Goal: Task Accomplishment & Management: Manage account settings

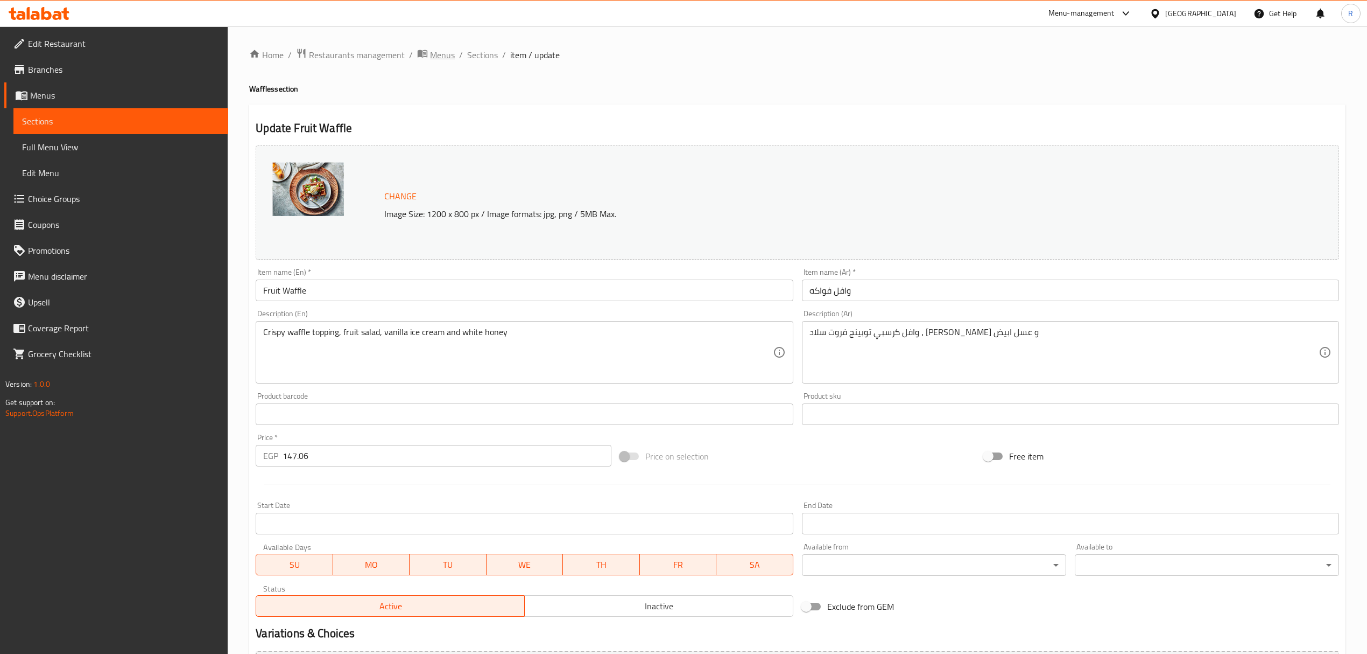
click at [440, 59] on span "Menus" at bounding box center [442, 54] width 25 height 13
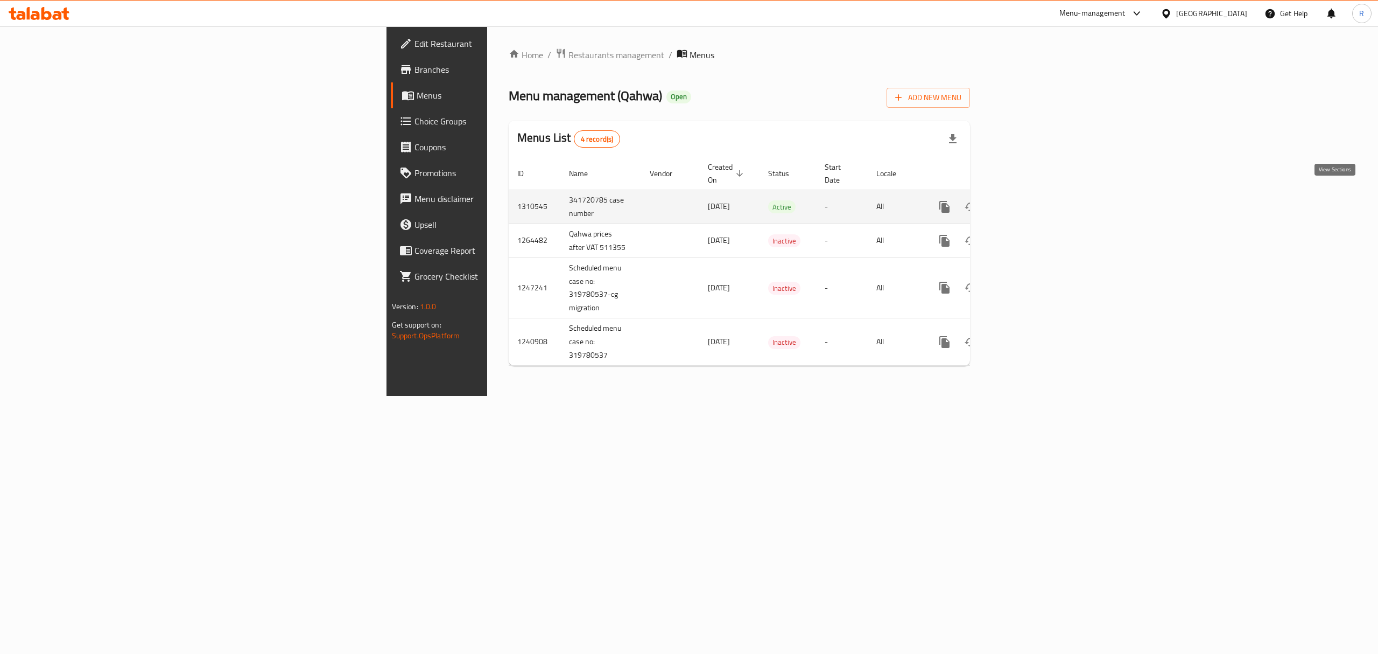
click at [1029, 200] on icon "enhanced table" at bounding box center [1022, 206] width 13 height 13
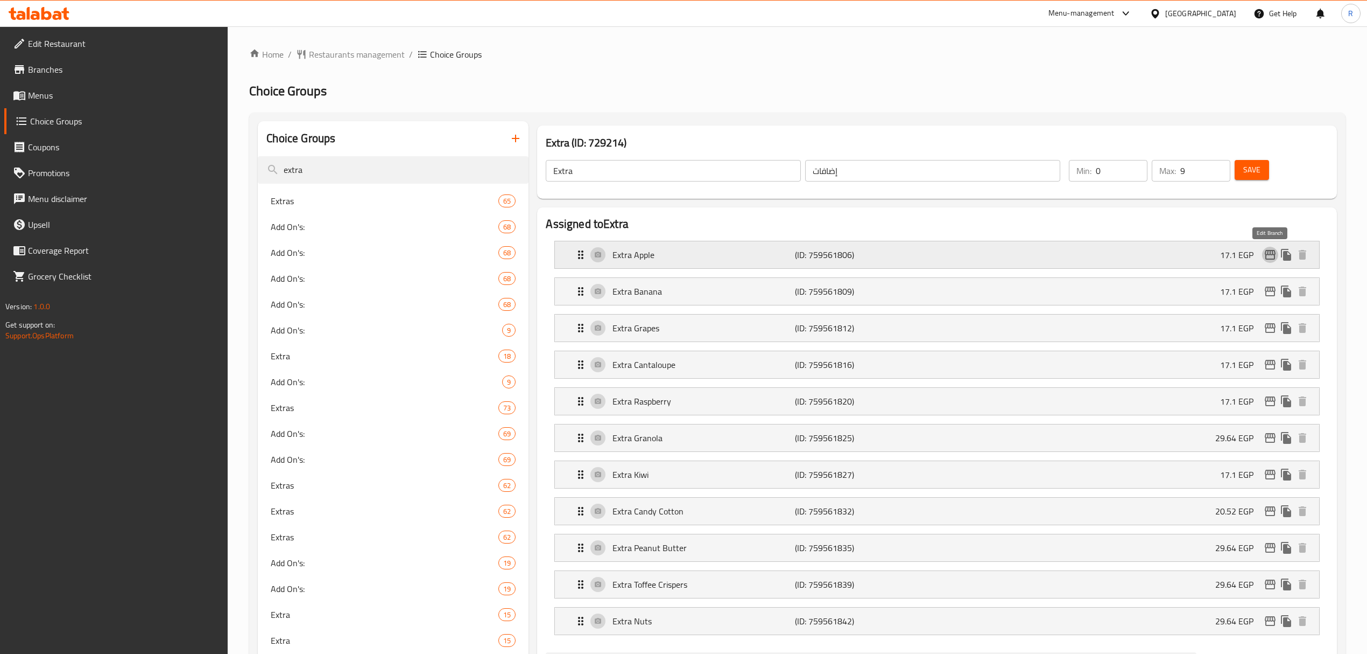
click at [1278, 252] on button "edit" at bounding box center [1270, 255] width 16 height 16
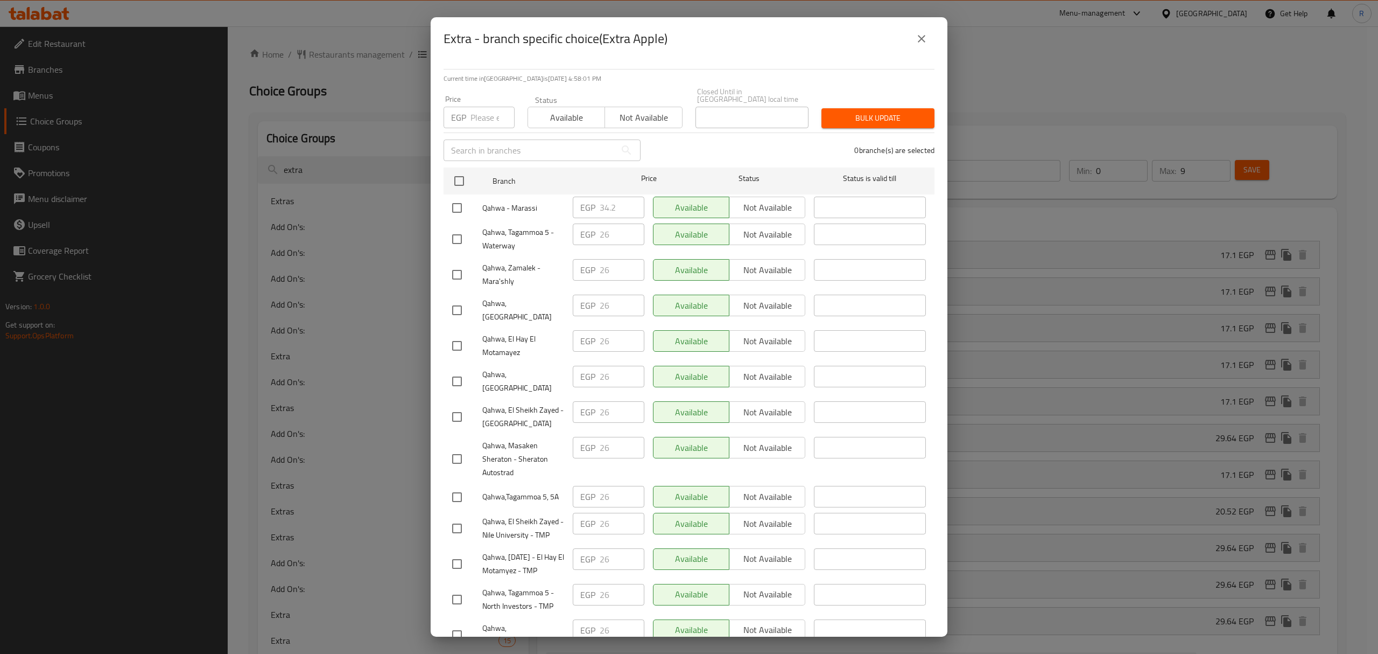
click at [461, 202] on input "checkbox" at bounding box center [457, 208] width 23 height 23
checkbox input "true"
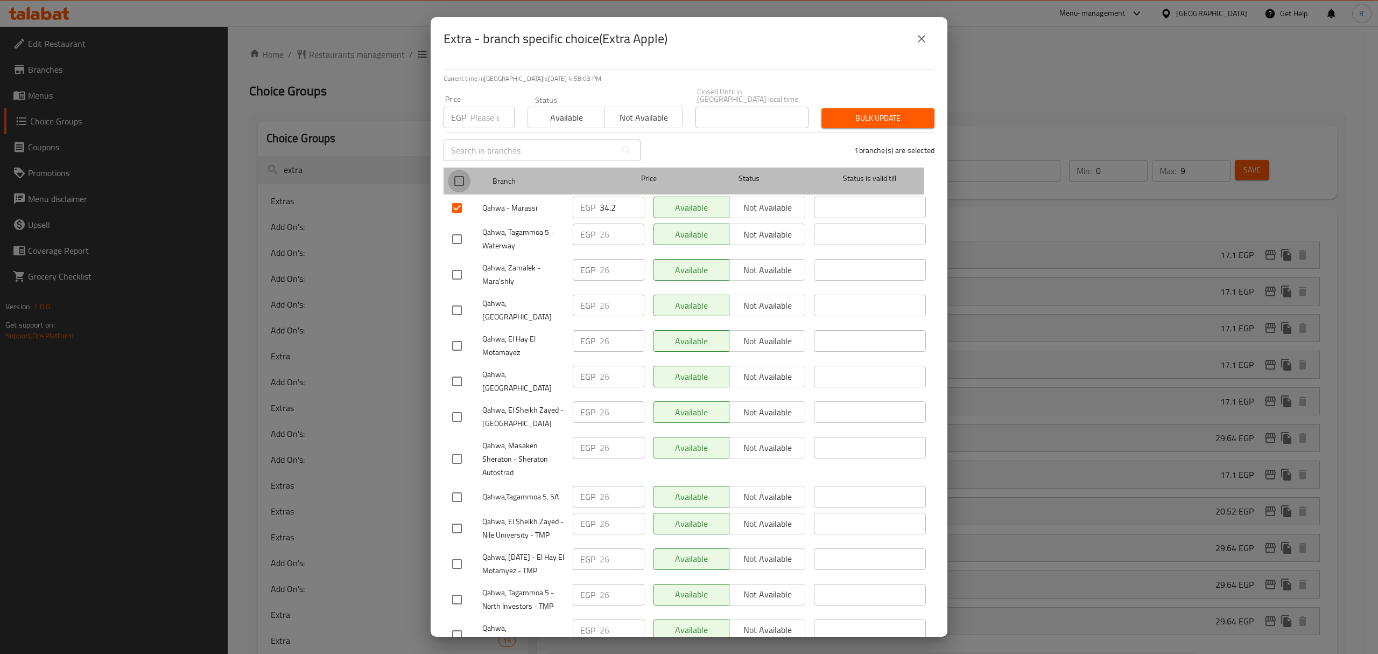
click at [459, 172] on input "checkbox" at bounding box center [459, 181] width 23 height 23
checkbox input "true"
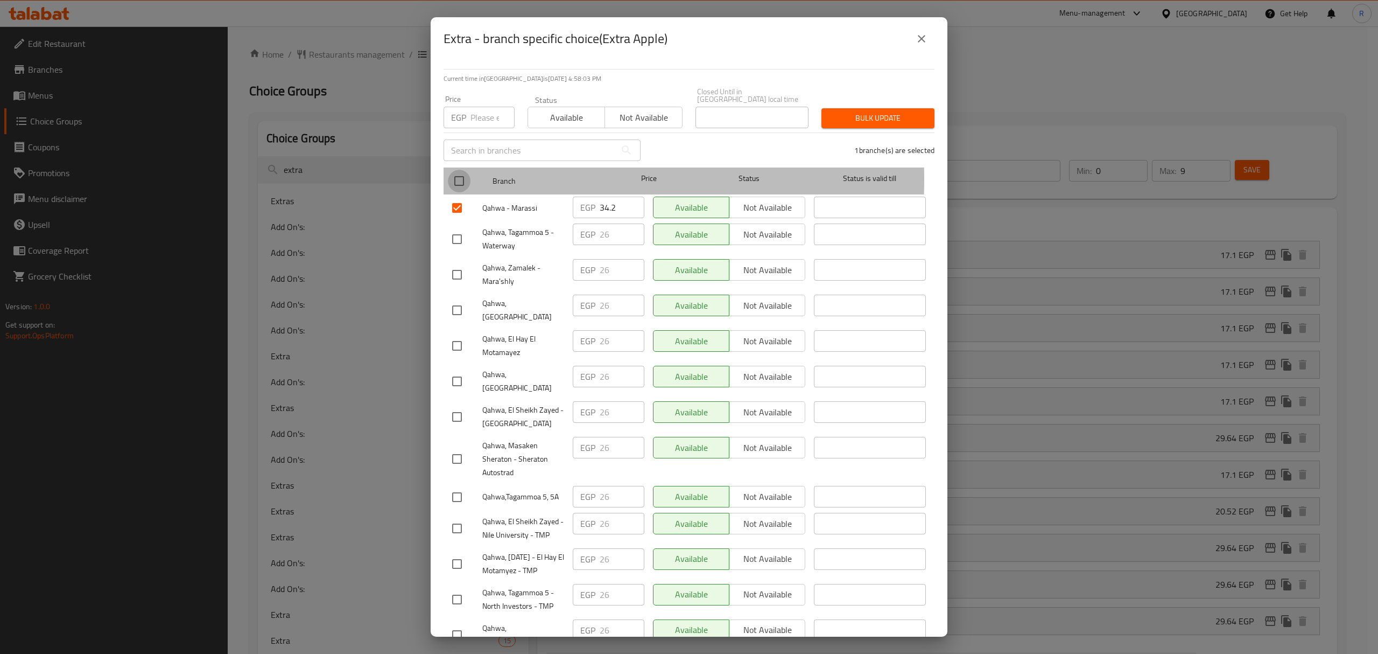
checkbox input "true"
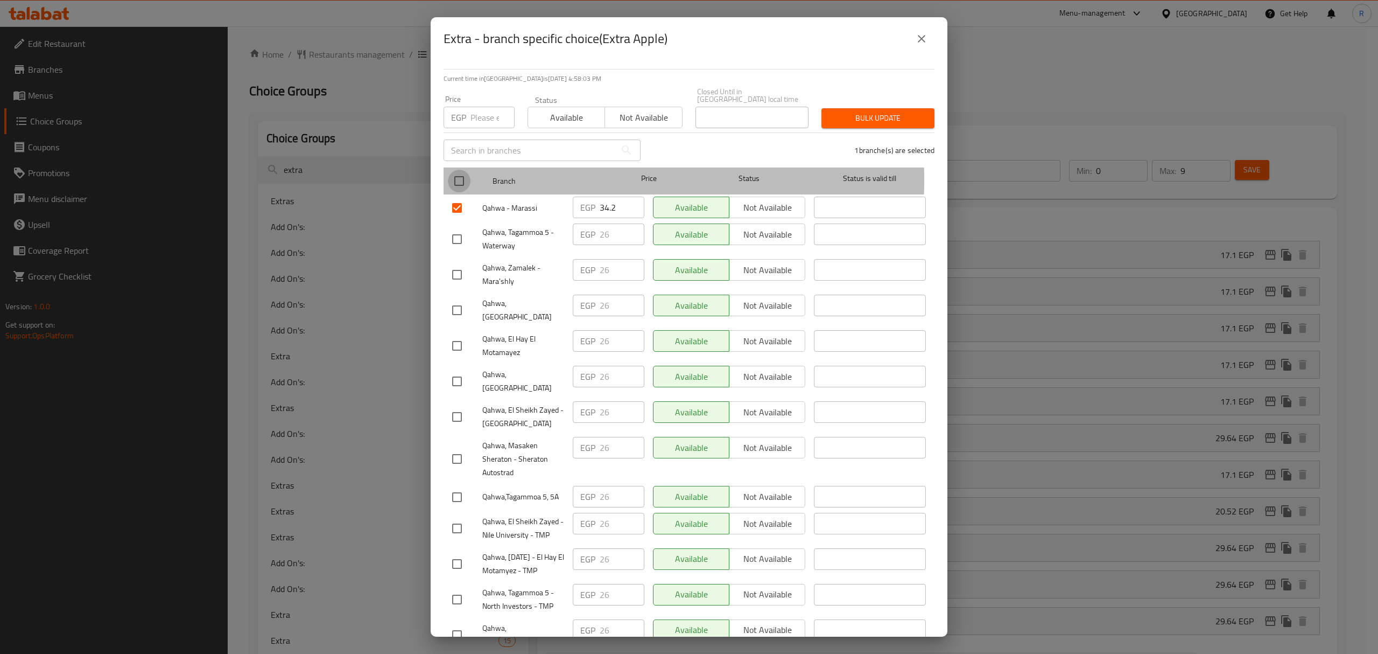
checkbox input "true"
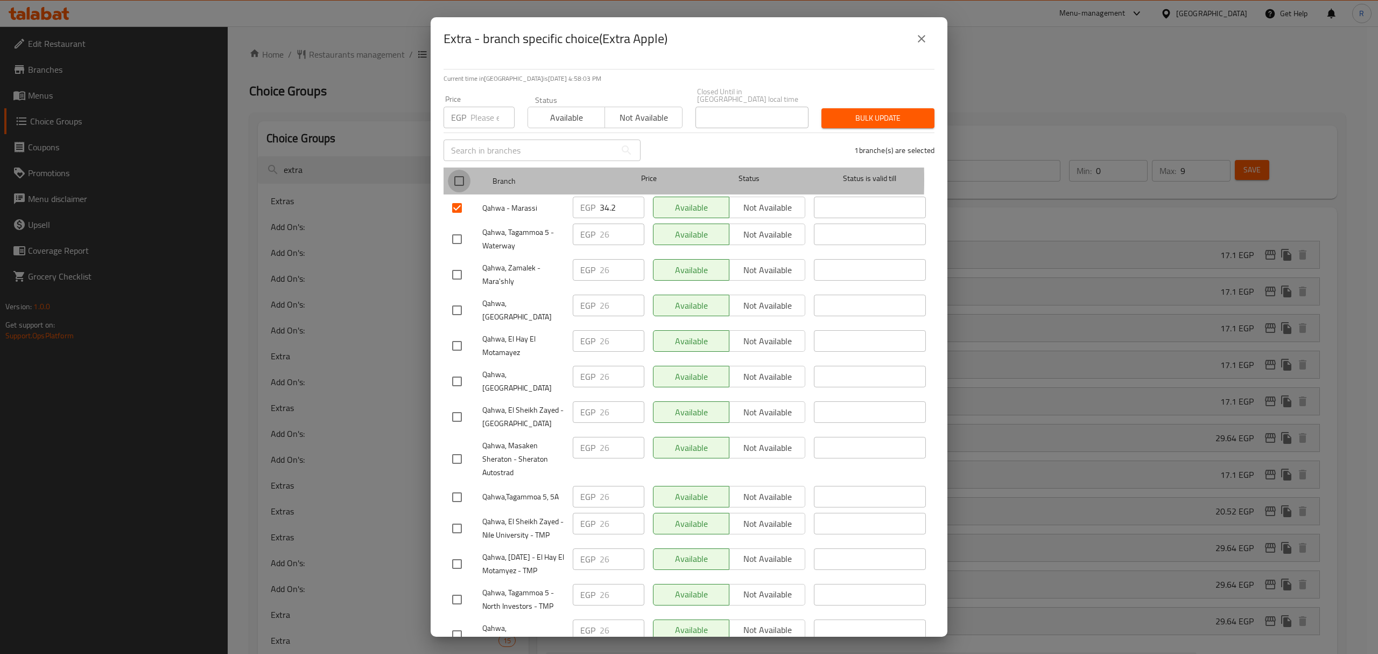
checkbox input "true"
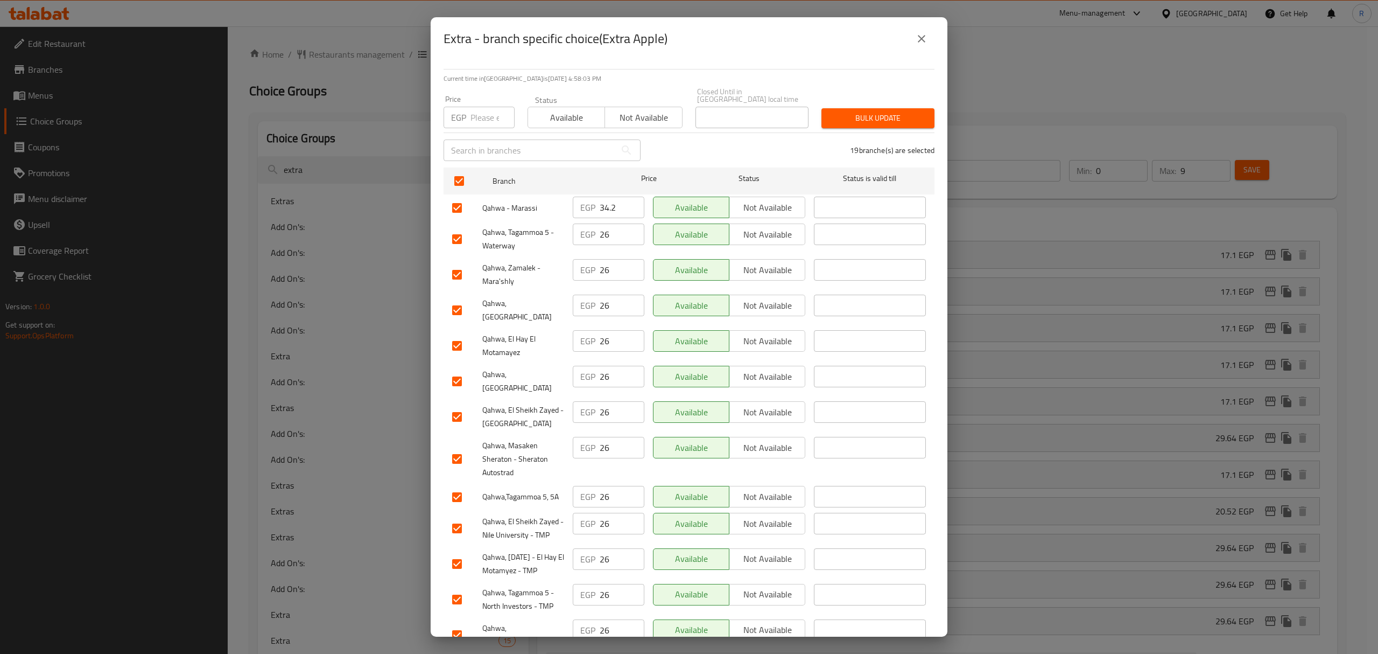
click at [475, 113] on input "number" at bounding box center [493, 118] width 44 height 22
paste input "29.64"
type input "29.64"
click at [457, 201] on input "checkbox" at bounding box center [457, 208] width 23 height 23
checkbox input "false"
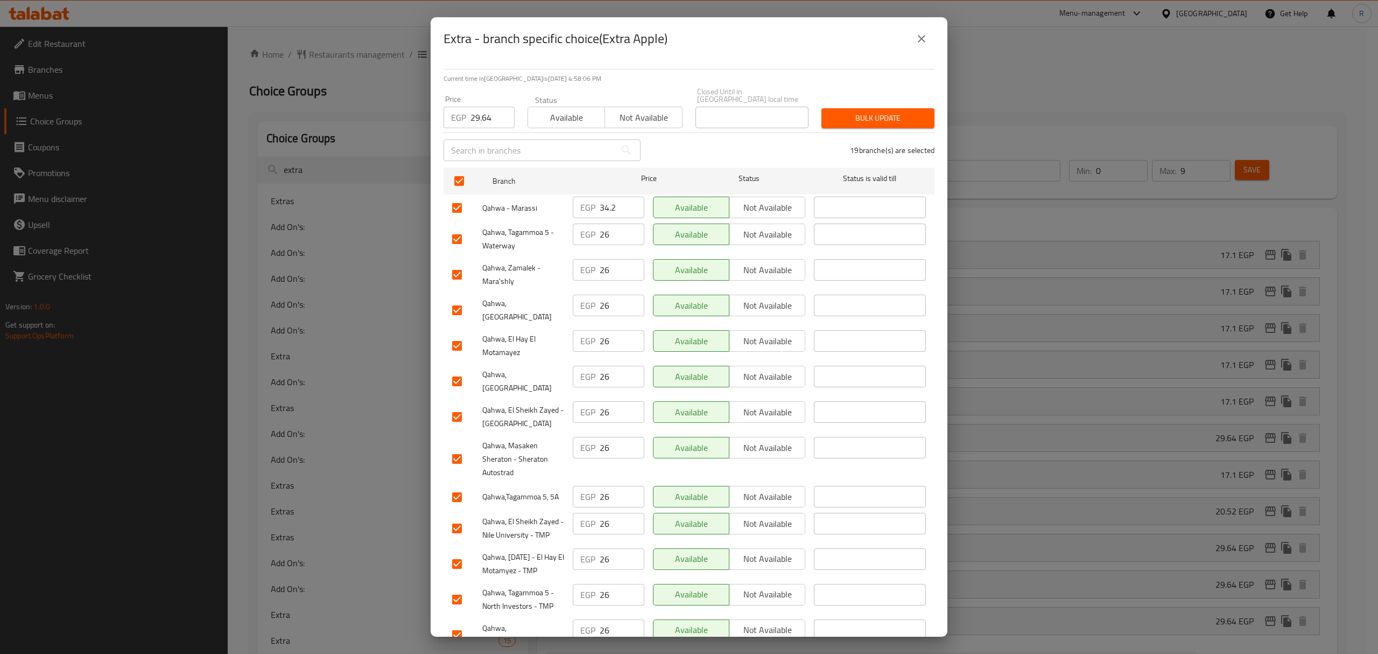
checkbox input "false"
click at [454, 239] on input "checkbox" at bounding box center [457, 239] width 23 height 23
checkbox input "false"
click at [457, 299] on input "checkbox" at bounding box center [457, 310] width 23 height 23
checkbox input "false"
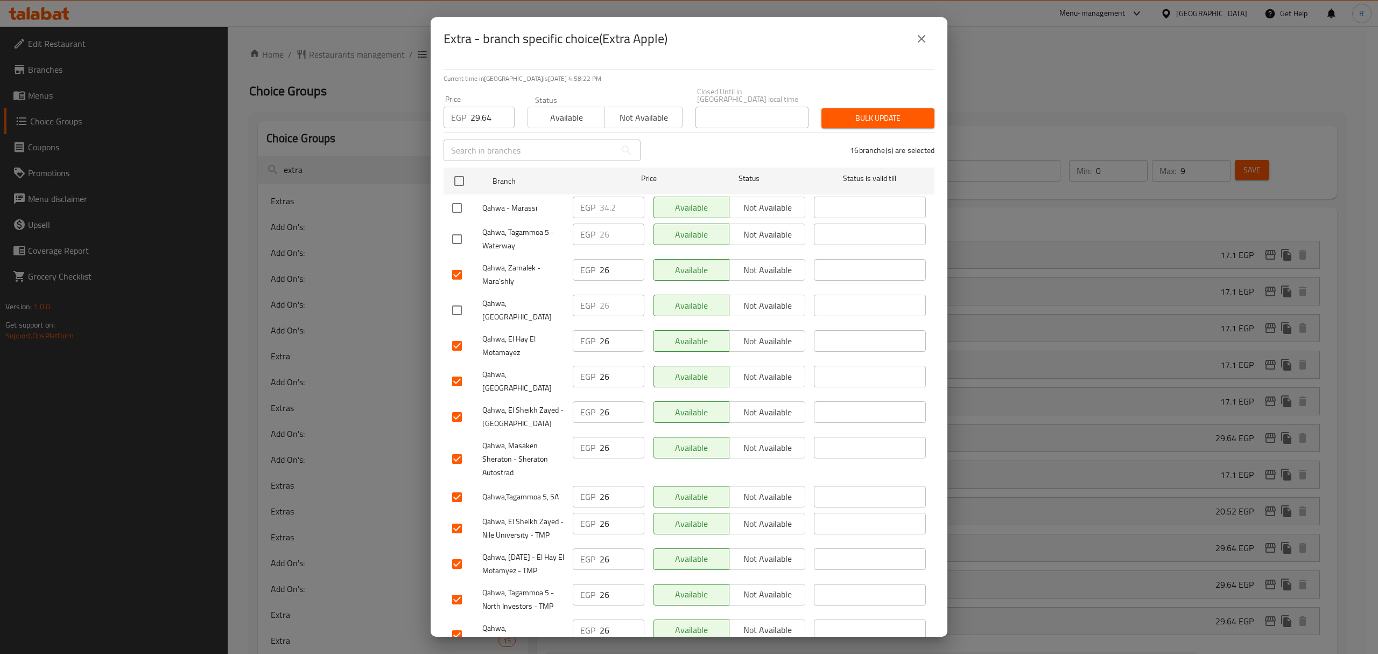
click at [451, 447] on input "checkbox" at bounding box center [457, 458] width 23 height 23
checkbox input "false"
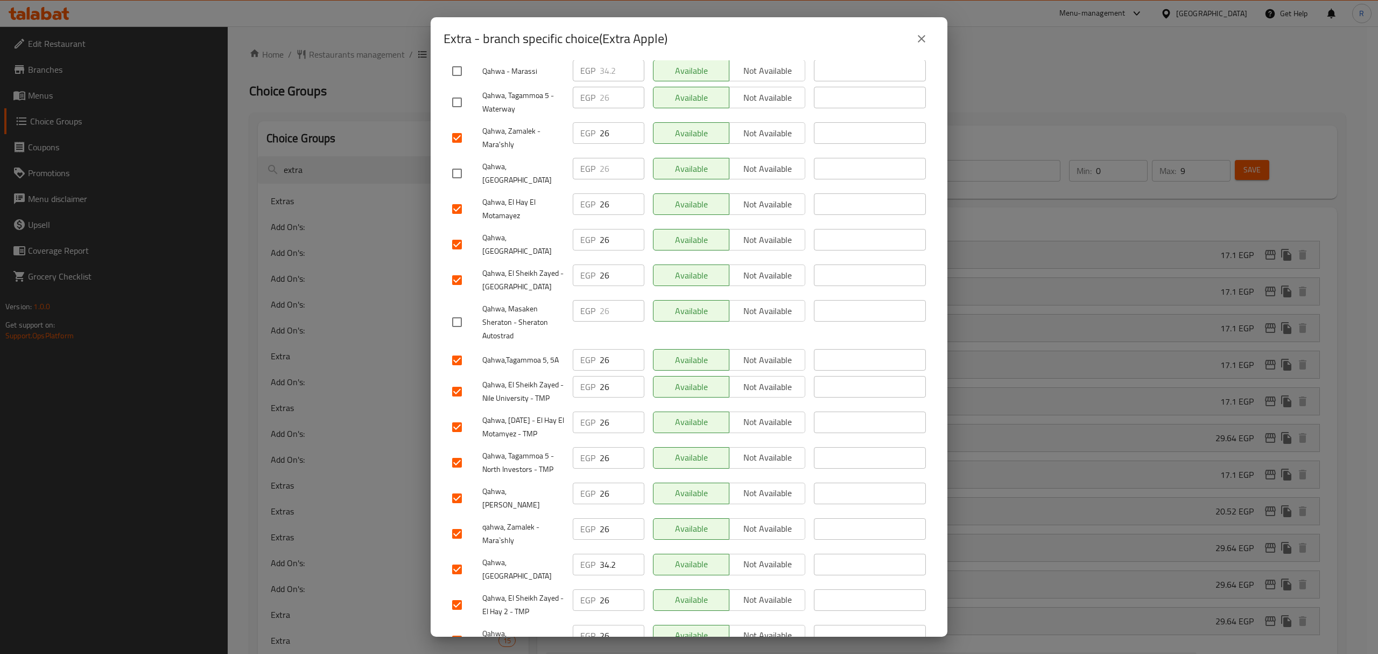
scroll to position [143, 0]
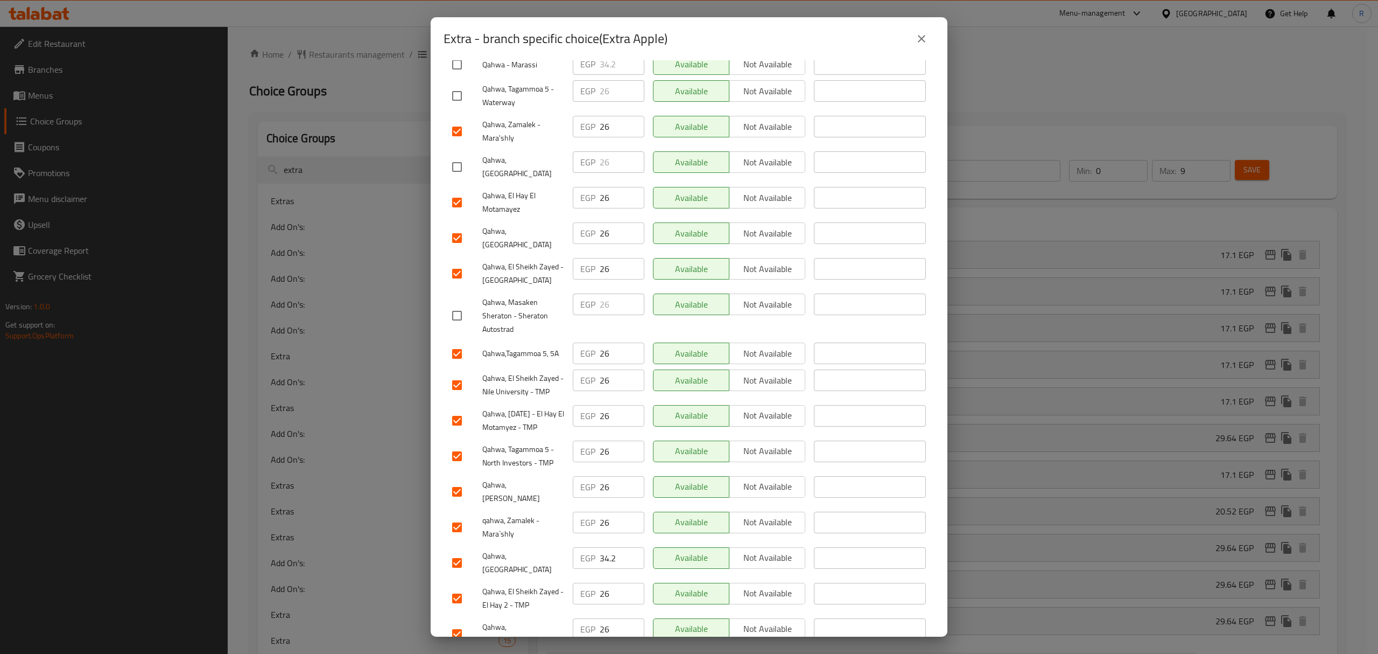
click at [459, 480] on input "checkbox" at bounding box center [457, 491] width 23 height 23
checkbox input "false"
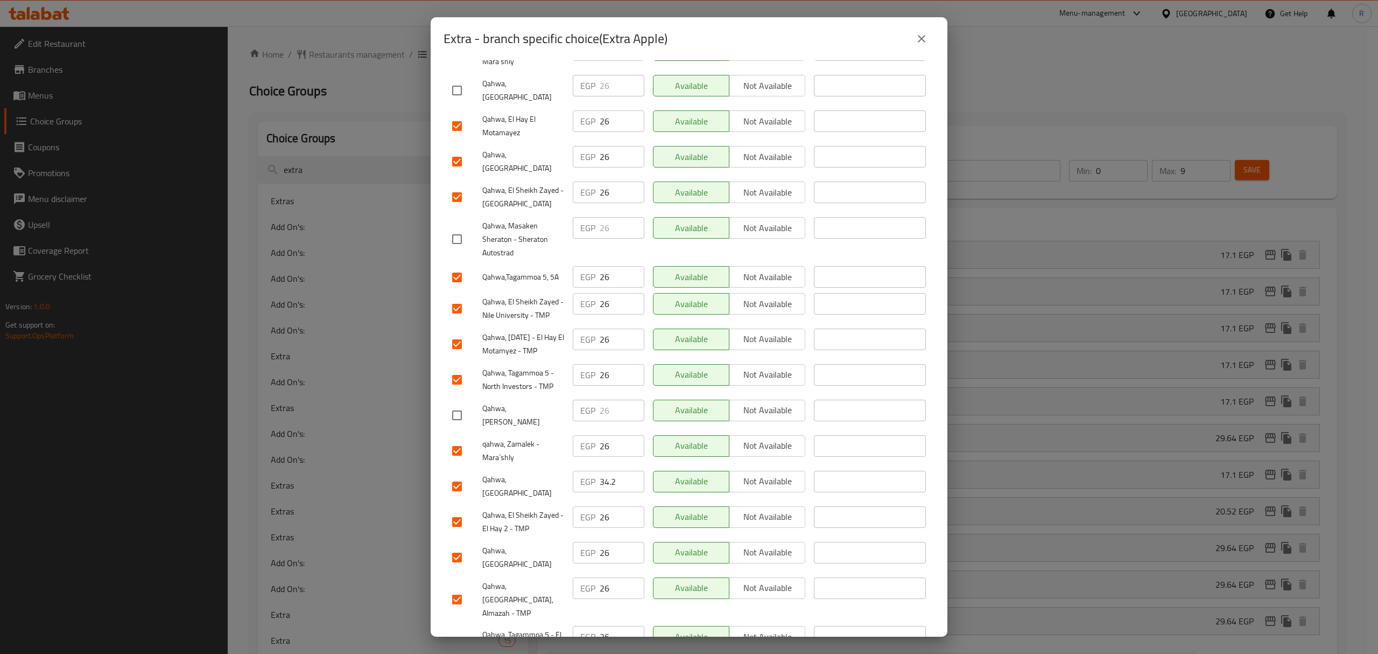
scroll to position [220, 0]
click at [451, 474] on input "checkbox" at bounding box center [457, 485] width 23 height 23
checkbox input "false"
click at [459, 545] on input "checkbox" at bounding box center [457, 556] width 23 height 23
checkbox input "false"
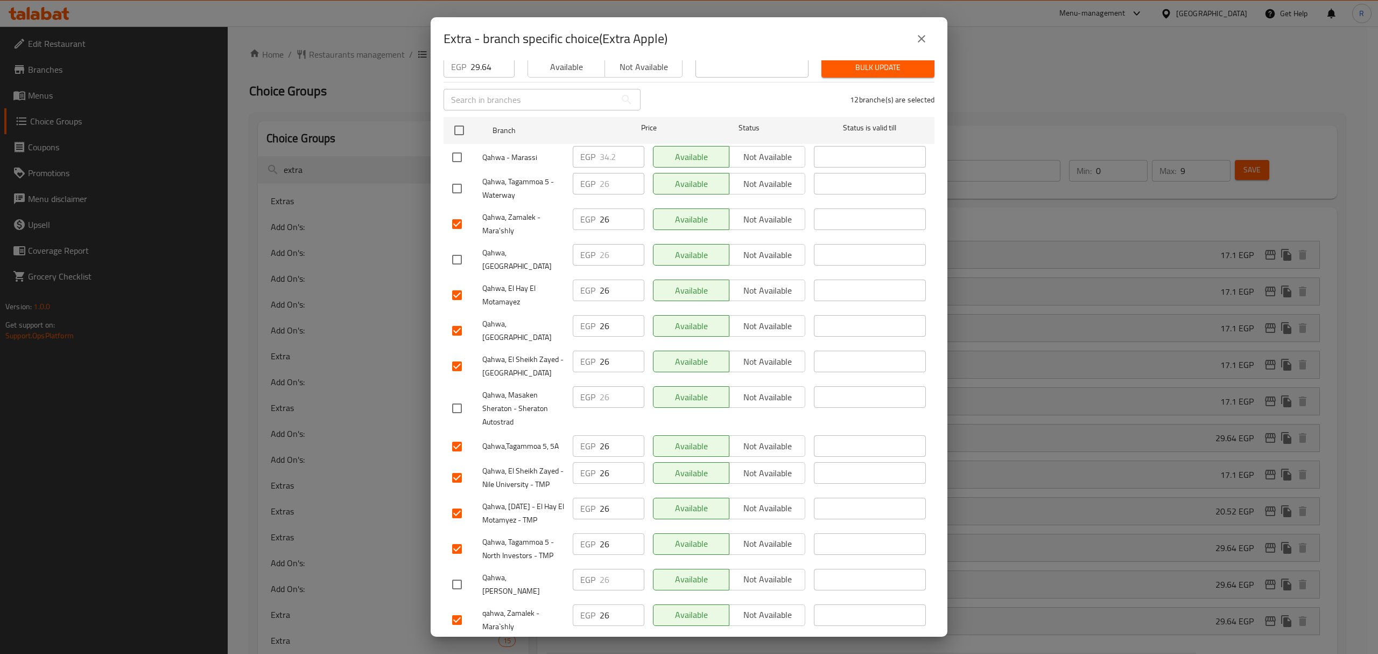
scroll to position [0, 0]
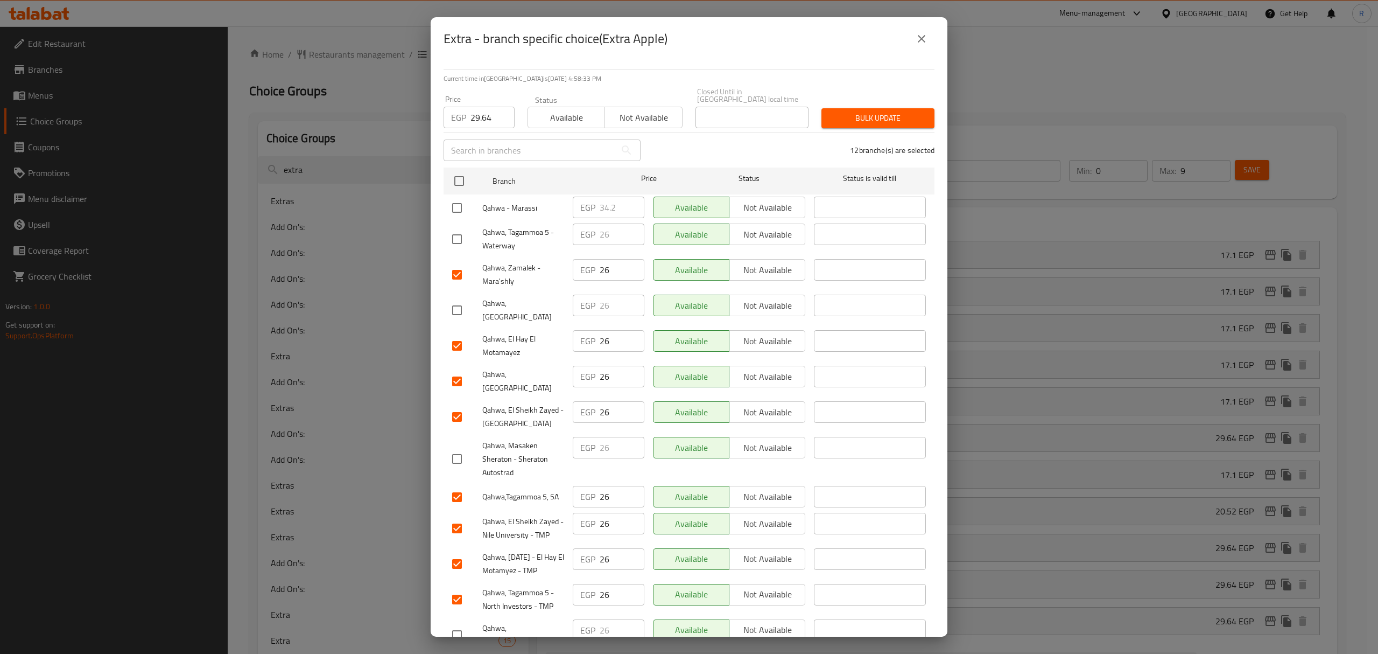
drag, startPoint x: 860, startPoint y: 107, endPoint x: 830, endPoint y: 170, distance: 70.3
click at [859, 111] on span "Bulk update" at bounding box center [878, 117] width 96 height 13
click at [862, 111] on span "Bulk update" at bounding box center [878, 117] width 96 height 13
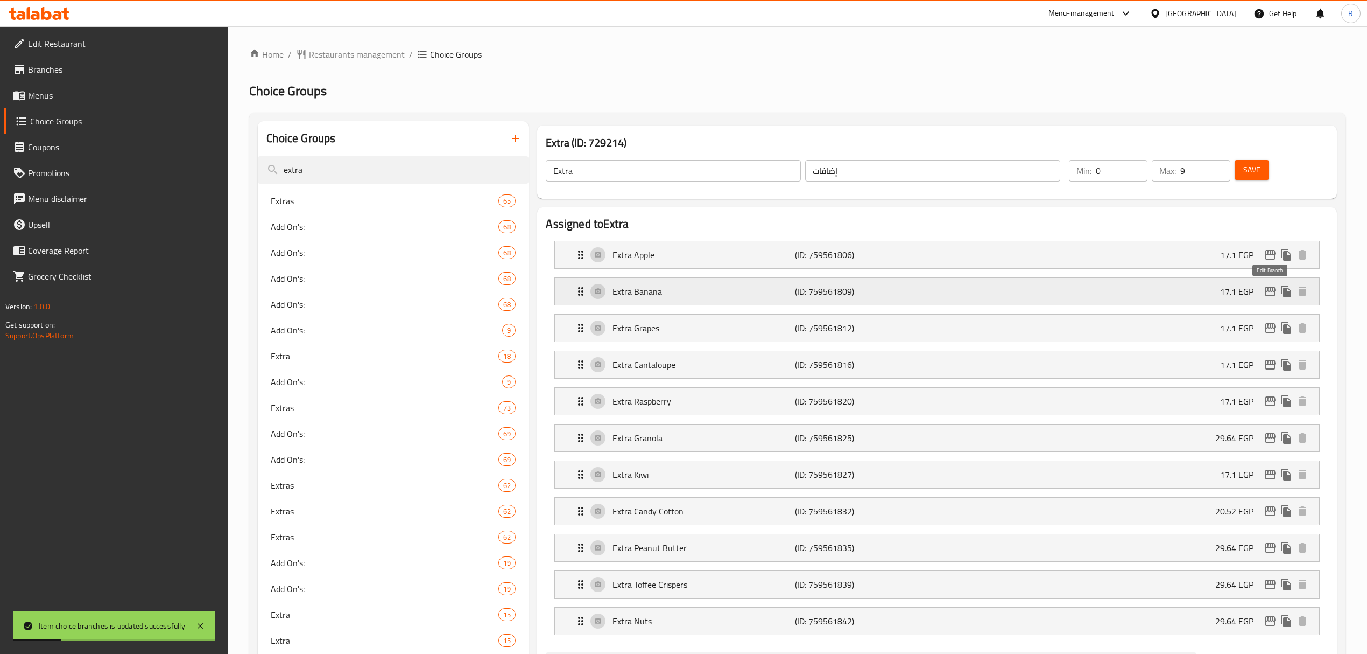
click at [1274, 289] on icon "edit" at bounding box center [1270, 291] width 13 height 13
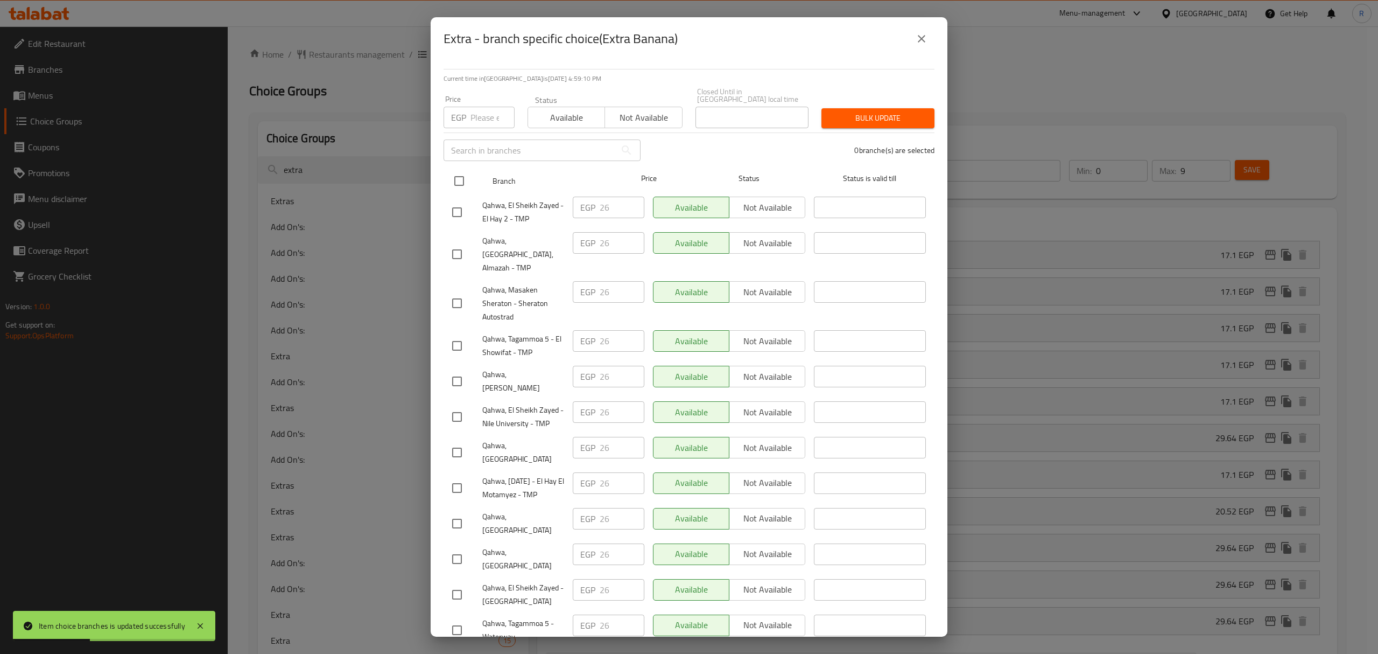
click at [464, 171] on input "checkbox" at bounding box center [459, 181] width 23 height 23
checkbox input "true"
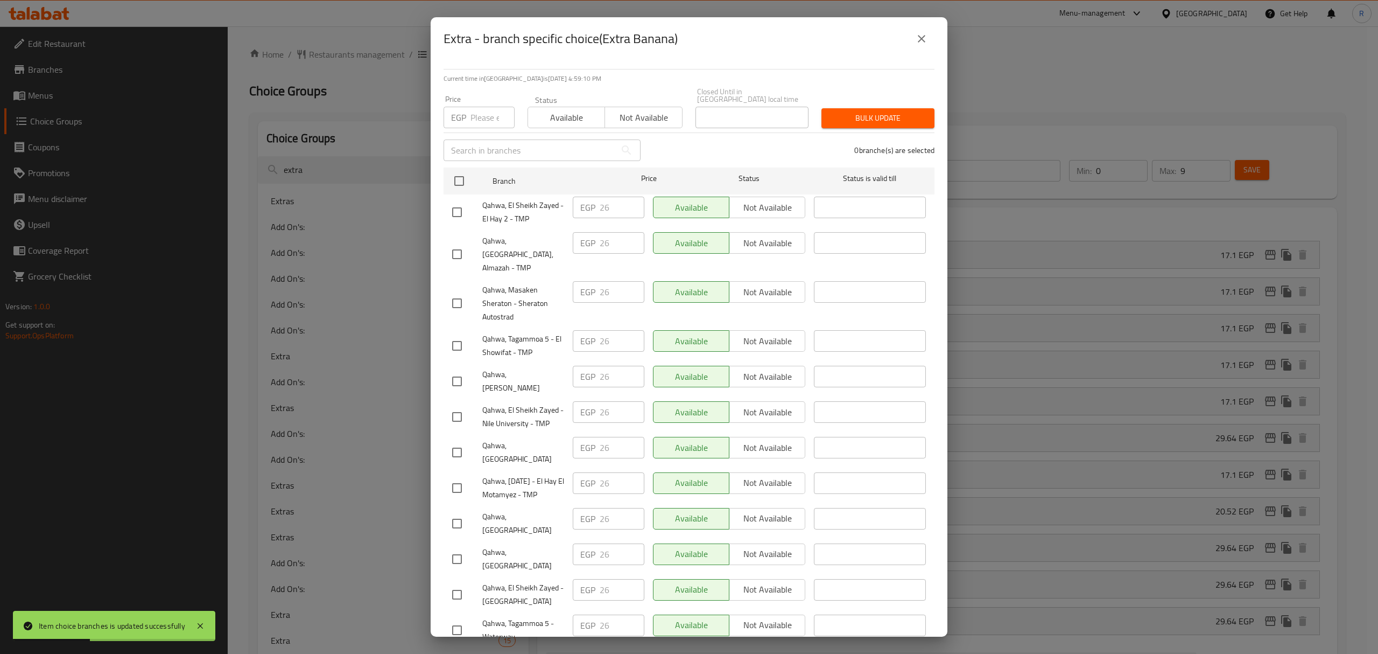
checkbox input "true"
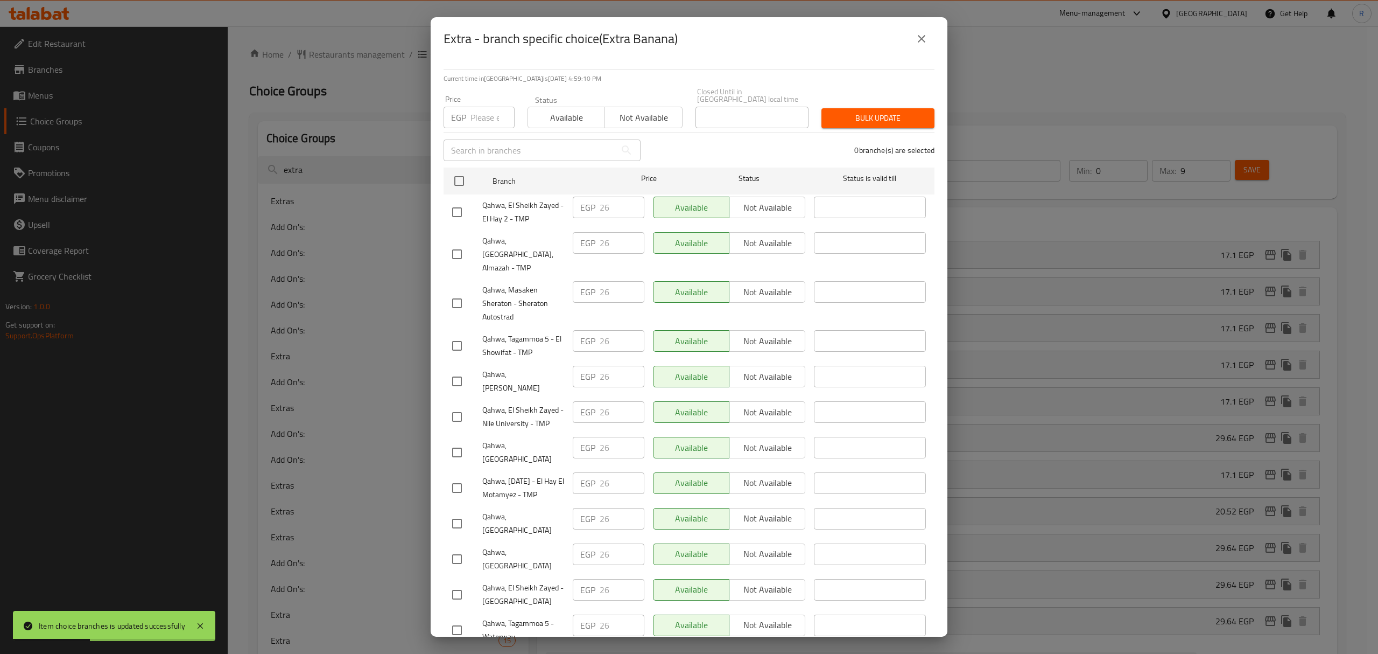
checkbox input "true"
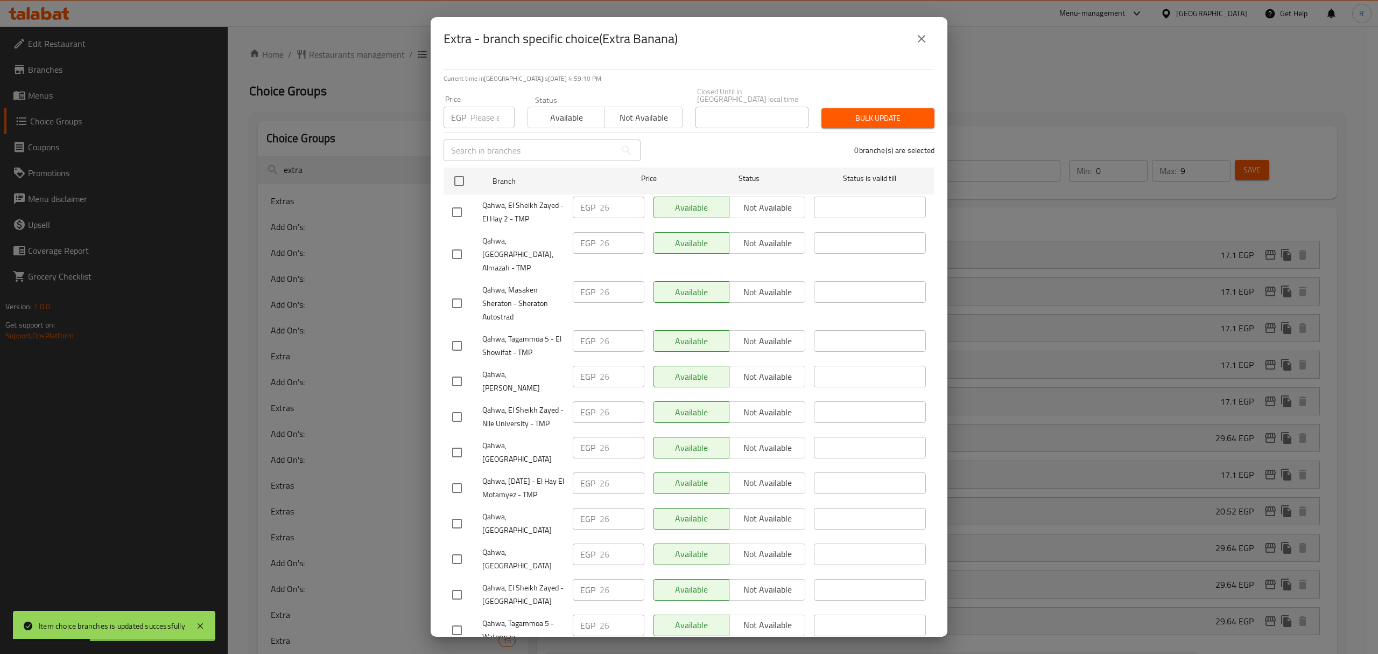
checkbox input "true"
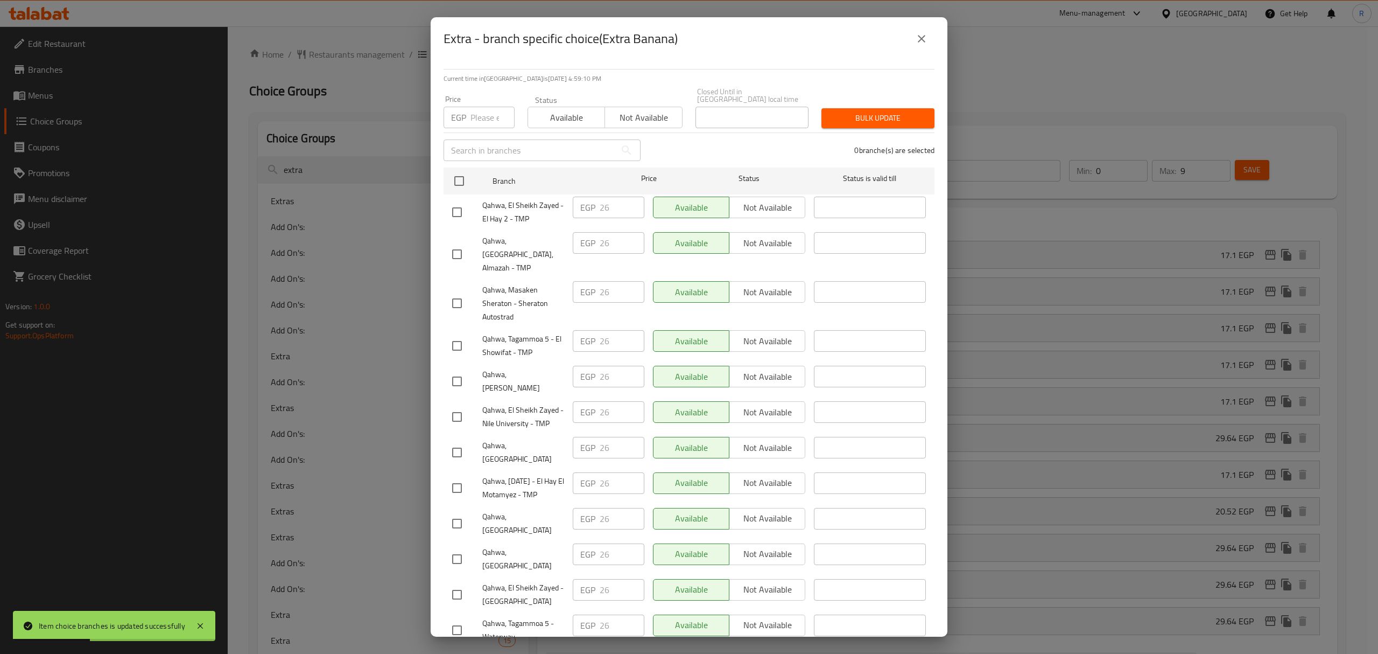
checkbox input "true"
click at [463, 133] on div "​" at bounding box center [542, 150] width 210 height 34
click at [481, 116] on input "number" at bounding box center [493, 118] width 44 height 22
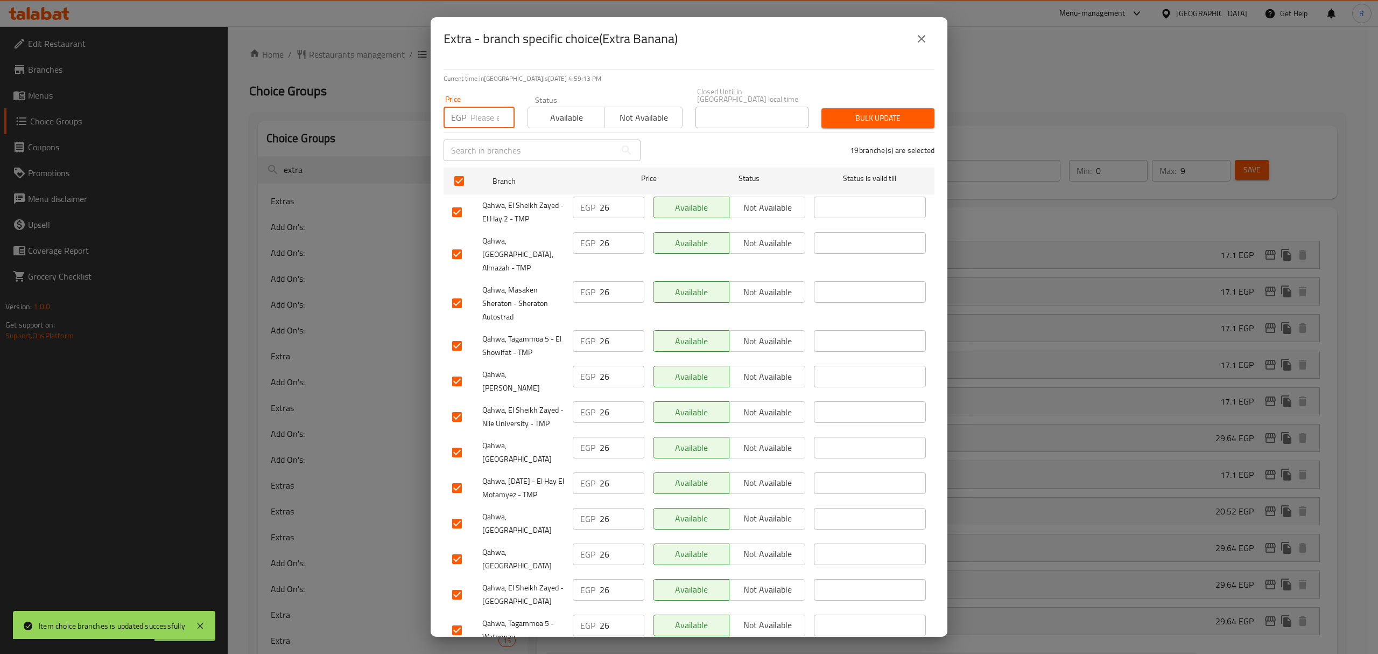
paste input "29.64"
type input "29.64"
click at [464, 292] on input "checkbox" at bounding box center [457, 303] width 23 height 23
checkbox input "false"
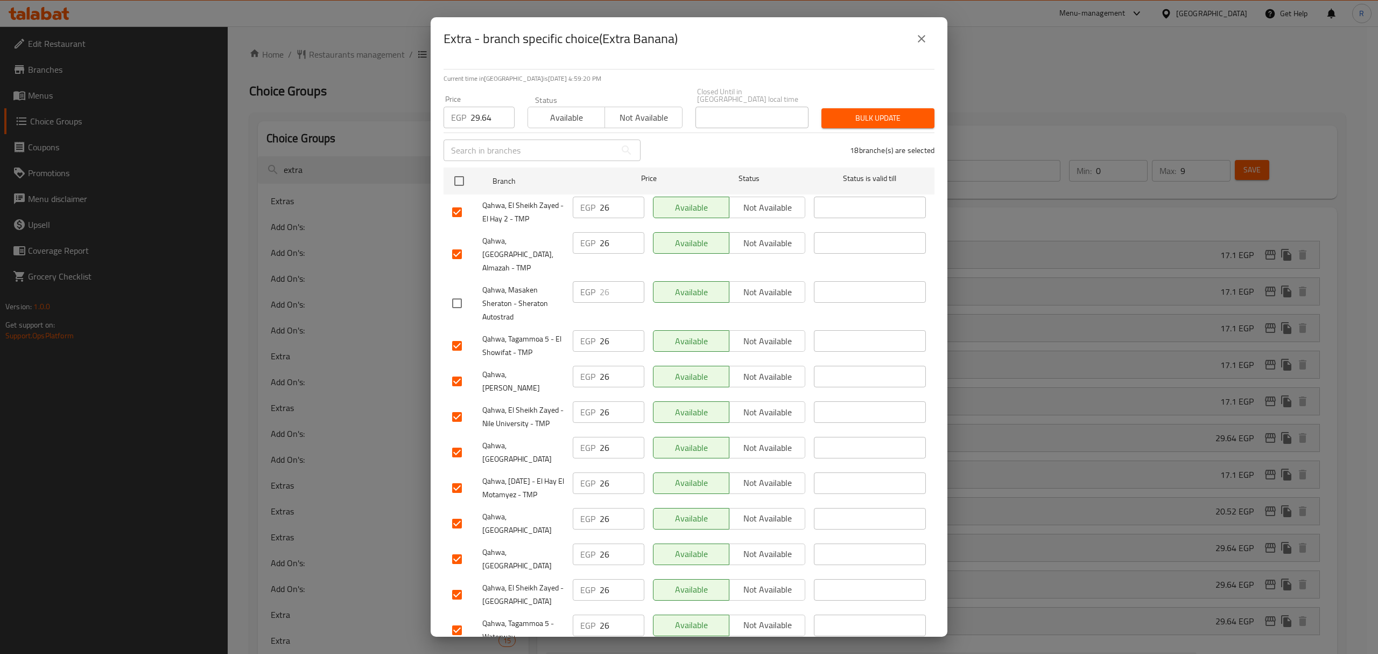
click at [453, 370] on input "checkbox" at bounding box center [457, 381] width 23 height 23
checkbox input "false"
click at [455, 512] on input "checkbox" at bounding box center [457, 523] width 23 height 23
checkbox input "false"
click at [463, 548] on input "checkbox" at bounding box center [457, 559] width 23 height 23
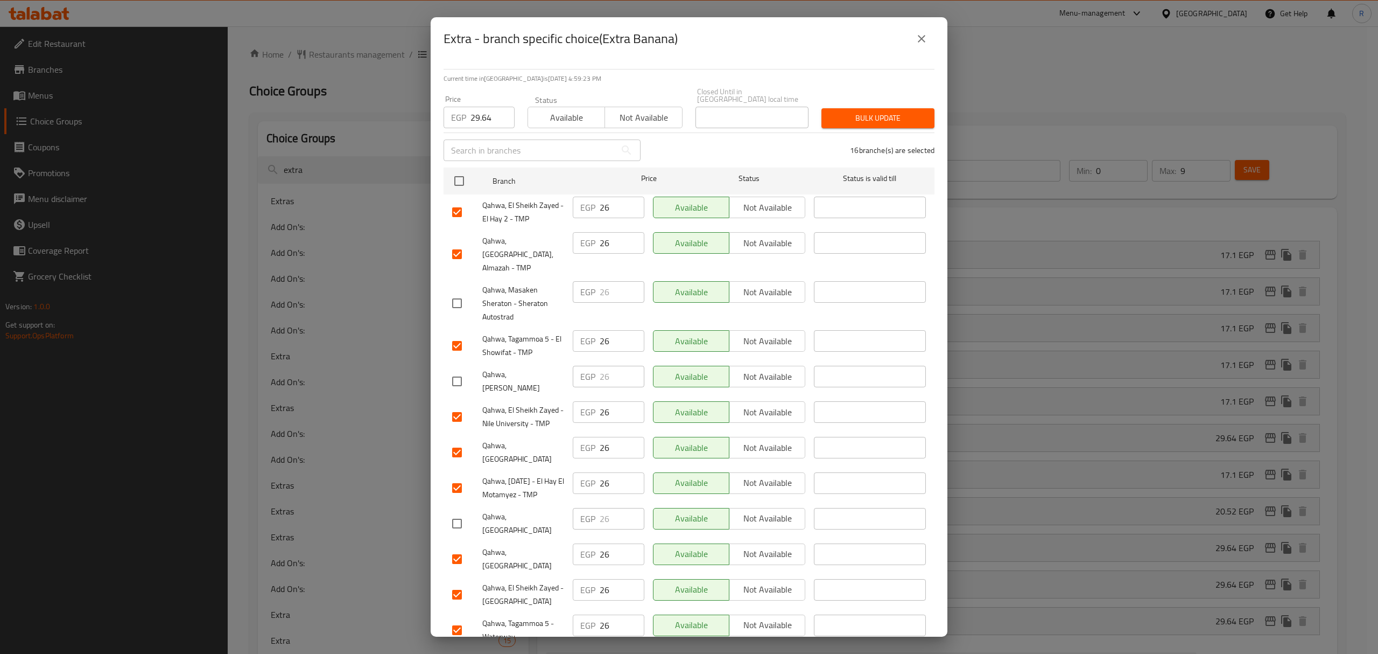
checkbox input "false"
click at [462, 619] on input "checkbox" at bounding box center [457, 630] width 23 height 23
checkbox input "false"
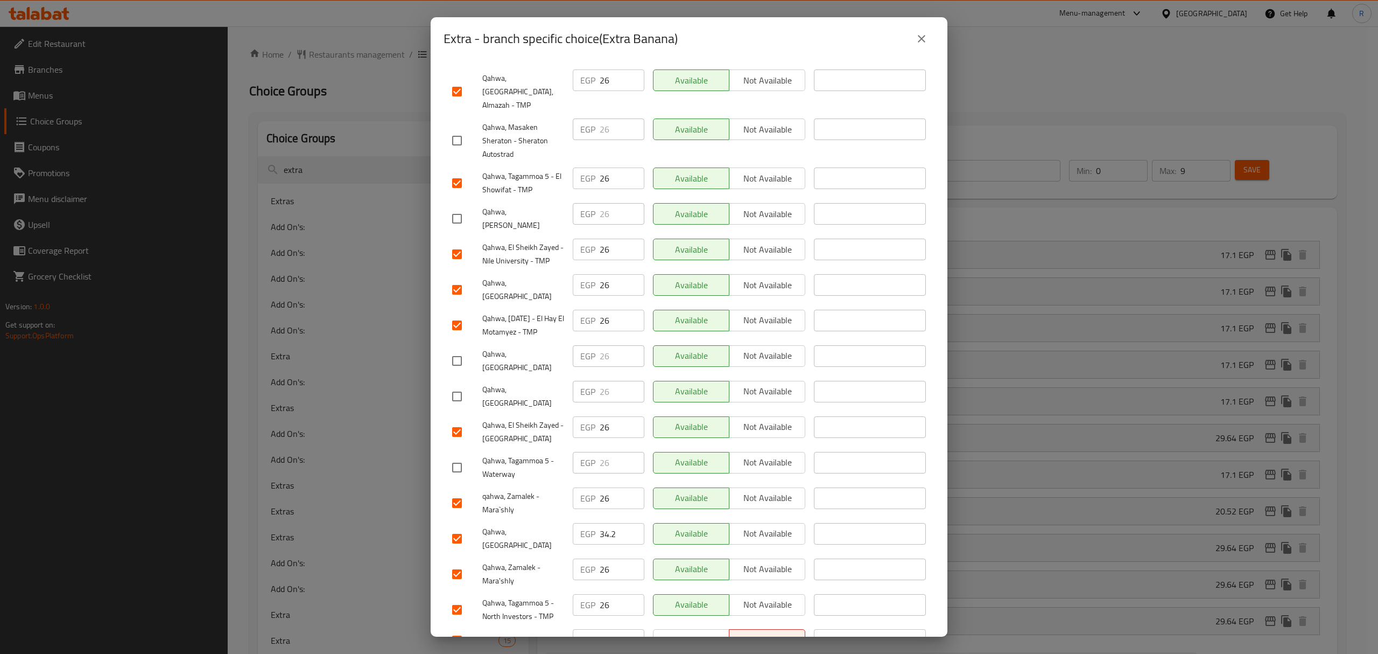
scroll to position [220, 0]
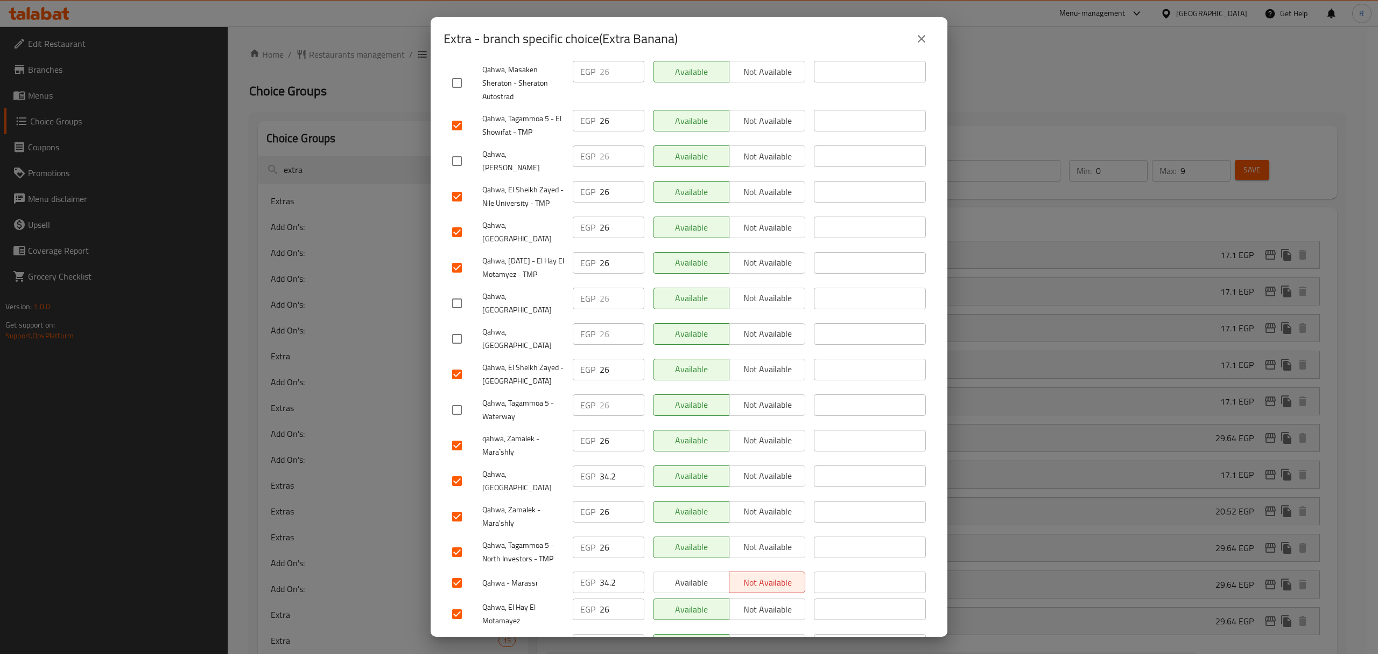
click at [466, 469] on input "checkbox" at bounding box center [457, 480] width 23 height 23
checkbox input "false"
click at [459, 571] on input "checkbox" at bounding box center [457, 582] width 23 height 23
checkbox input "false"
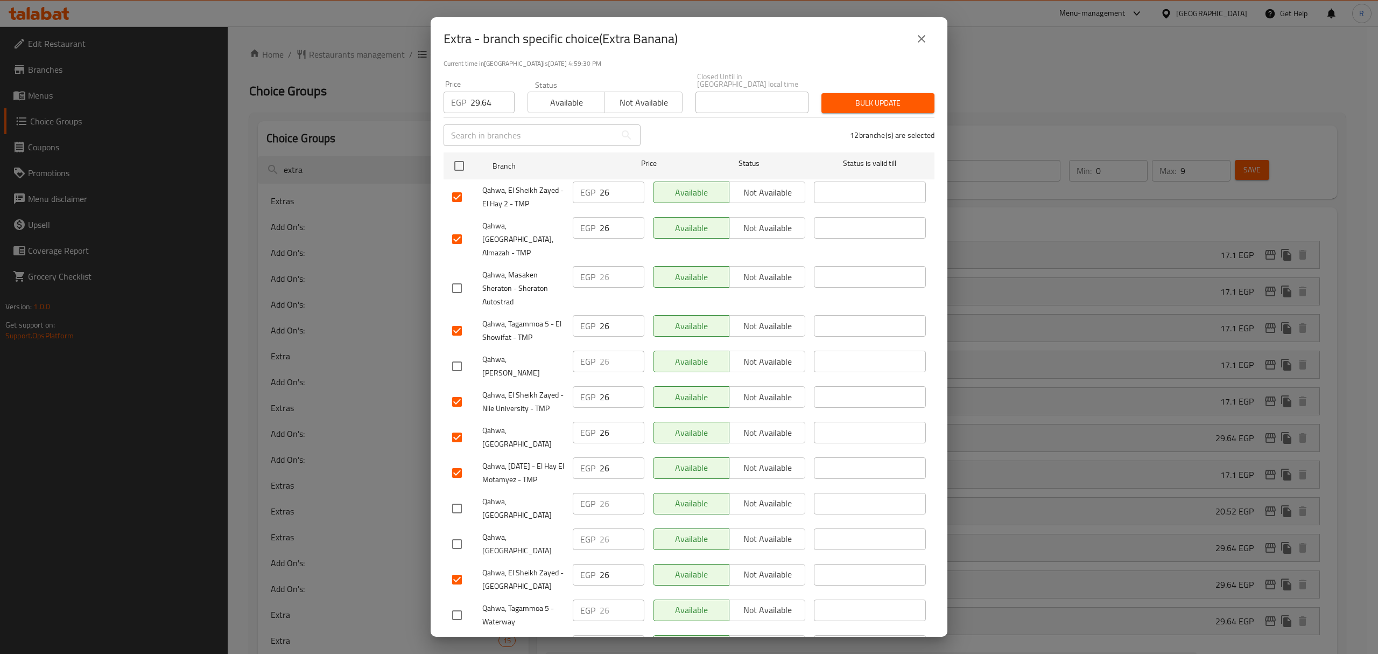
scroll to position [0, 0]
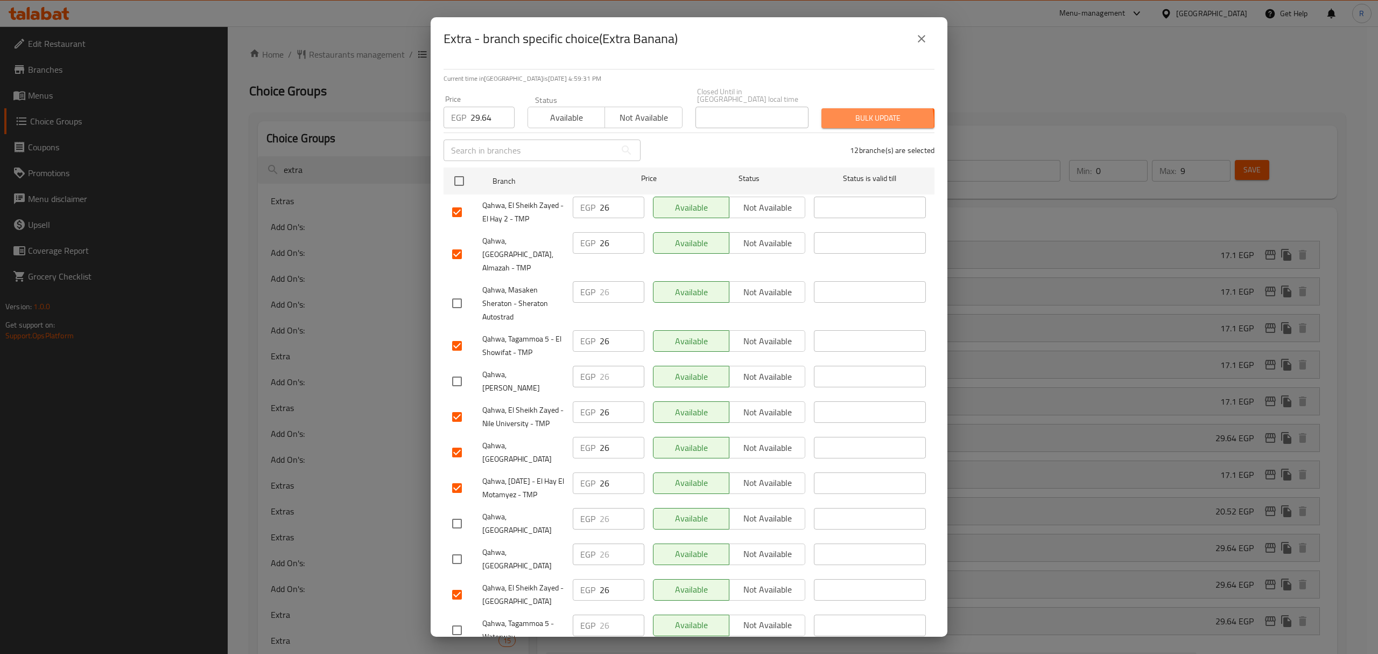
click at [847, 115] on span "Bulk update" at bounding box center [878, 117] width 96 height 13
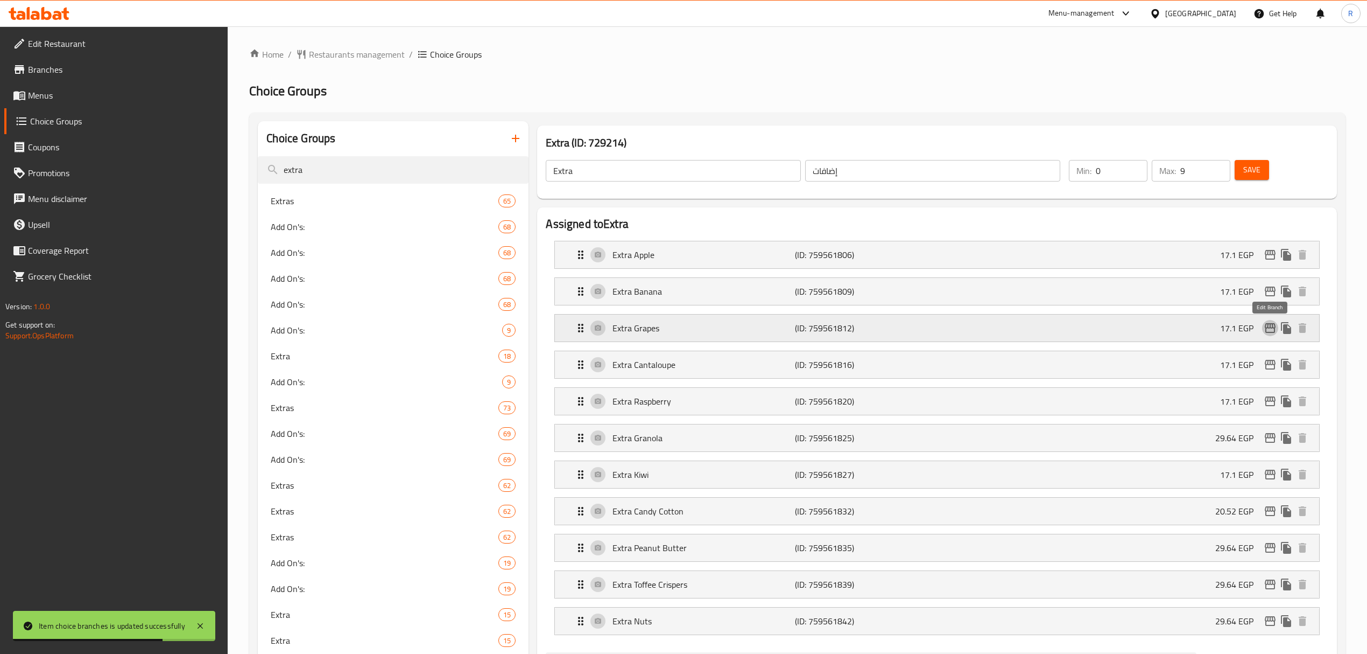
click at [1265, 327] on icon "edit" at bounding box center [1270, 327] width 13 height 13
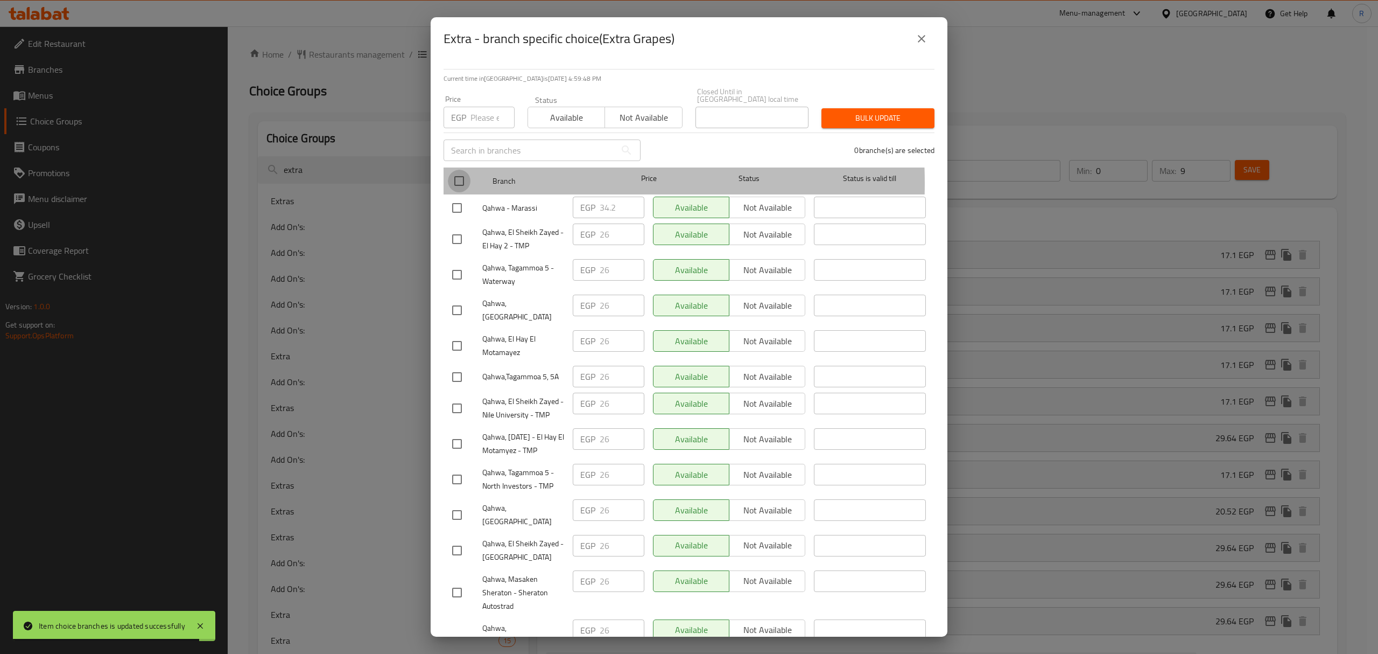
click at [458, 175] on input "checkbox" at bounding box center [459, 181] width 23 height 23
checkbox input "true"
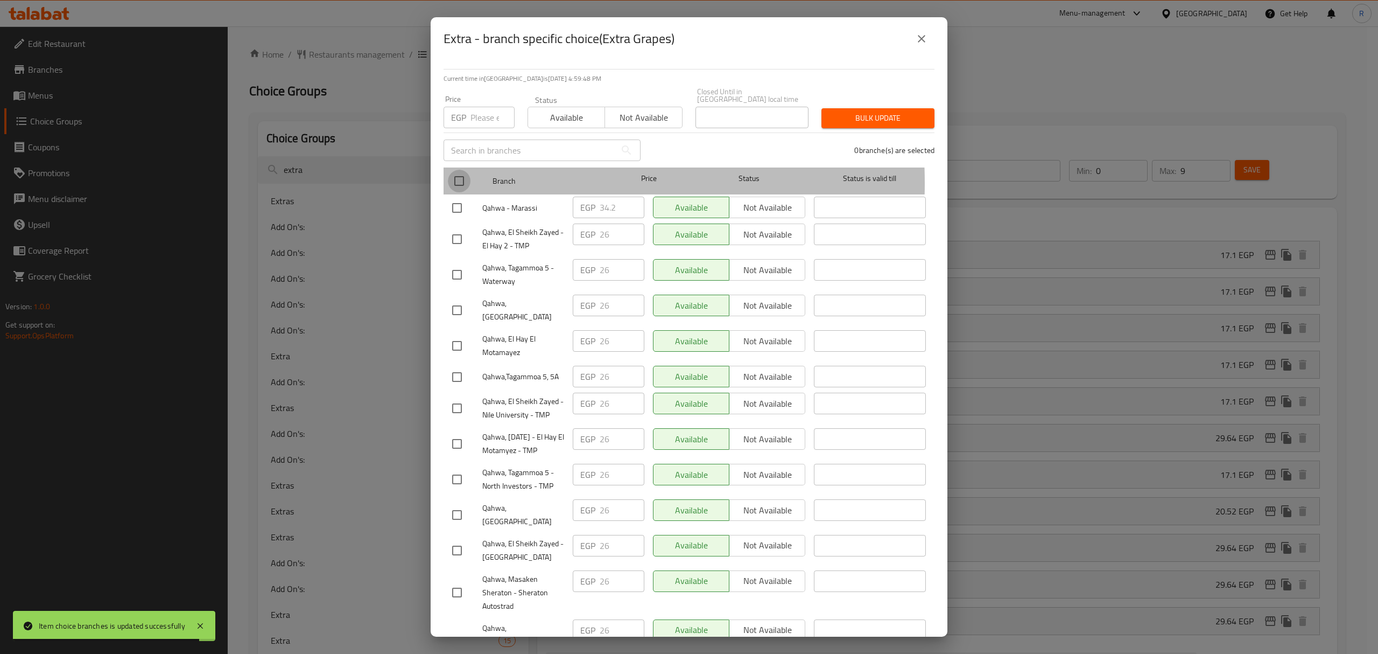
checkbox input "true"
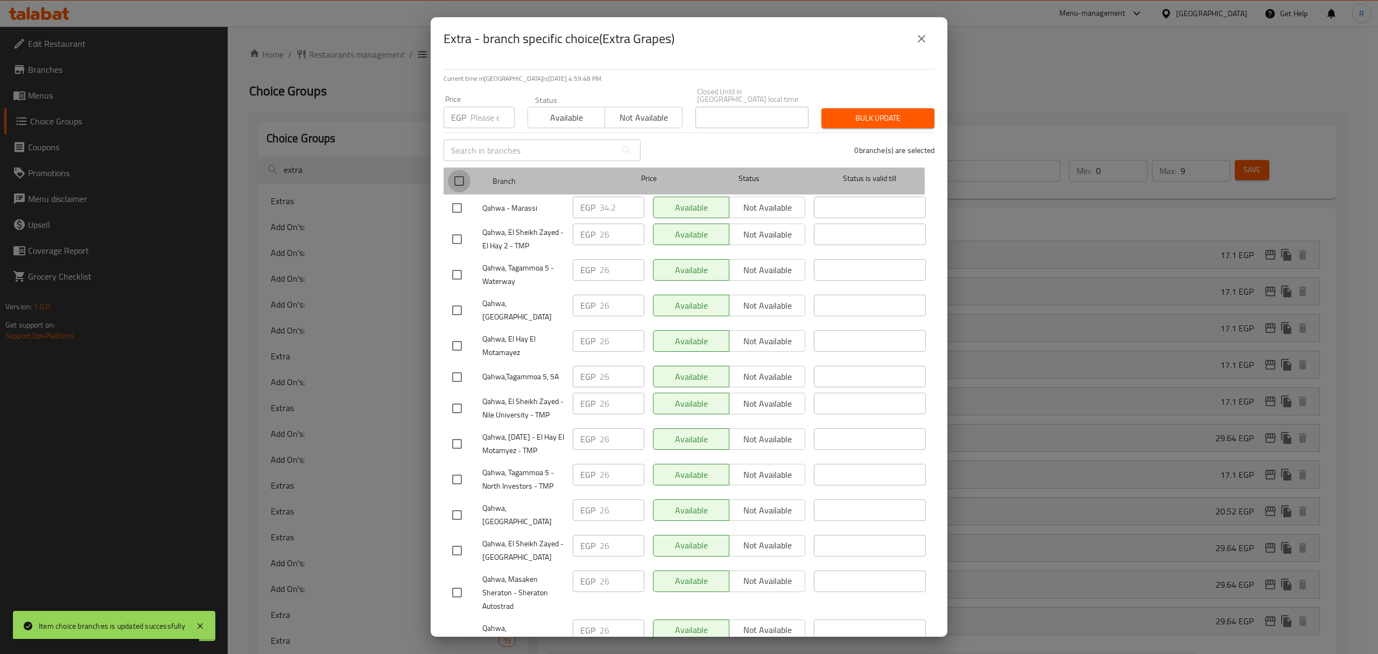
checkbox input "true"
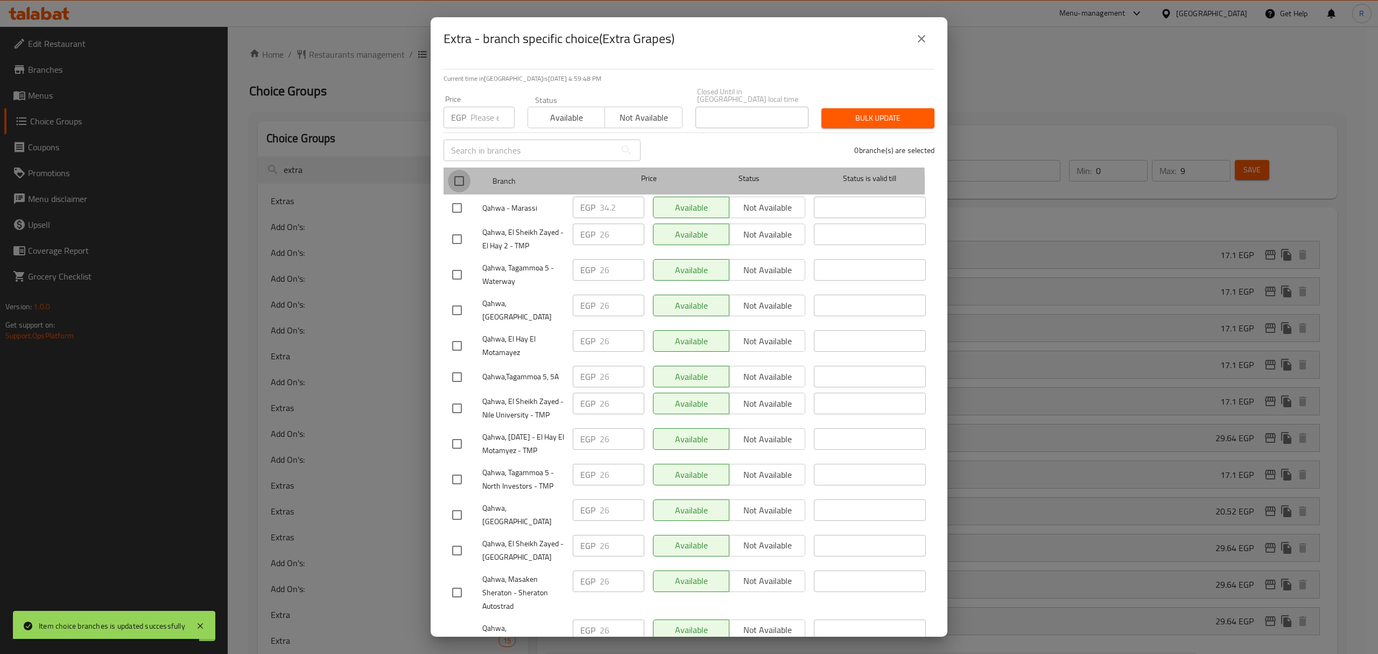
checkbox input "true"
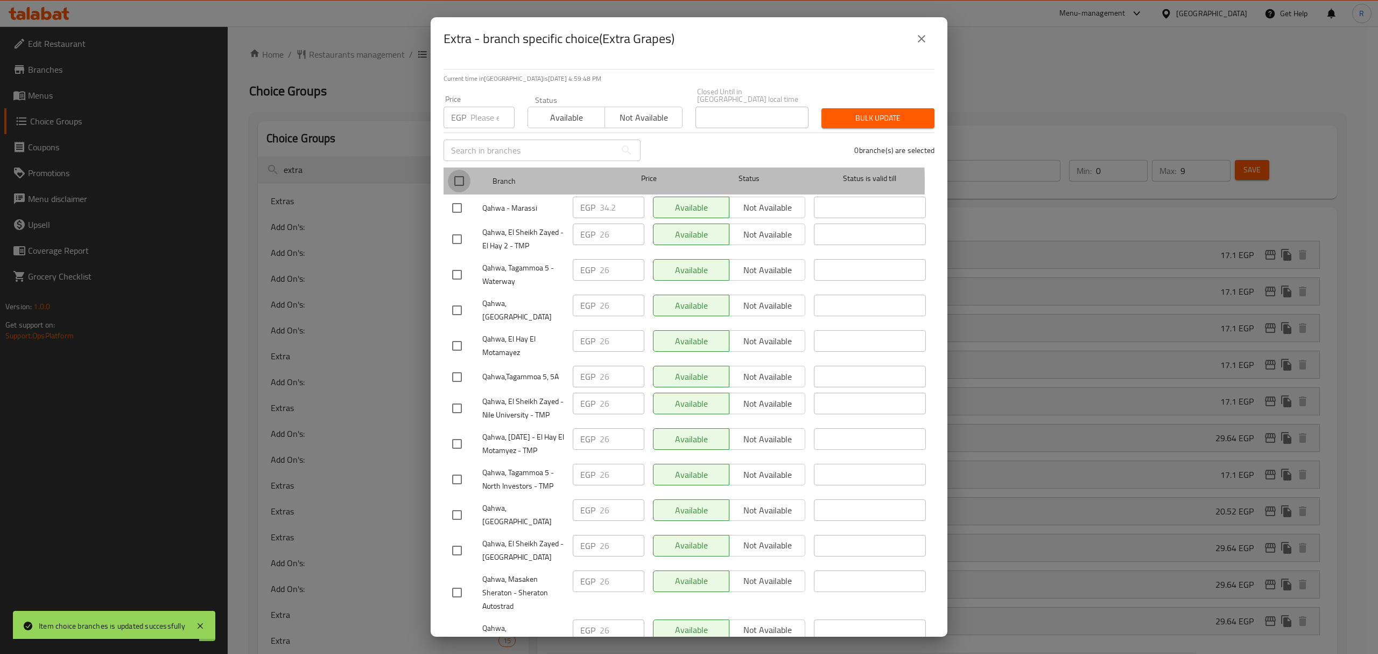
checkbox input "true"
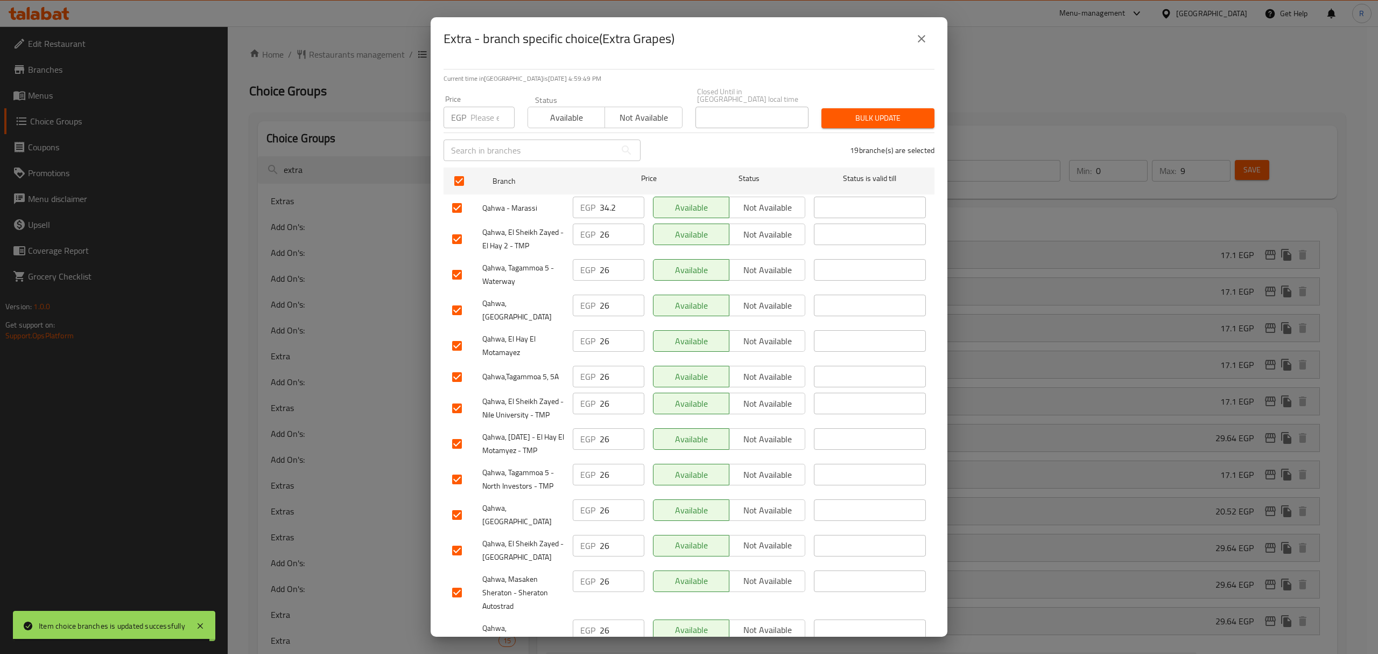
click at [476, 115] on input "number" at bounding box center [493, 118] width 44 height 22
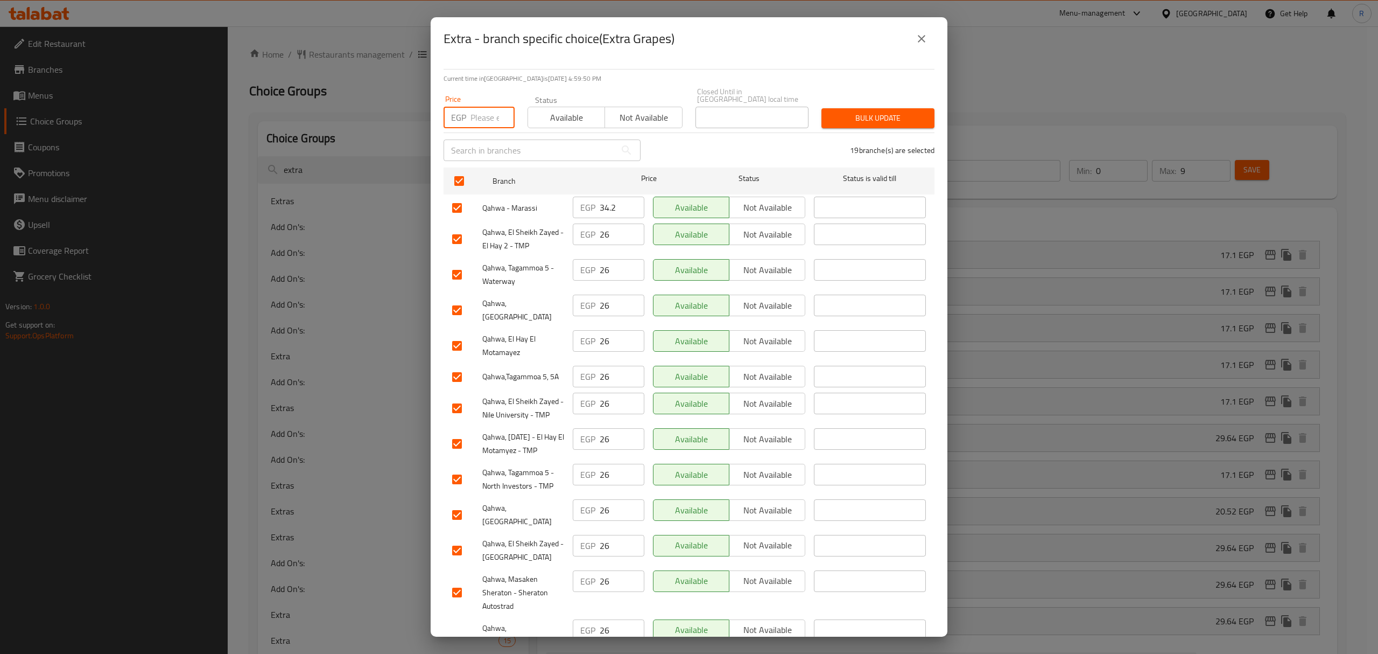
paste input "29.64"
type input "29.64"
click at [469, 197] on div at bounding box center [467, 208] width 30 height 23
click at [465, 197] on input "checkbox" at bounding box center [457, 208] width 23 height 23
checkbox input "false"
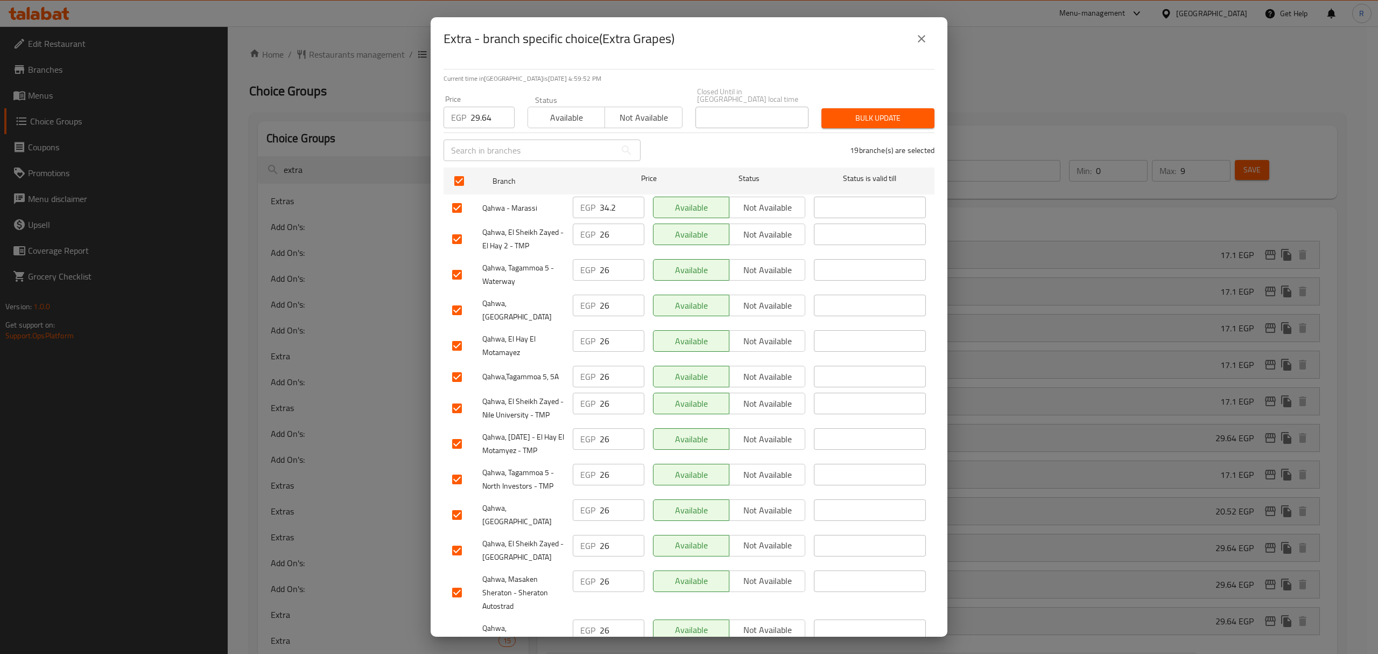
checkbox input "false"
click at [459, 264] on input "checkbox" at bounding box center [457, 274] width 23 height 23
checkbox input "false"
click at [451, 509] on input "checkbox" at bounding box center [457, 514] width 23 height 23
checkbox input "false"
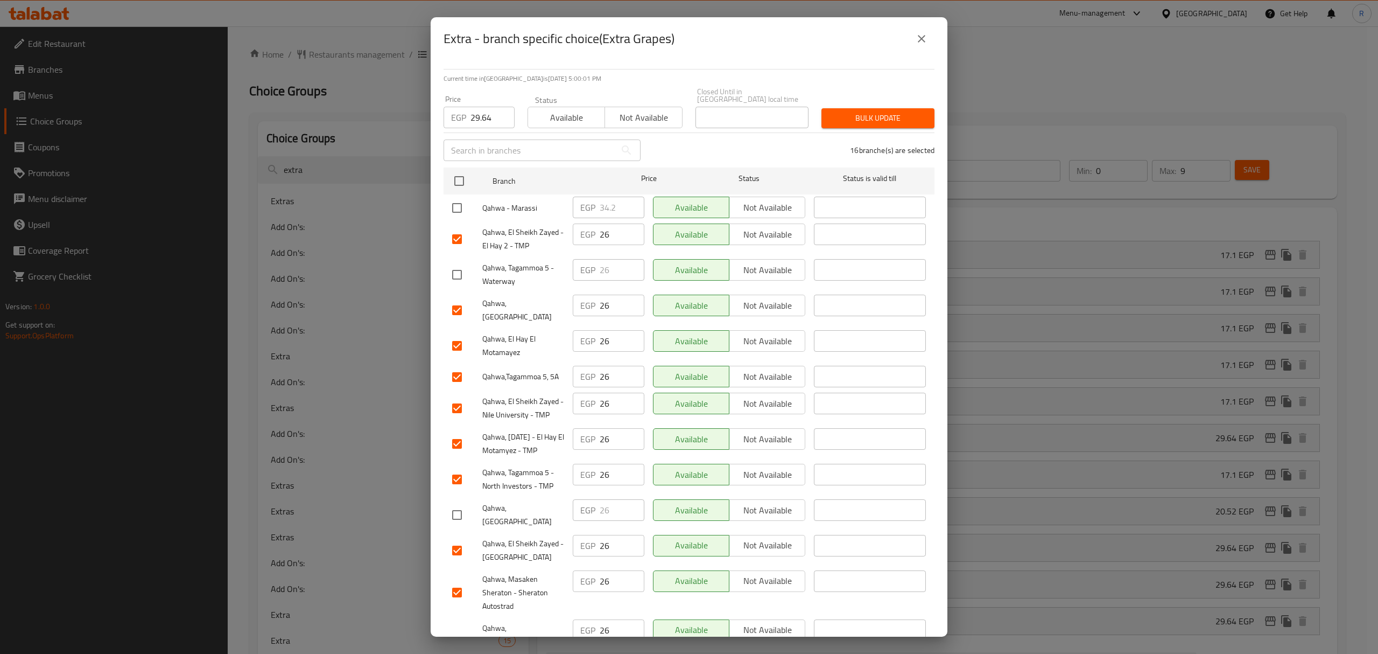
scroll to position [72, 0]
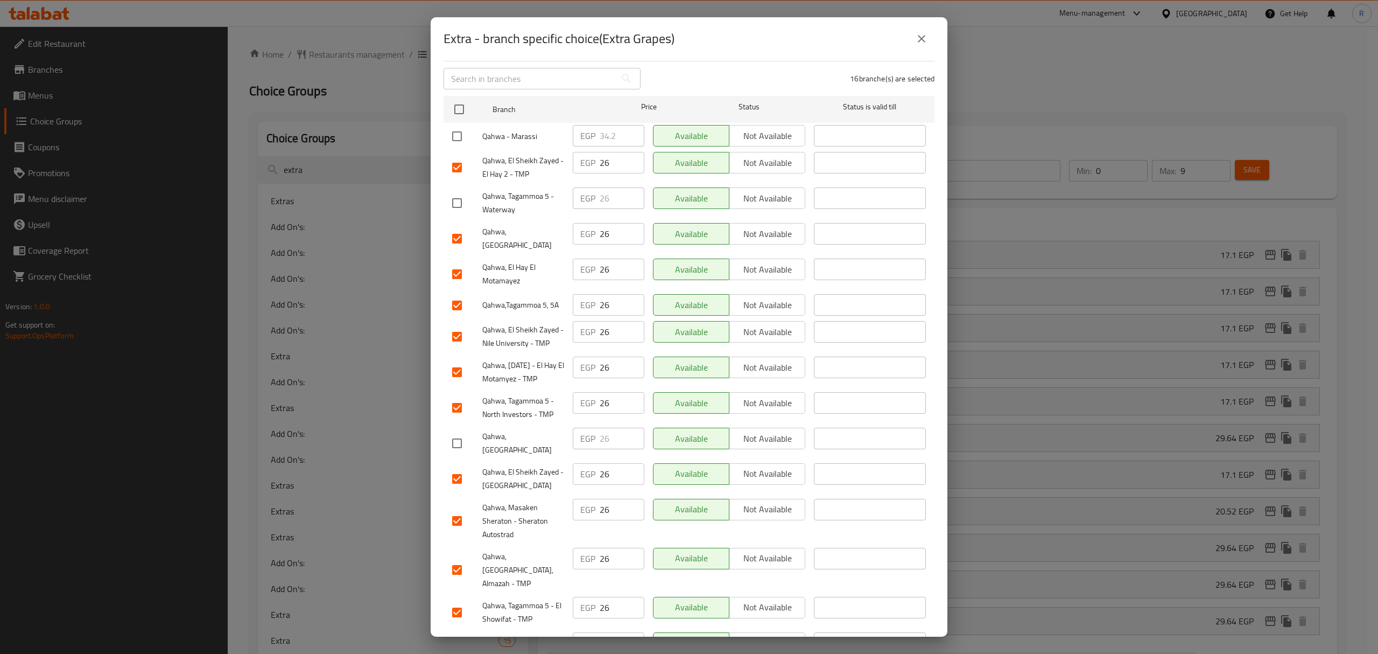
click at [455, 509] on input "checkbox" at bounding box center [457, 520] width 23 height 23
checkbox input "false"
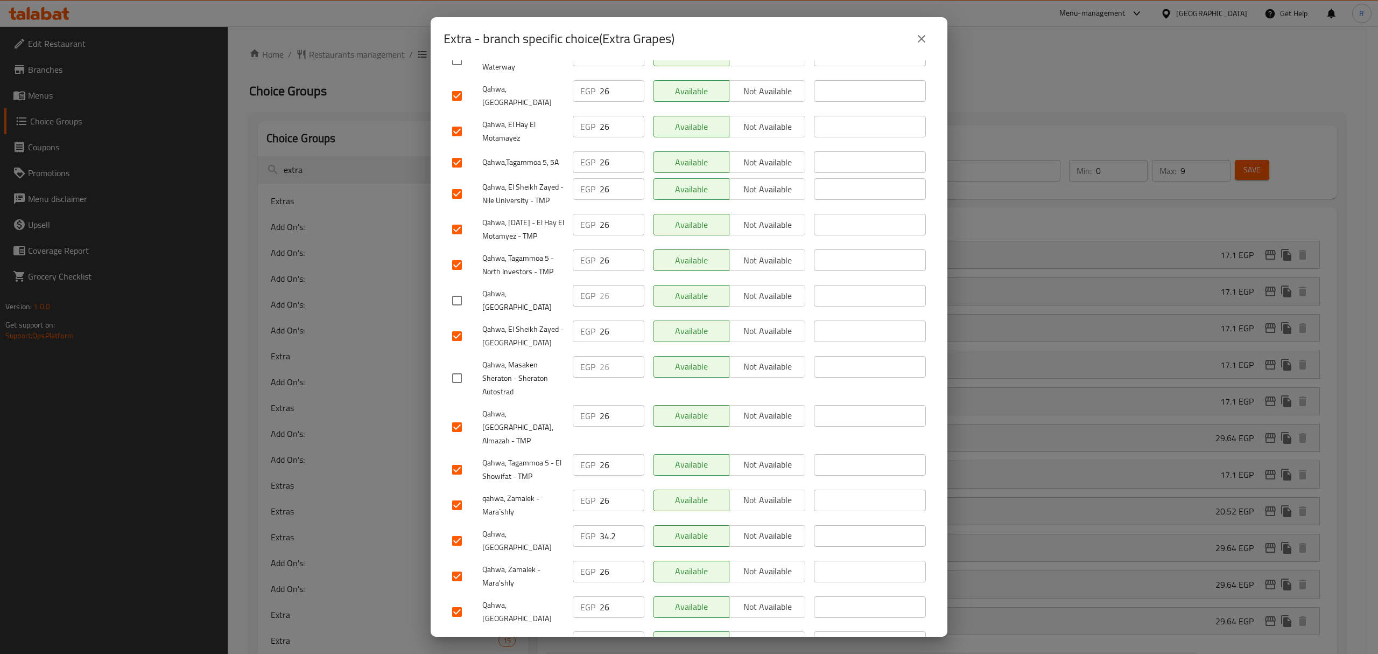
scroll to position [215, 0]
click at [442, 500] on div "Current time in Egypt is 11 Sep 2025 5:00:05 PM Price EGP 29.64 Price Status Av…" at bounding box center [689, 348] width 517 height 576
click at [455, 599] on input "checkbox" at bounding box center [457, 610] width 23 height 23
checkbox input "false"
click at [457, 634] on input "checkbox" at bounding box center [457, 645] width 23 height 23
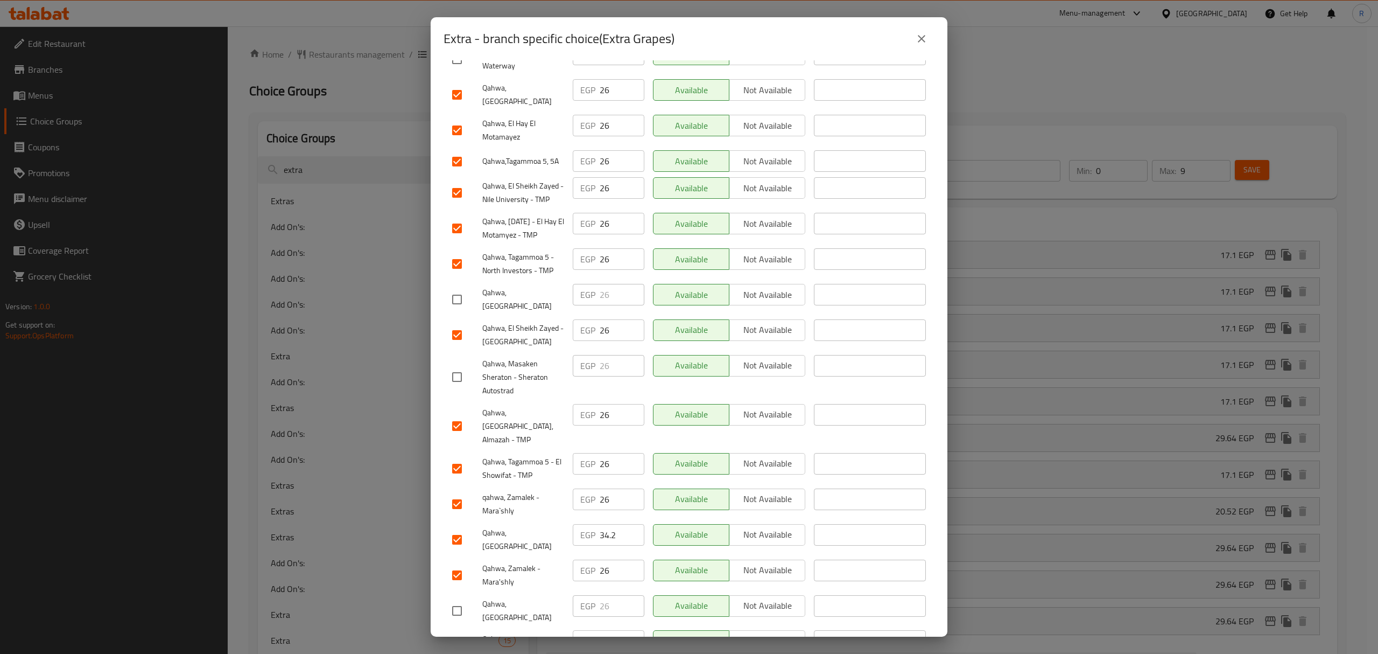
checkbox input "false"
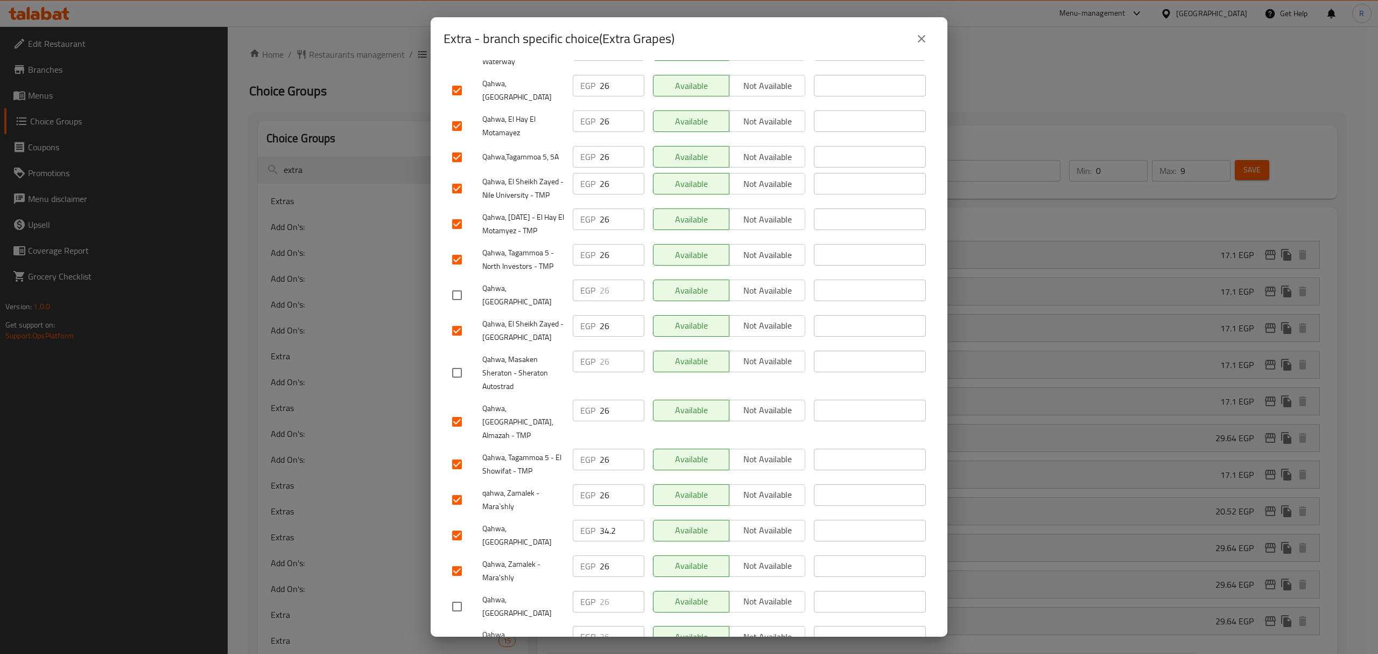
scroll to position [220, 0]
drag, startPoint x: 460, startPoint y: 507, endPoint x: 607, endPoint y: 418, distance: 172.2
click at [461, 523] on input "checkbox" at bounding box center [457, 534] width 23 height 23
checkbox input "false"
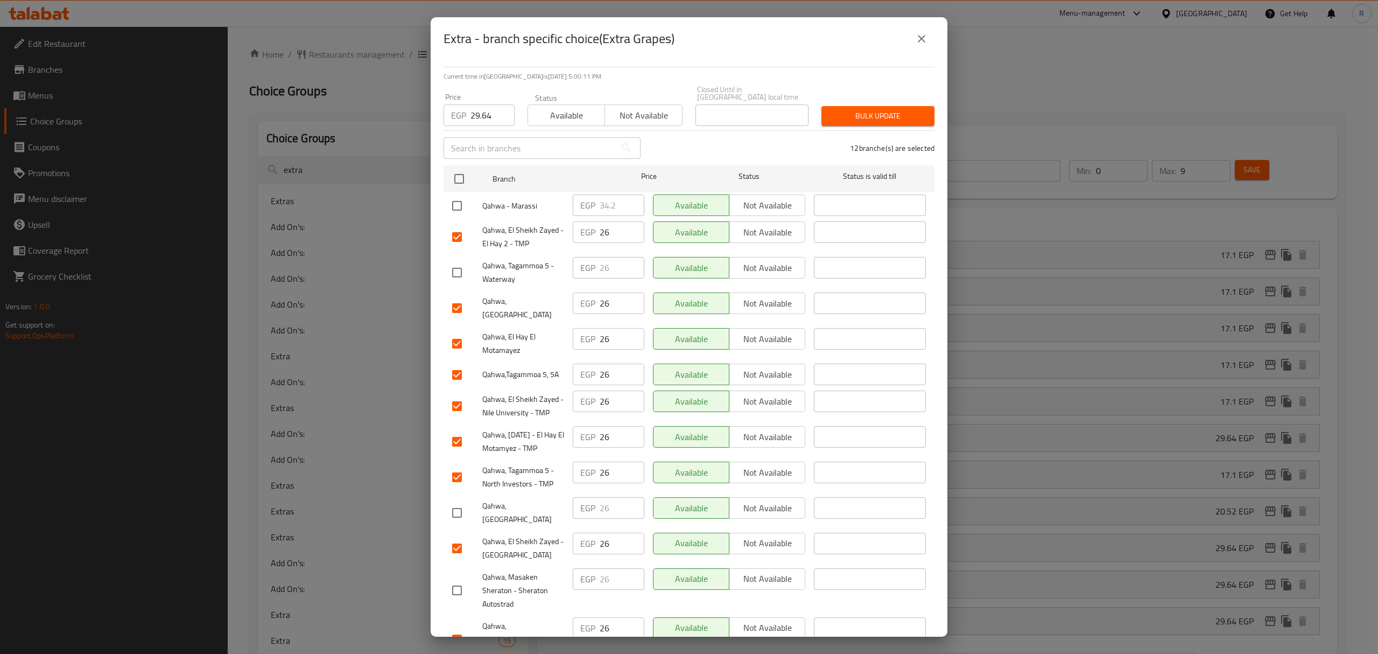
scroll to position [0, 0]
click at [875, 111] on span "Bulk update" at bounding box center [878, 117] width 96 height 13
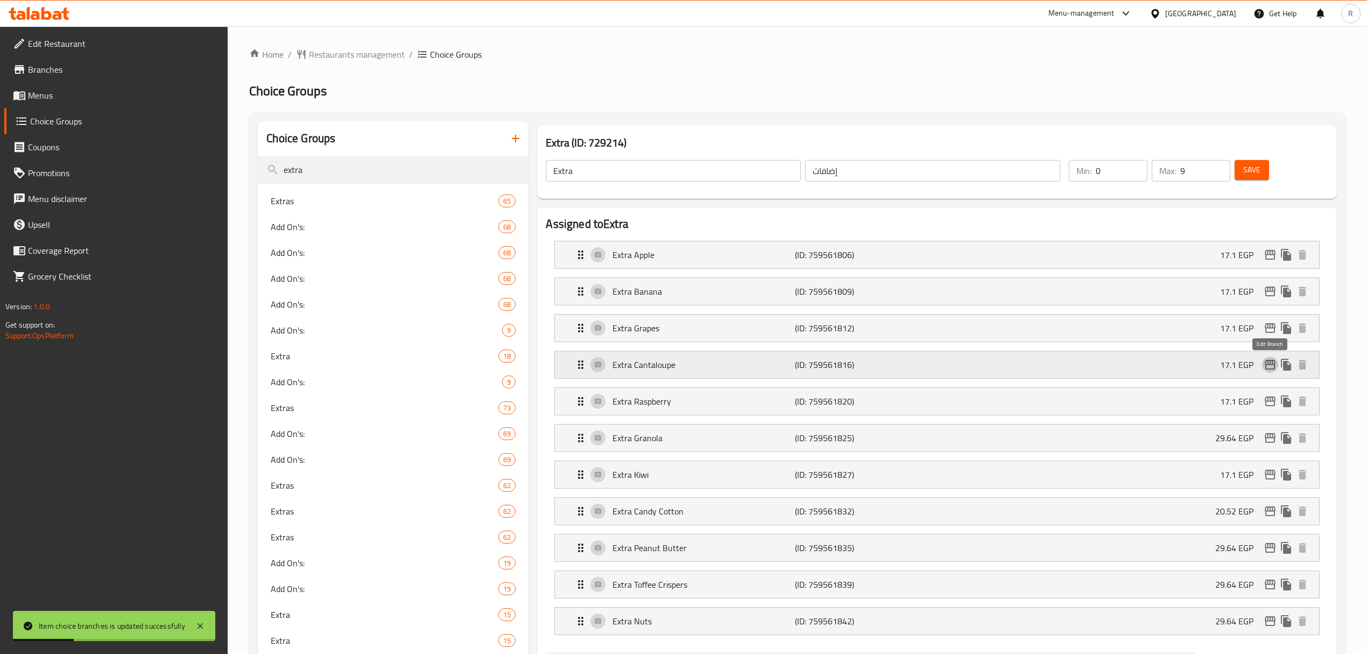
click at [1269, 366] on icon "edit" at bounding box center [1270, 365] width 11 height 10
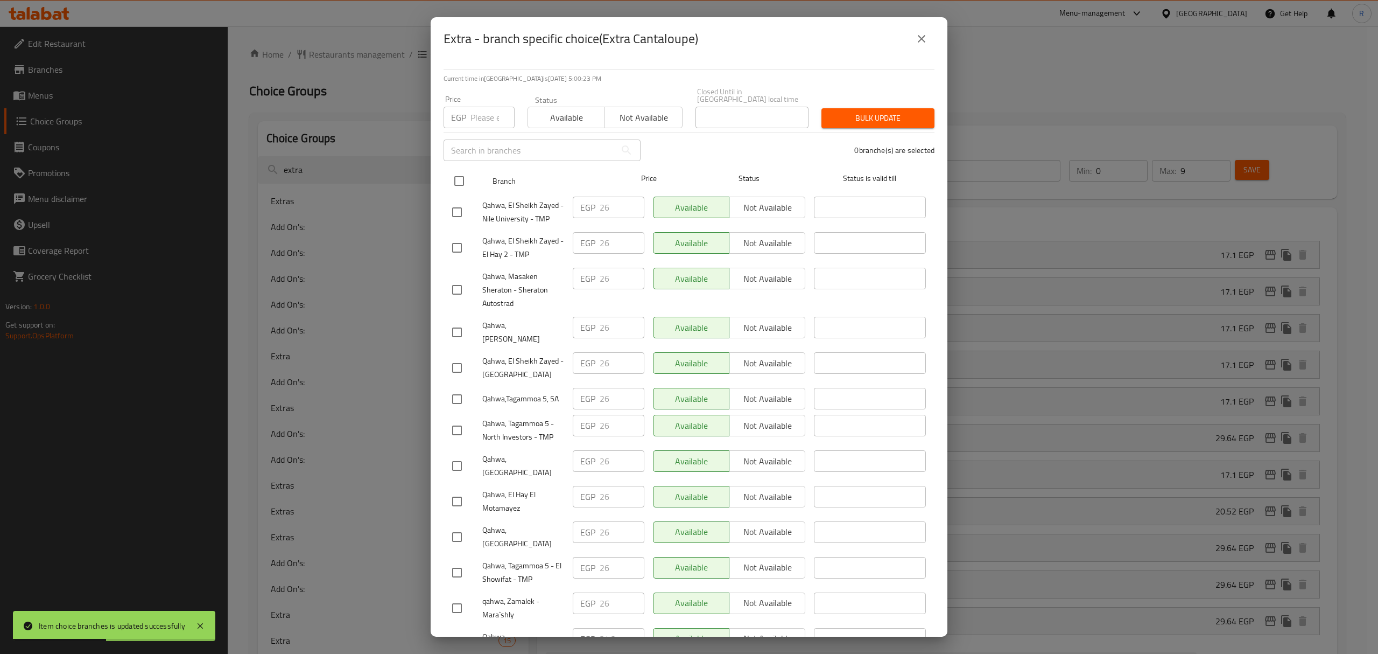
click at [459, 179] on input "checkbox" at bounding box center [459, 181] width 23 height 23
checkbox input "true"
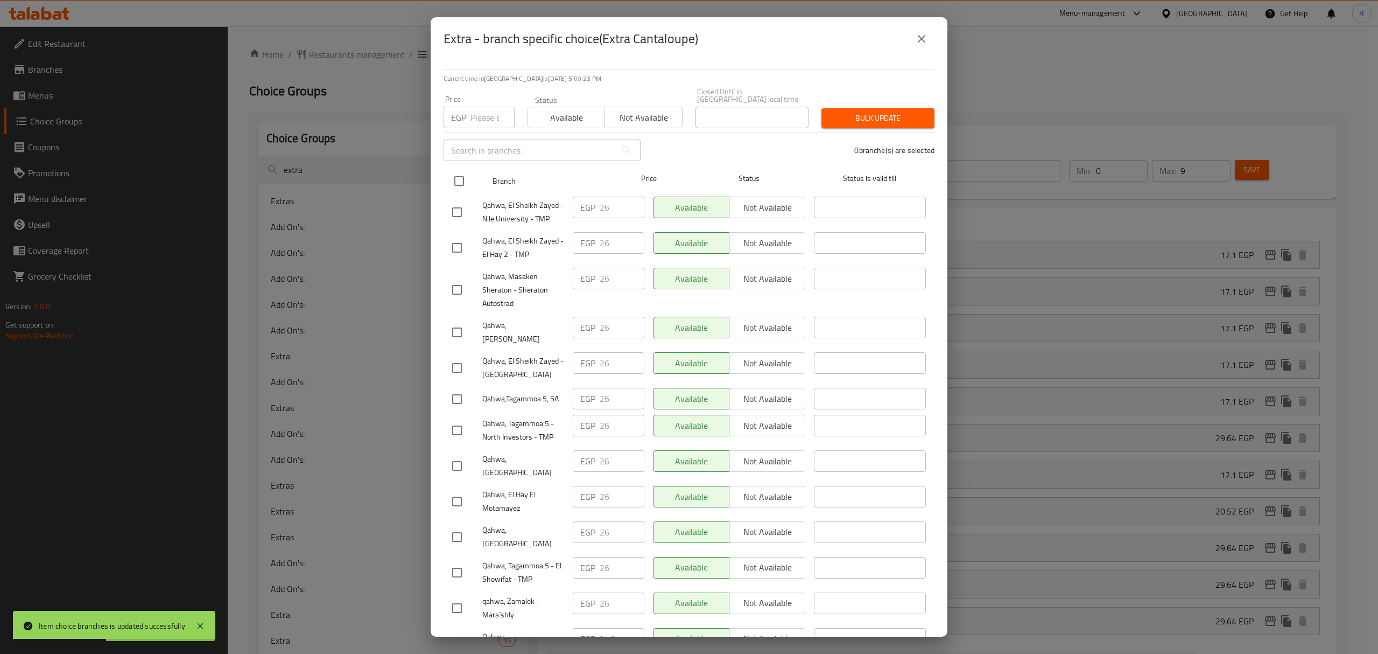
checkbox input "true"
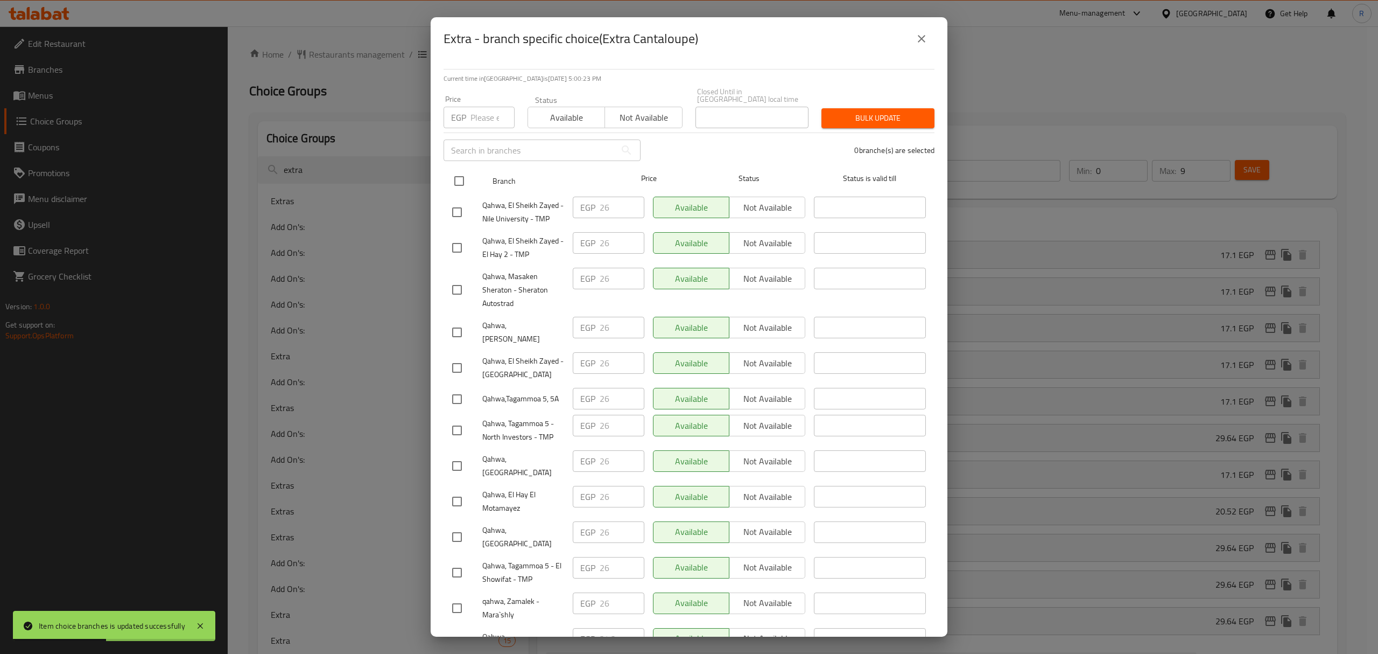
checkbox input "true"
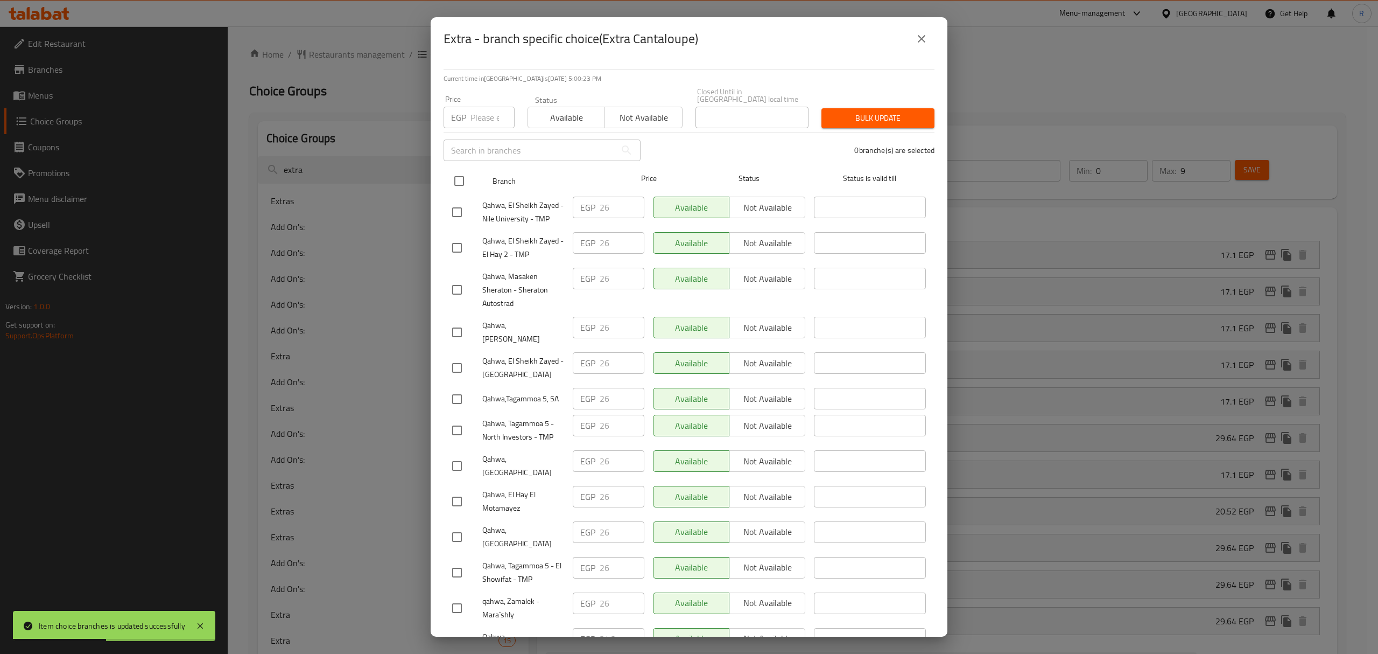
checkbox input "true"
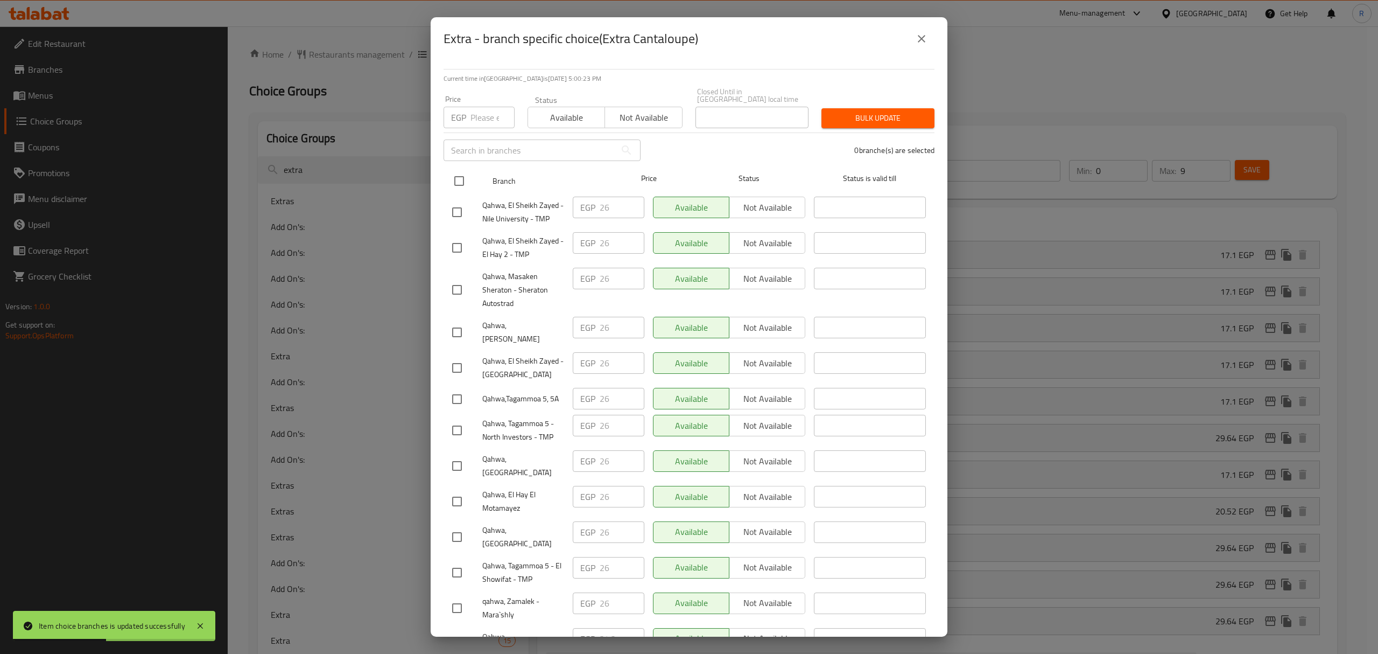
checkbox input "true"
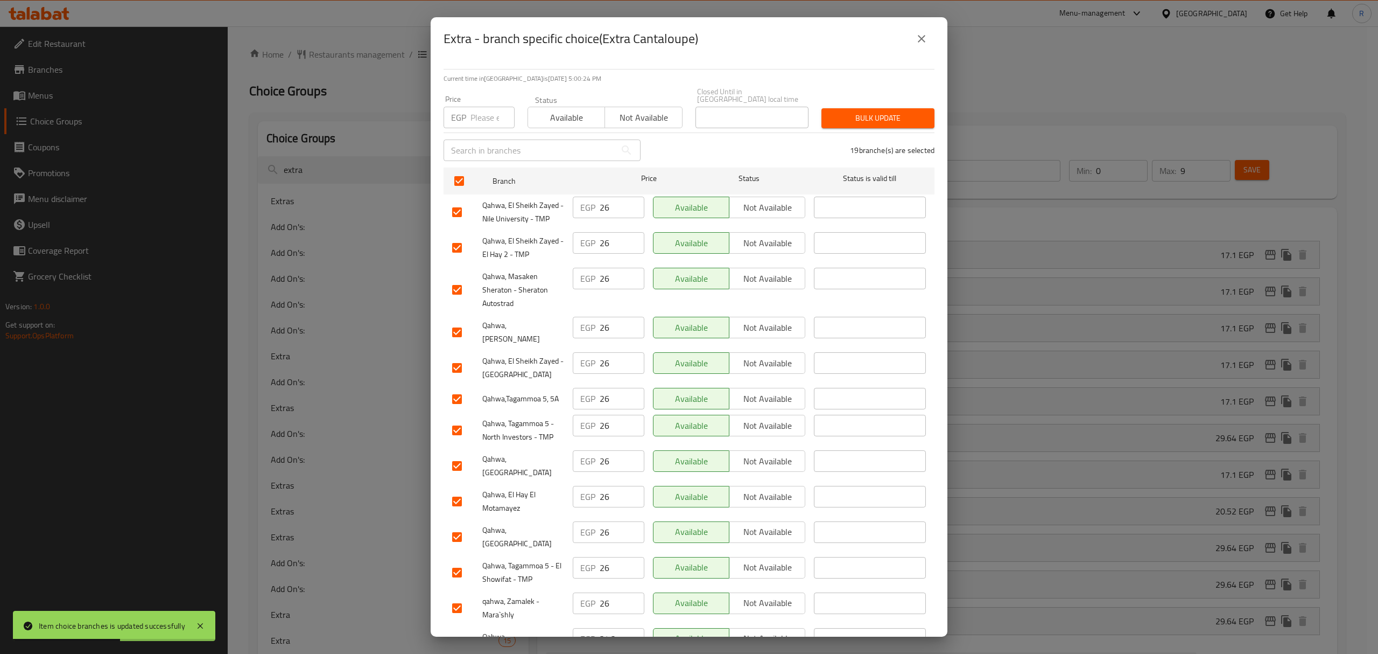
click at [488, 116] on input "number" at bounding box center [493, 118] width 44 height 22
paste input "29.64"
type input "29.64"
click at [451, 283] on input "checkbox" at bounding box center [457, 289] width 23 height 23
checkbox input "false"
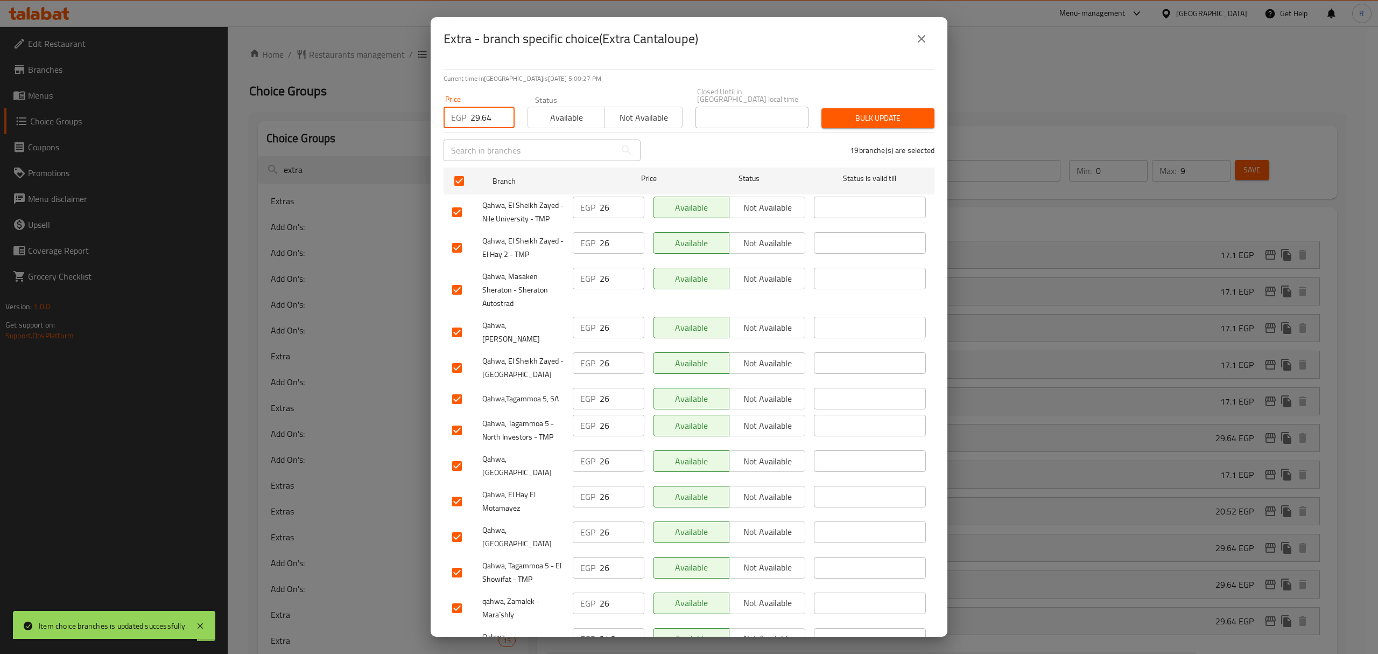
checkbox input "false"
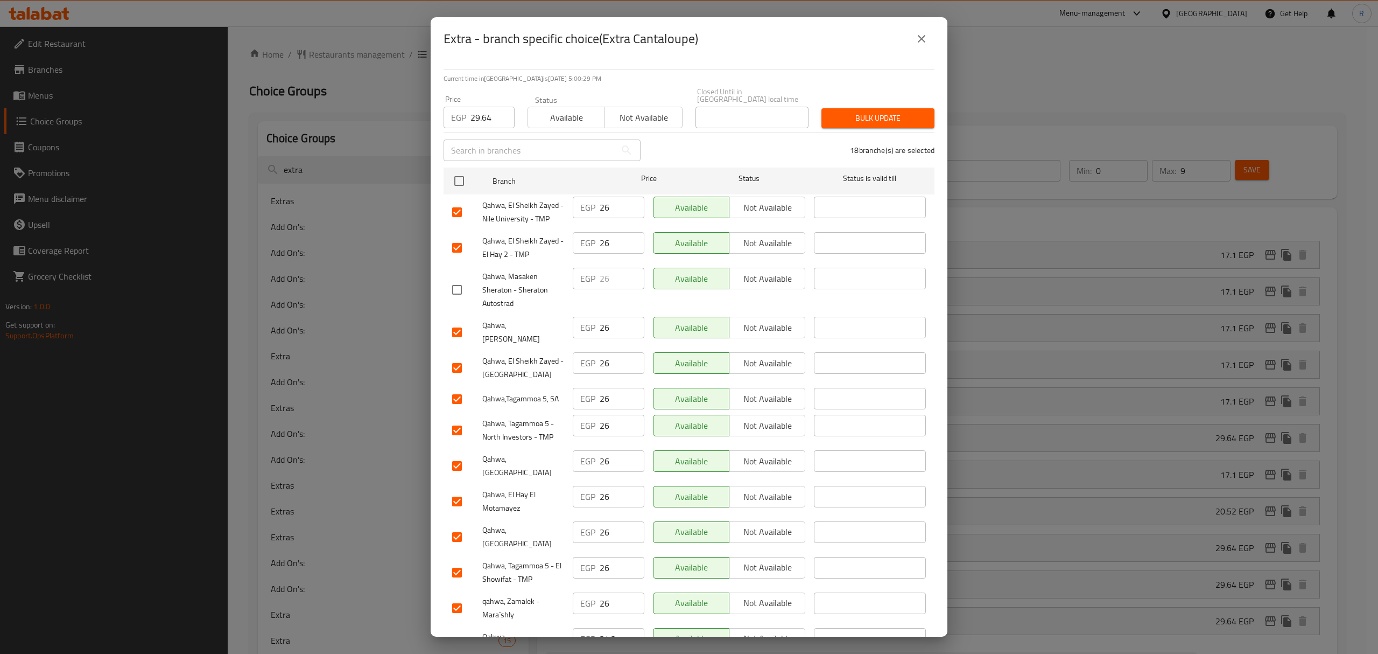
click at [463, 321] on input "checkbox" at bounding box center [457, 332] width 23 height 23
checkbox input "false"
click at [464, 525] on input "checkbox" at bounding box center [457, 536] width 23 height 23
checkbox input "false"
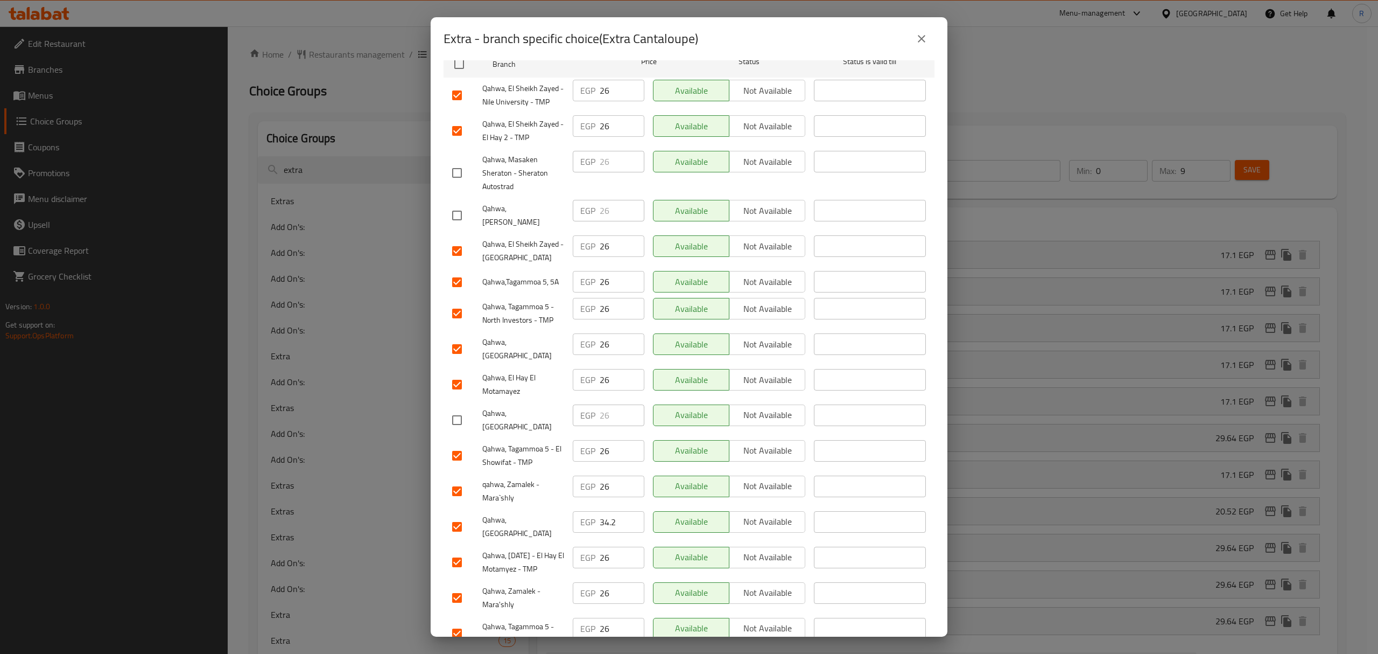
scroll to position [143, 0]
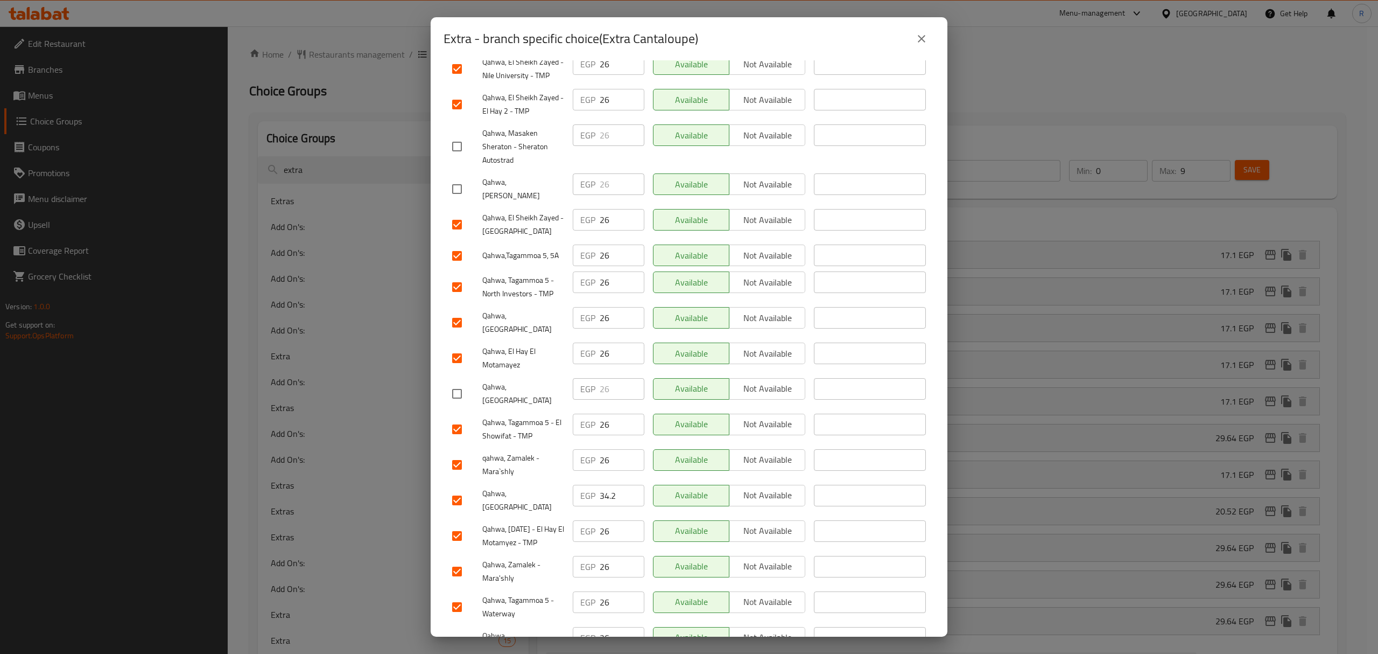
click at [457, 489] on input "checkbox" at bounding box center [457, 500] width 23 height 23
checkbox input "false"
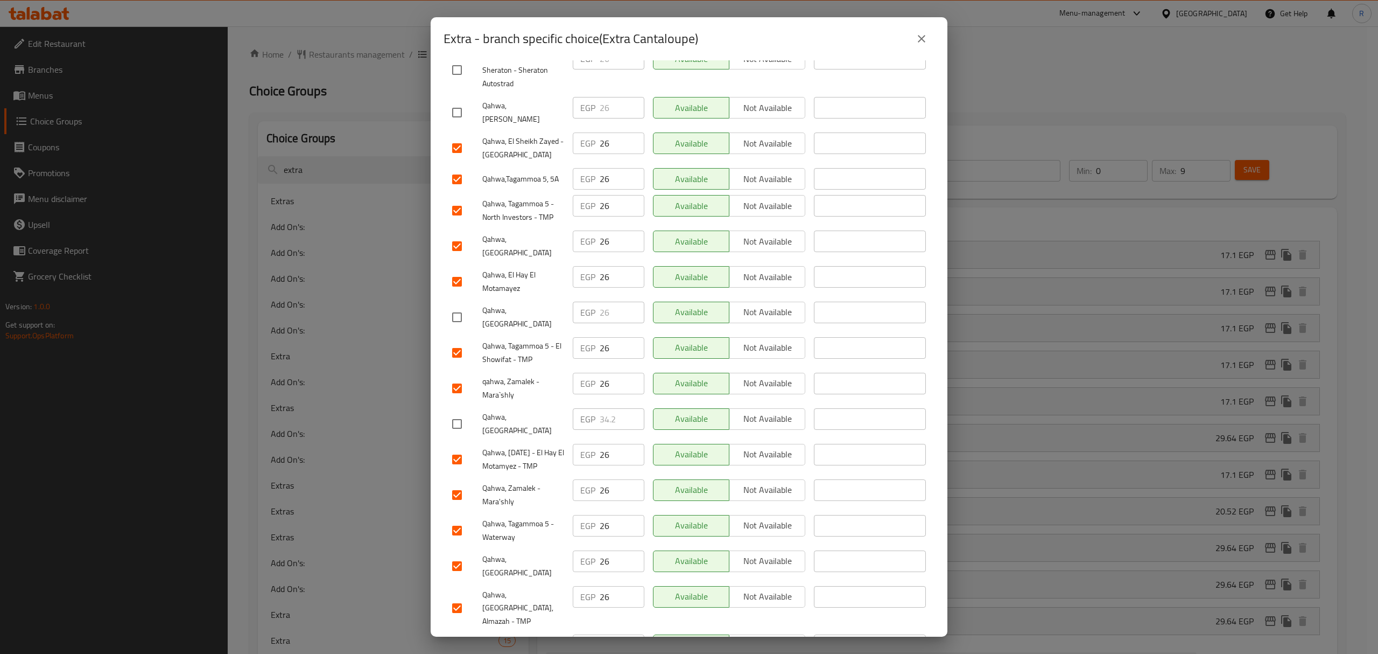
scroll to position [220, 0]
click at [457, 518] on input "checkbox" at bounding box center [457, 529] width 23 height 23
checkbox input "false"
click at [459, 554] on input "checkbox" at bounding box center [457, 565] width 23 height 23
checkbox input "false"
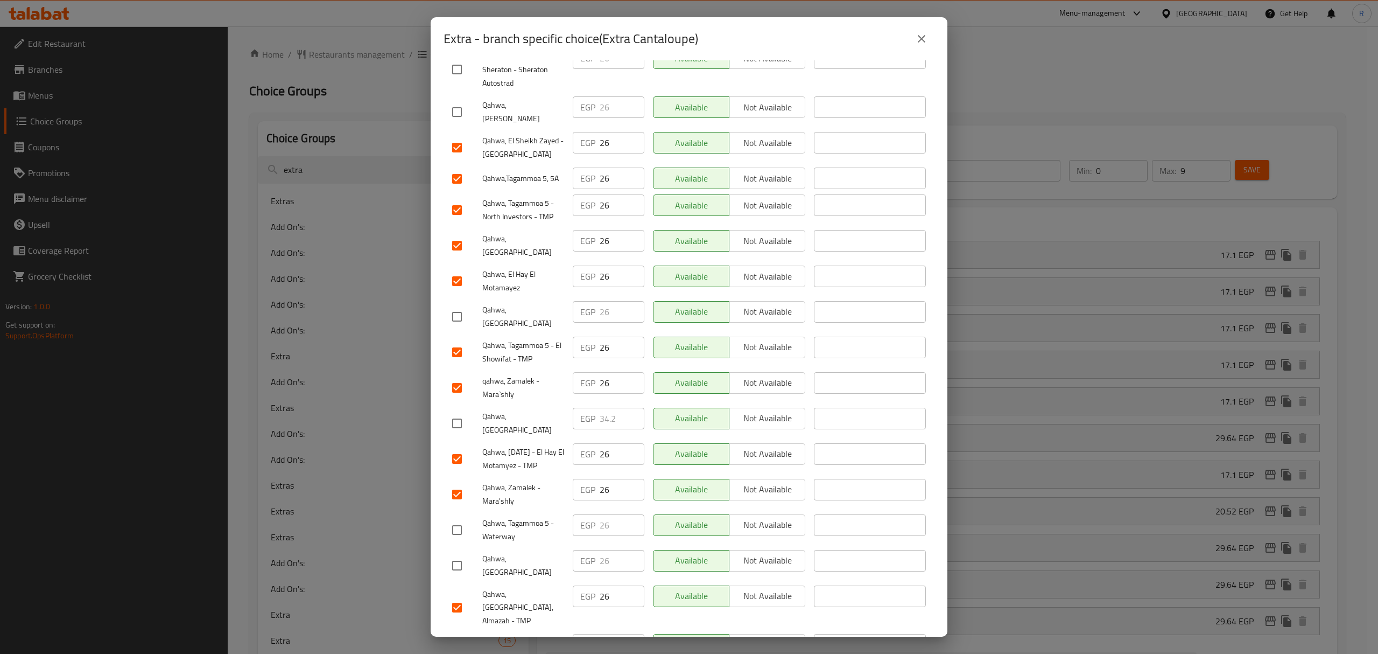
click at [461, 634] on input "checkbox" at bounding box center [457, 645] width 23 height 23
checkbox input "false"
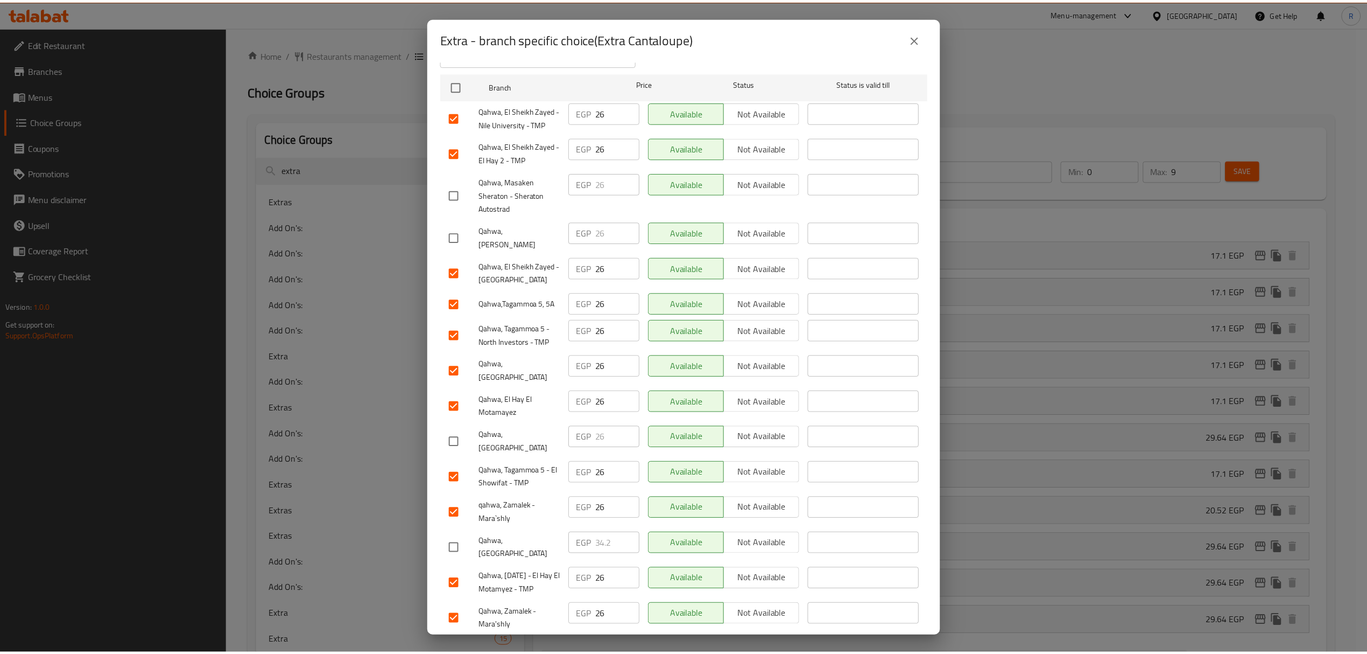
scroll to position [5, 0]
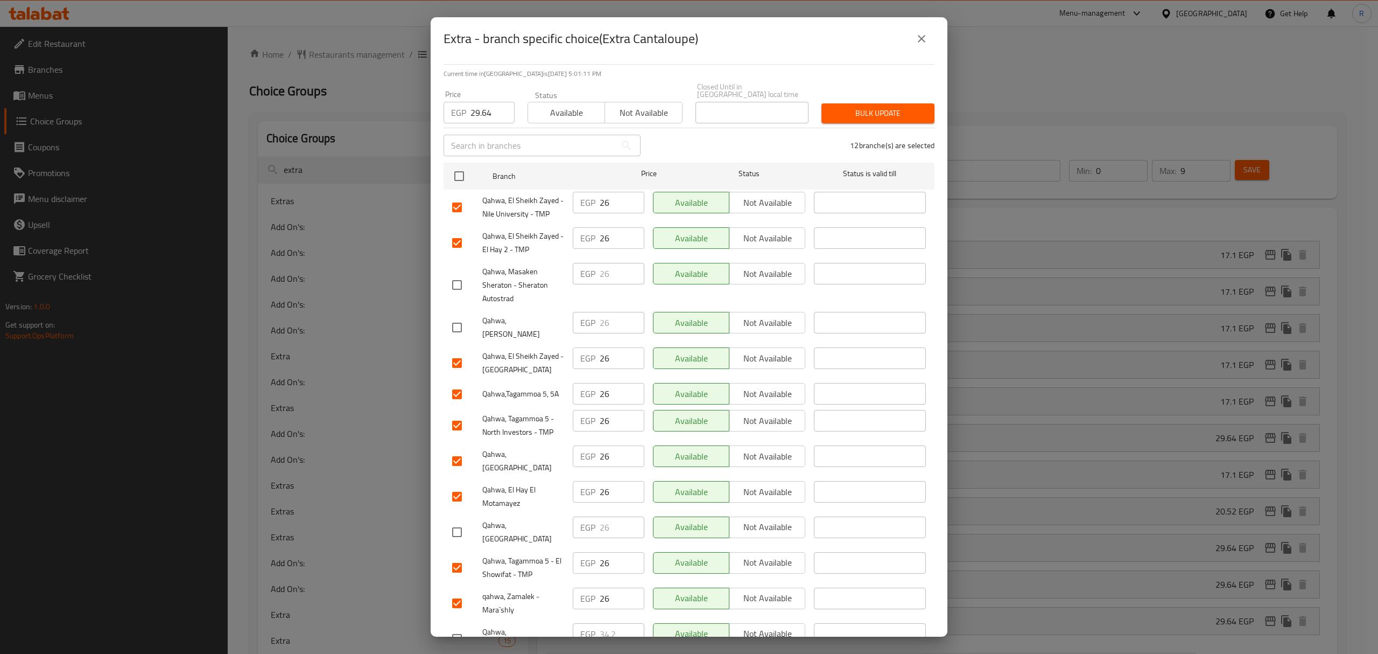
click at [886, 116] on div "Bulk update" at bounding box center [878, 113] width 126 height 33
click at [885, 107] on span "Bulk update" at bounding box center [878, 113] width 96 height 13
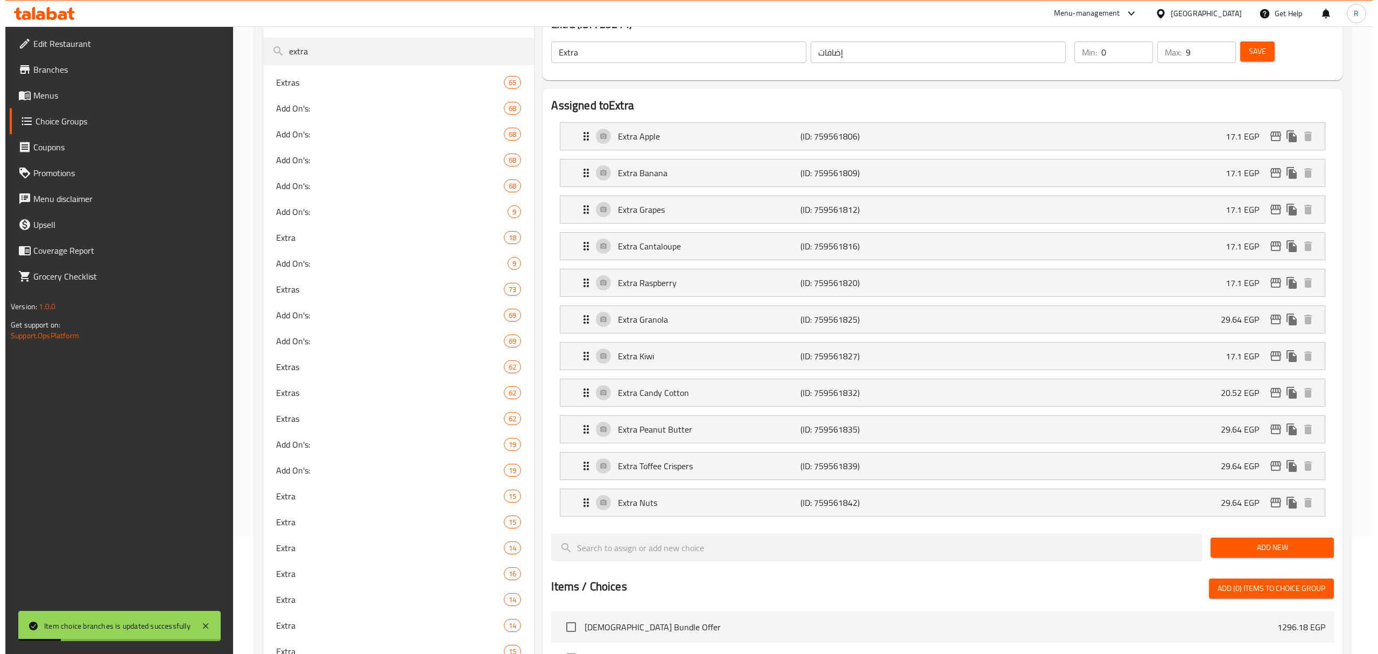
scroll to position [143, 0]
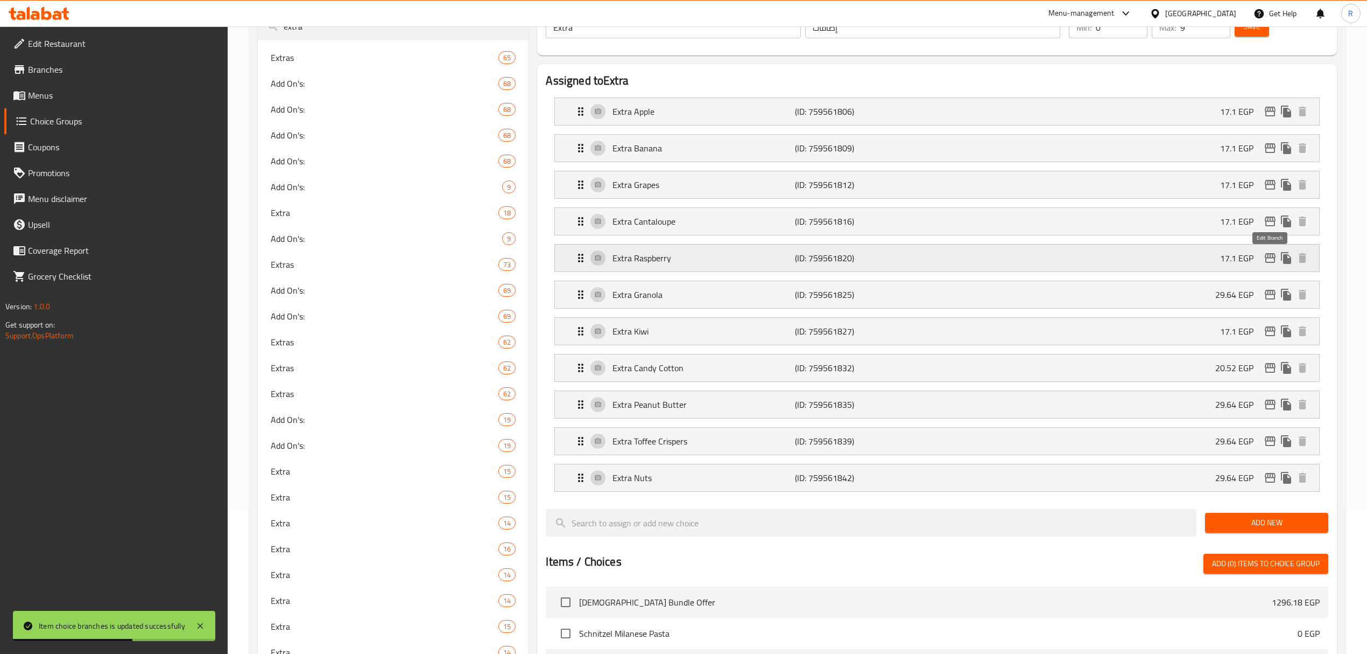
click at [1275, 256] on icon "edit" at bounding box center [1270, 257] width 13 height 13
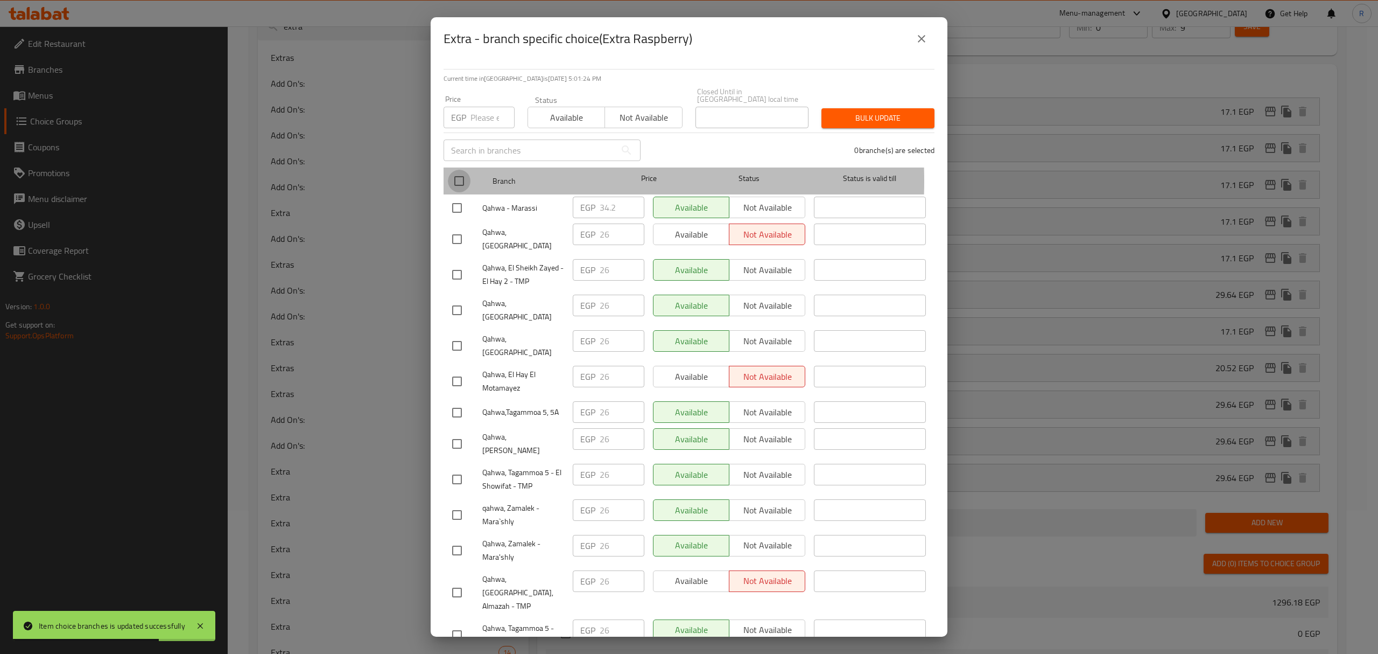
click at [463, 173] on input "checkbox" at bounding box center [459, 181] width 23 height 23
checkbox input "true"
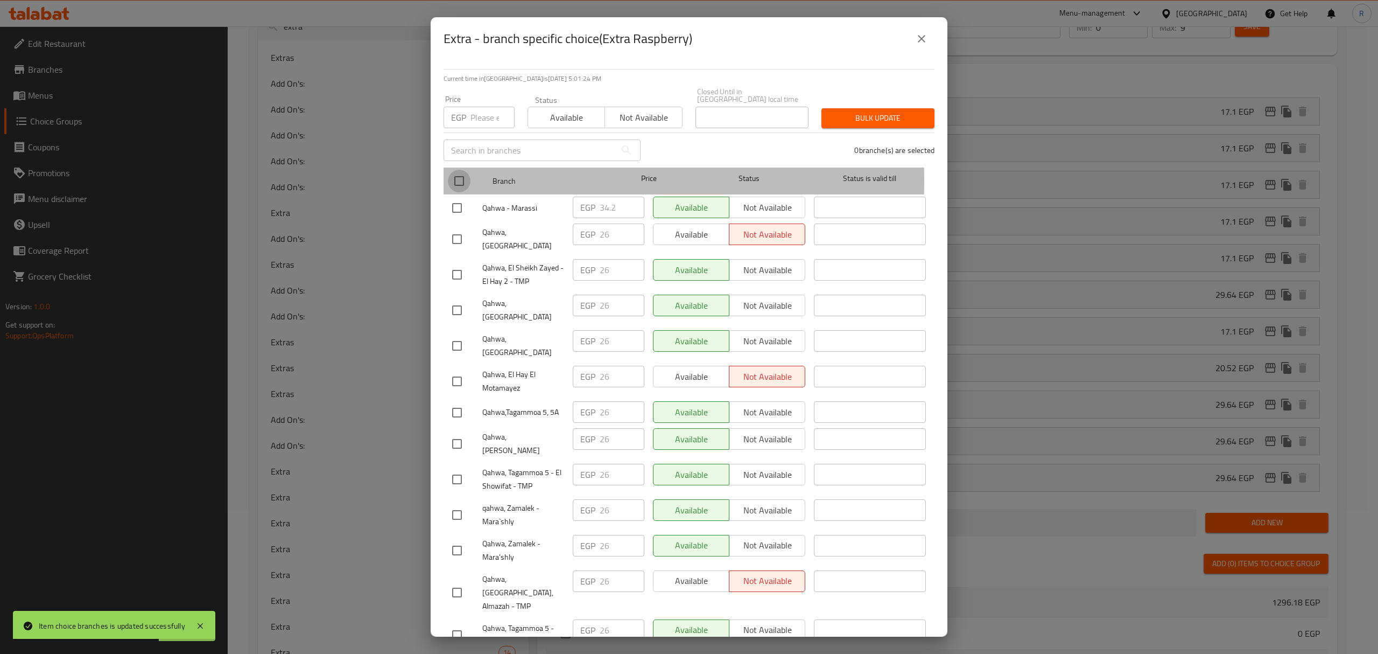
checkbox input "true"
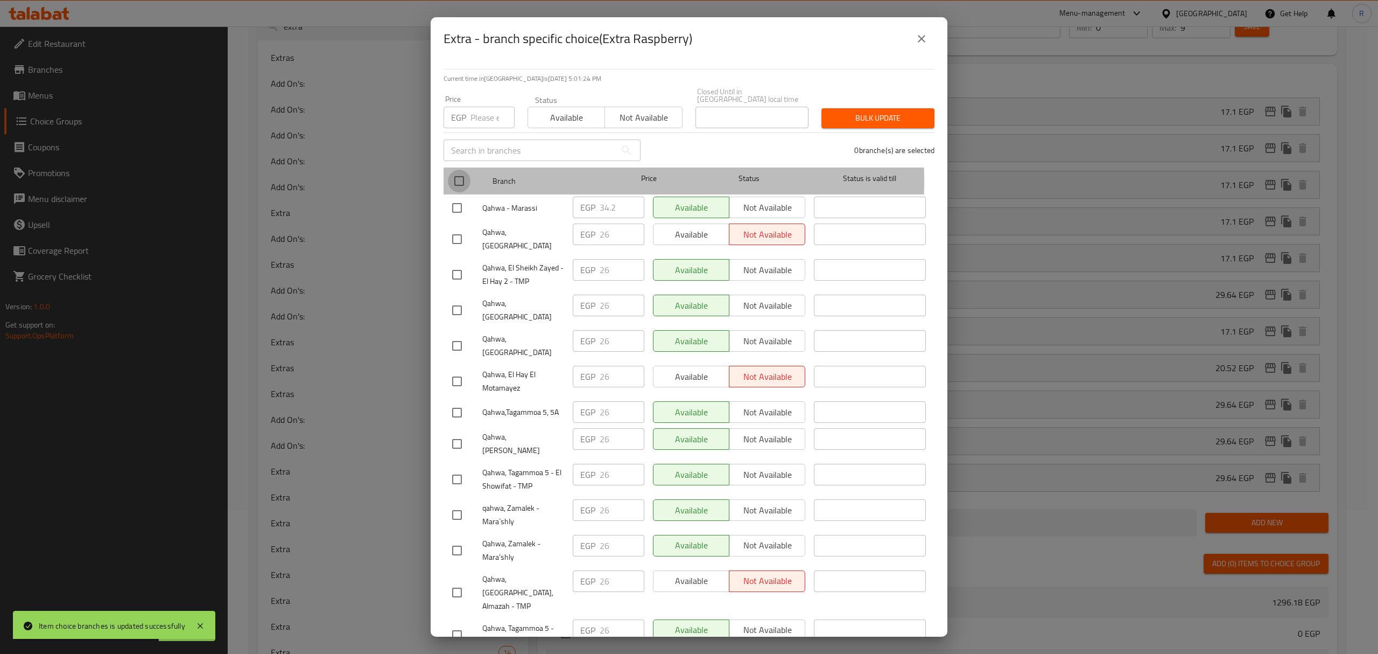
checkbox input "true"
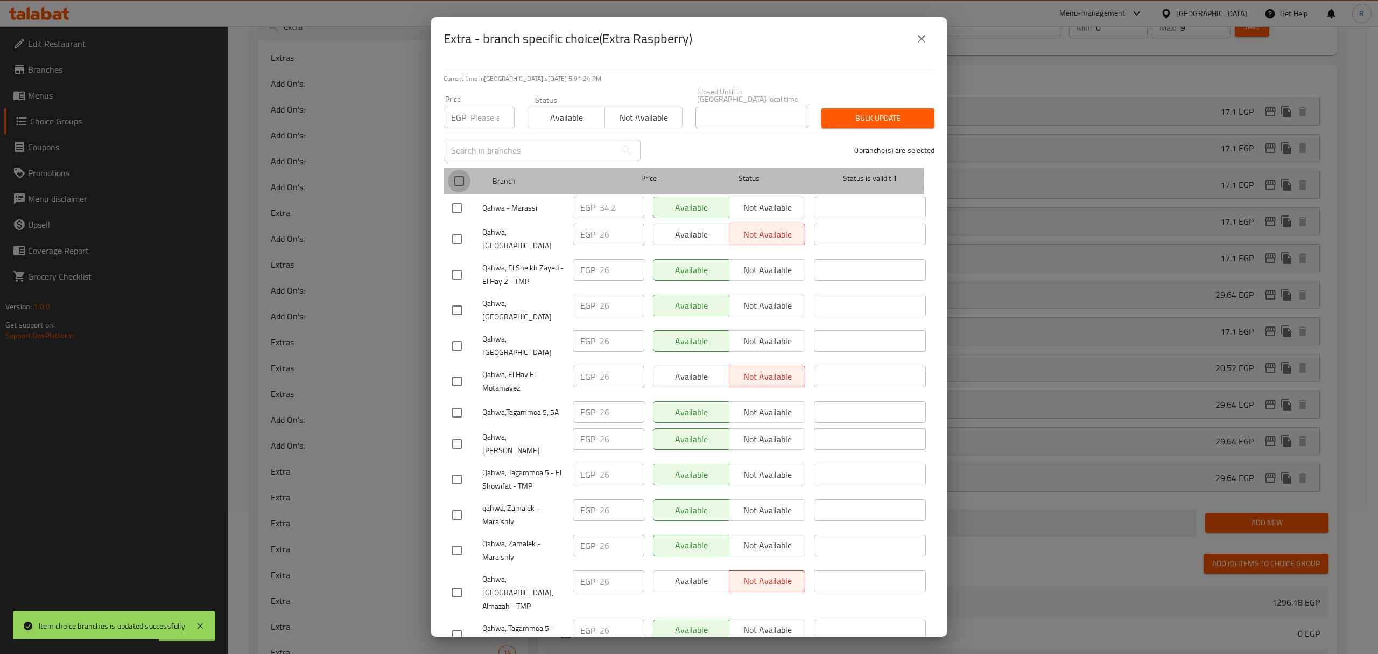
checkbox input "true"
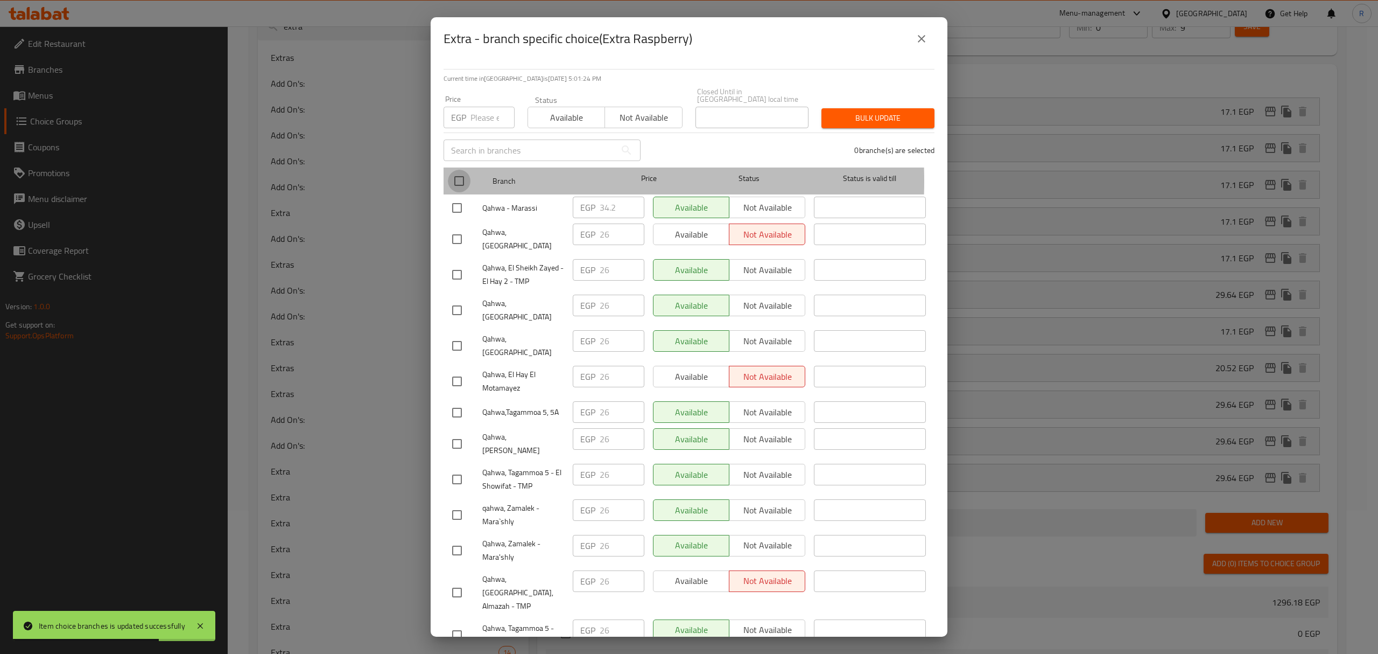
checkbox input "true"
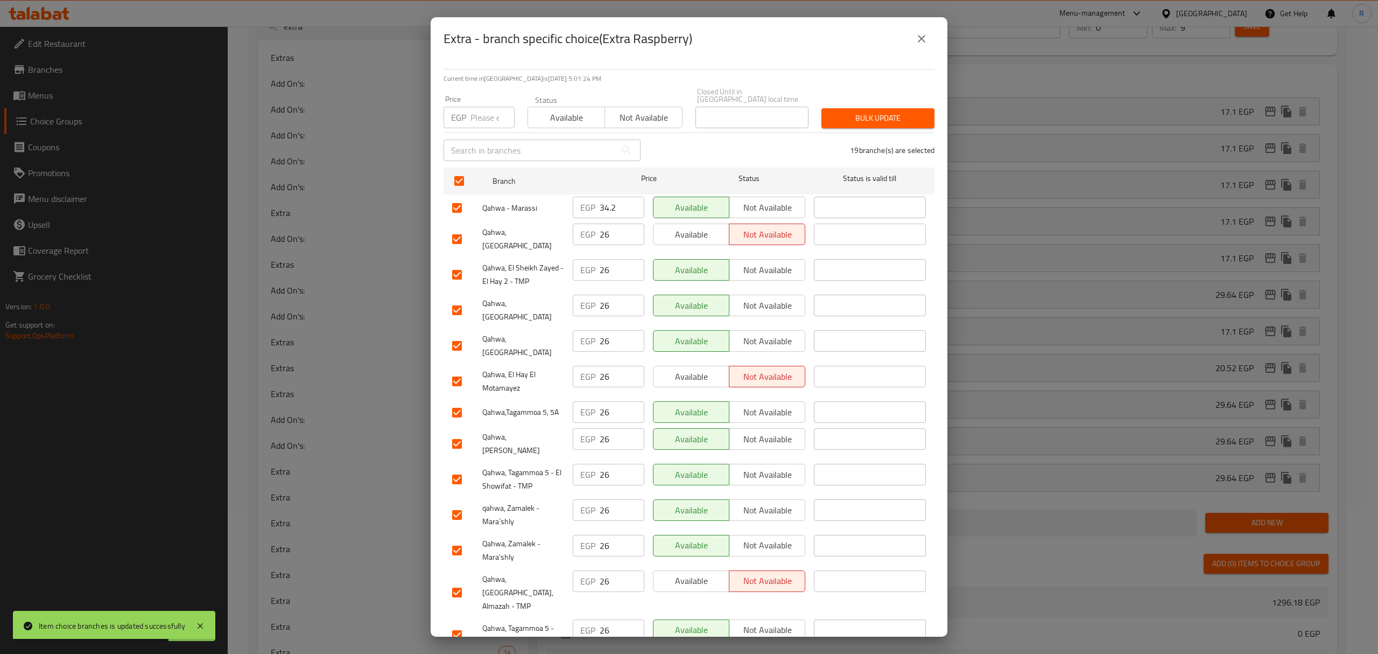
click at [481, 115] on input "number" at bounding box center [493, 118] width 44 height 22
paste input "29.64"
type input "29.64"
click at [462, 199] on input "checkbox" at bounding box center [457, 208] width 23 height 23
checkbox input "false"
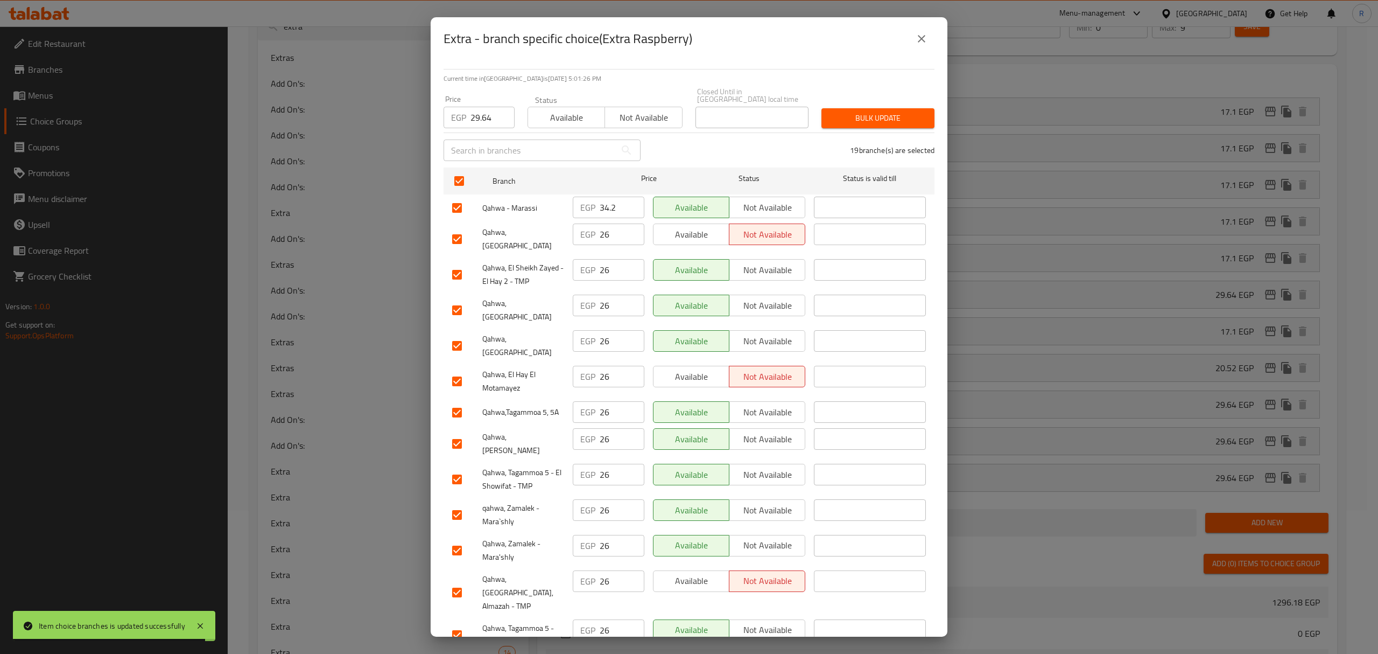
checkbox input "false"
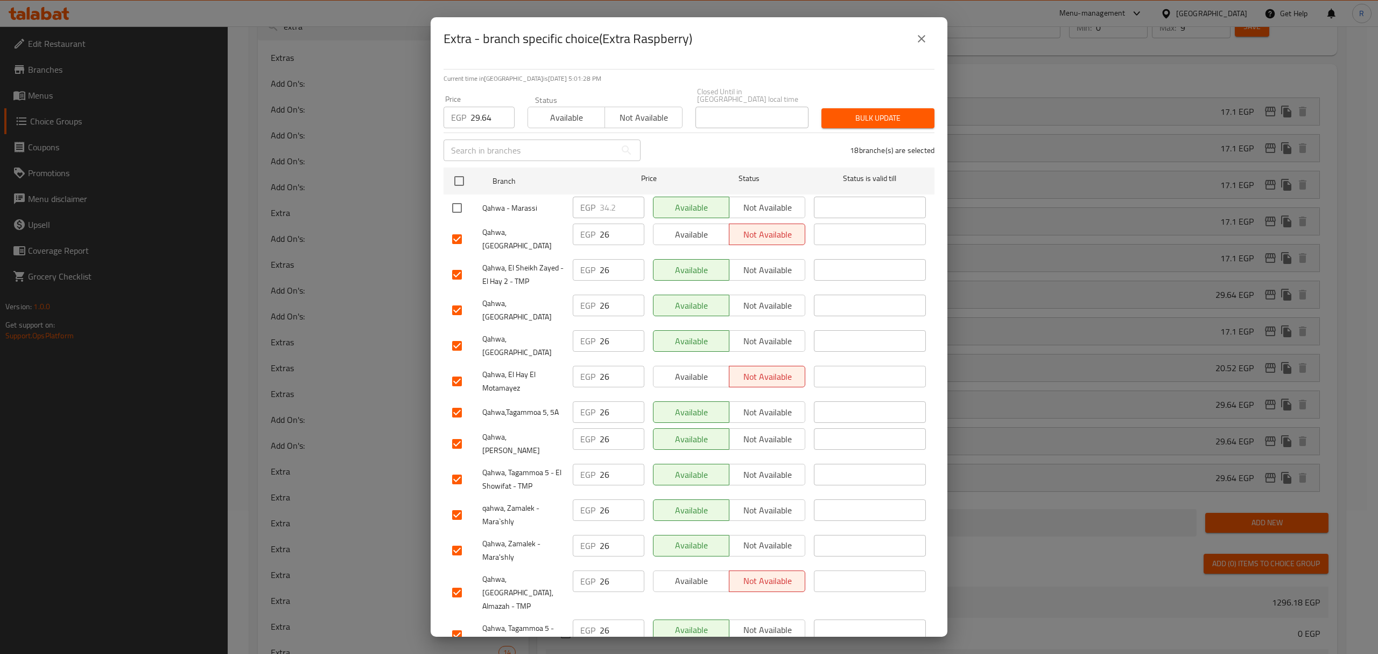
click at [455, 299] on input "checkbox" at bounding box center [457, 310] width 23 height 23
checkbox input "false"
click at [455, 334] on input "checkbox" at bounding box center [457, 345] width 23 height 23
checkbox input "false"
click at [461, 432] on input "checkbox" at bounding box center [457, 443] width 23 height 23
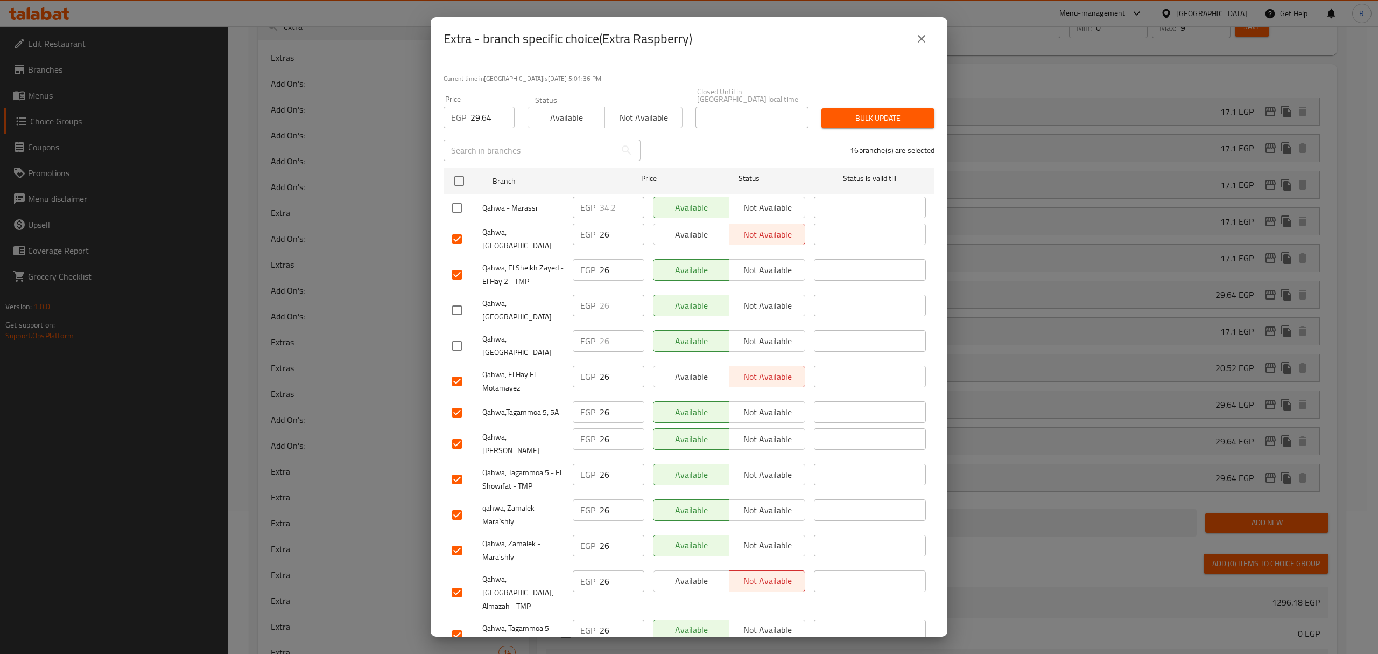
checkbox input "false"
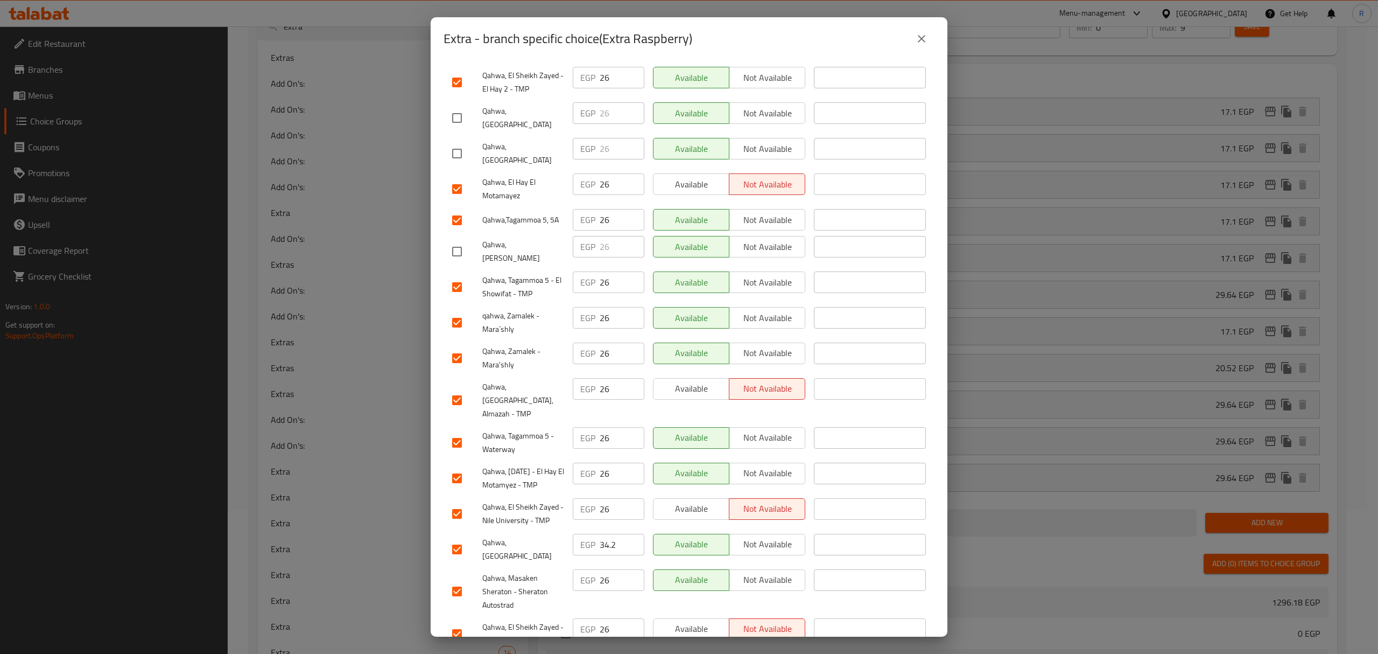
scroll to position [215, 0]
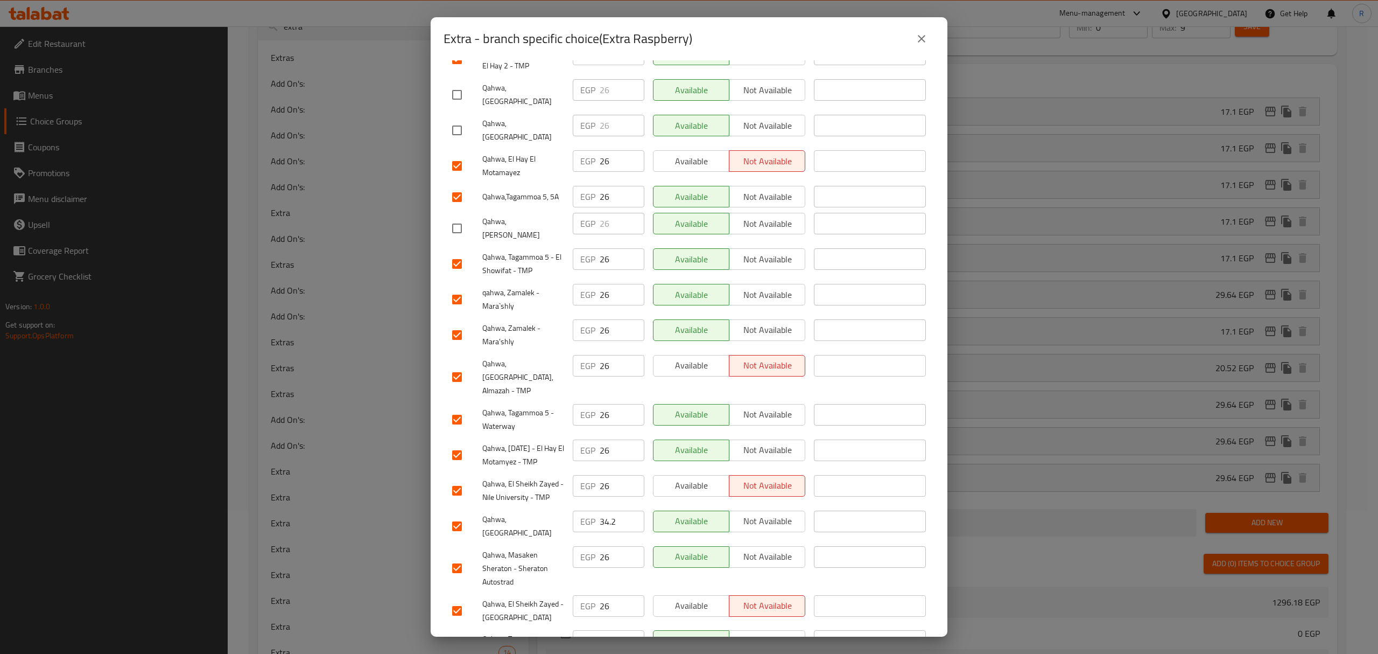
click at [455, 408] on input "checkbox" at bounding box center [457, 419] width 23 height 23
checkbox input "false"
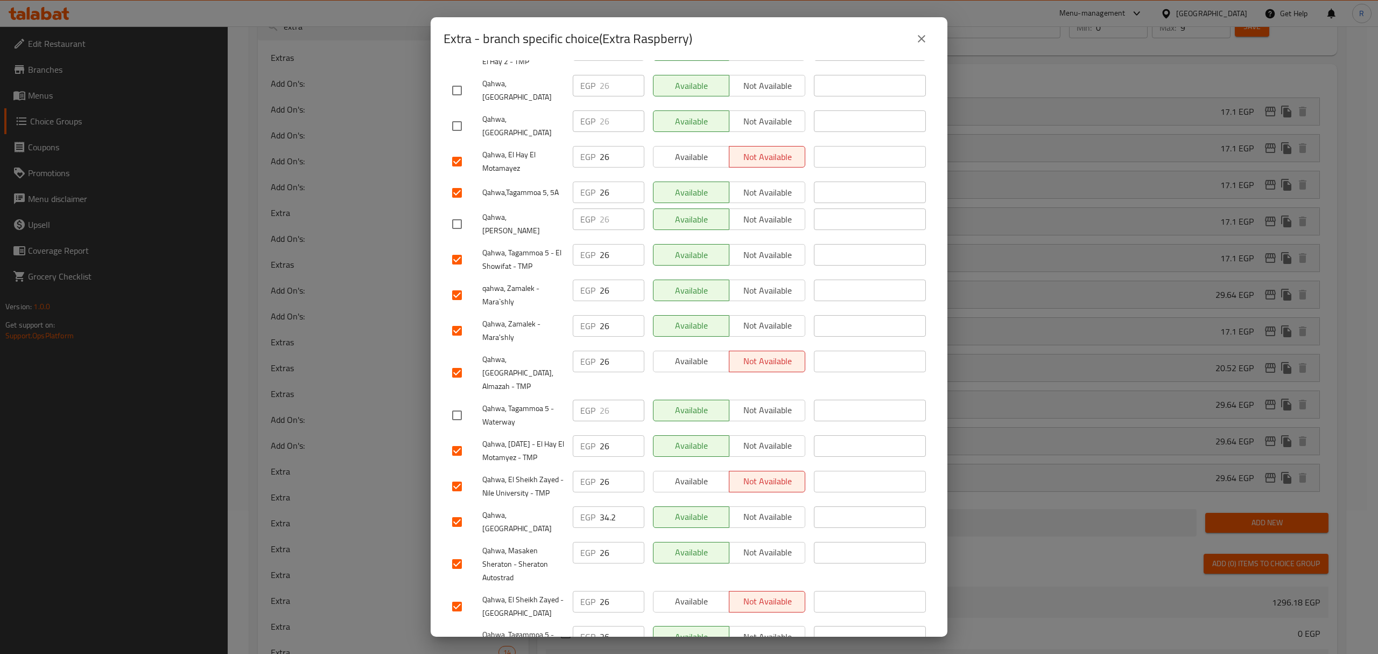
scroll to position [220, 0]
click at [459, 510] on input "checkbox" at bounding box center [457, 521] width 23 height 23
checkbox input "false"
click at [464, 552] on input "checkbox" at bounding box center [457, 563] width 23 height 23
checkbox input "false"
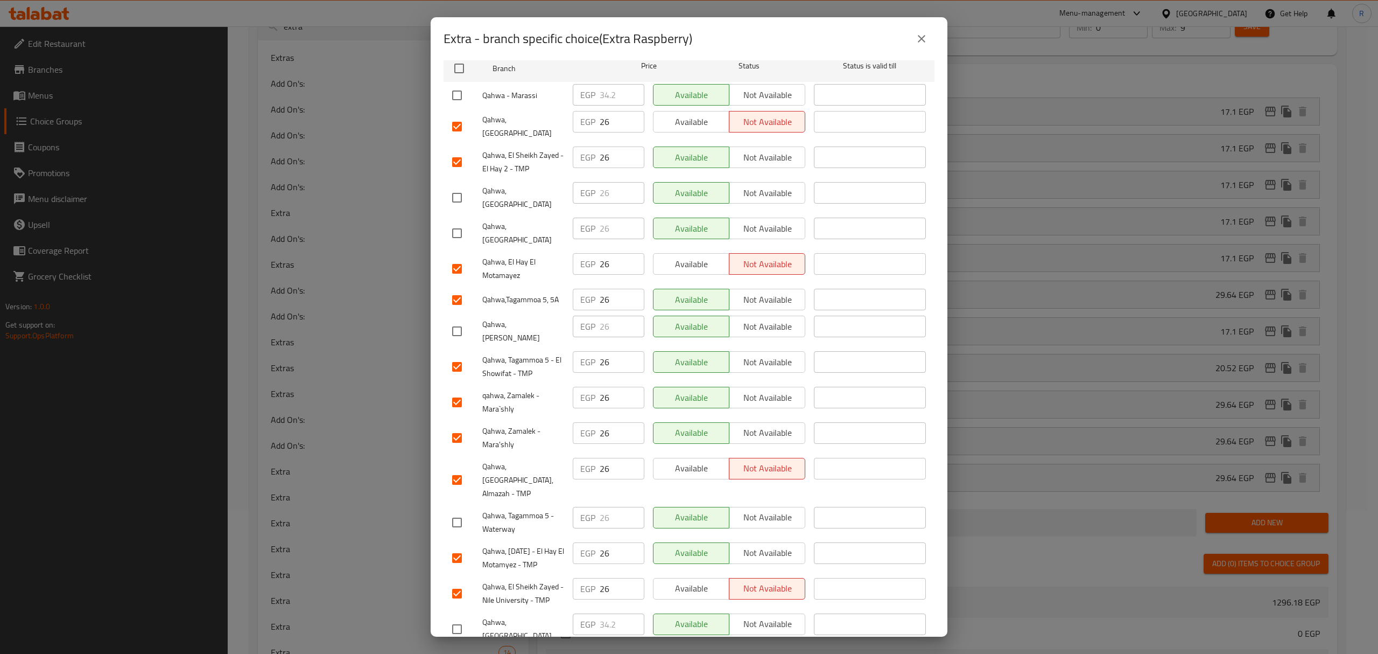
scroll to position [0, 0]
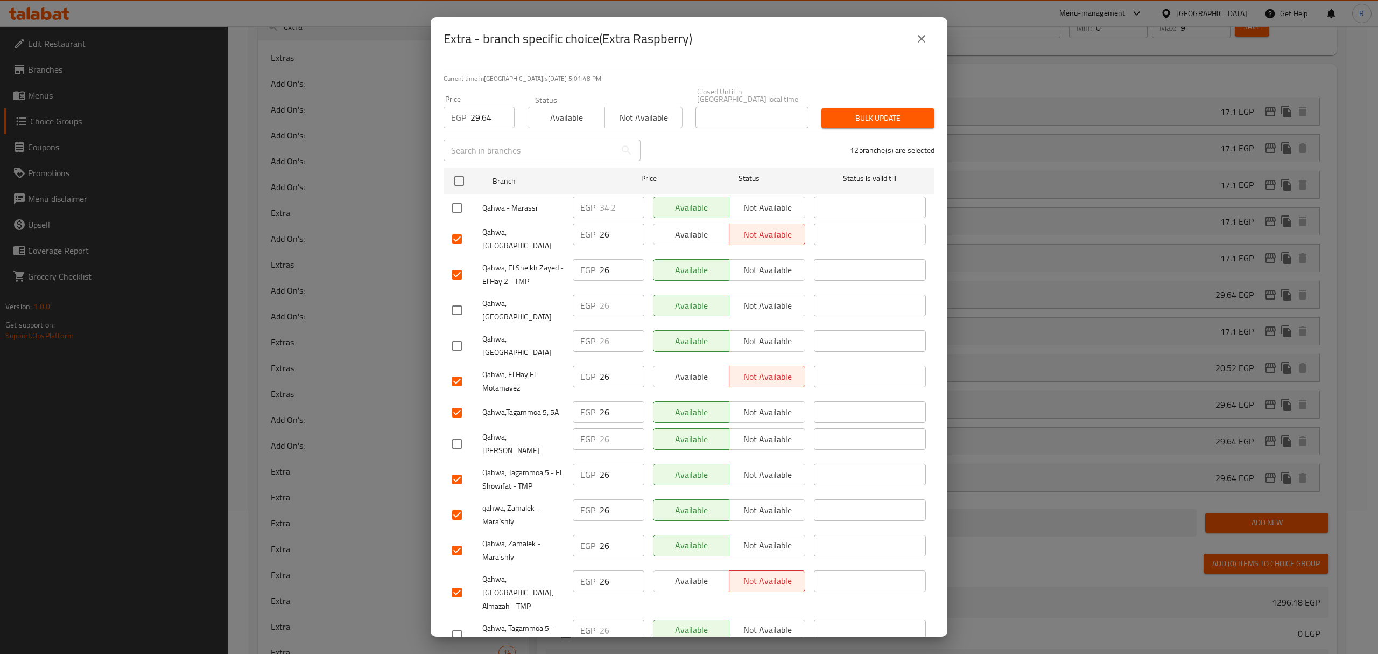
click at [872, 108] on button "Bulk update" at bounding box center [878, 118] width 113 height 20
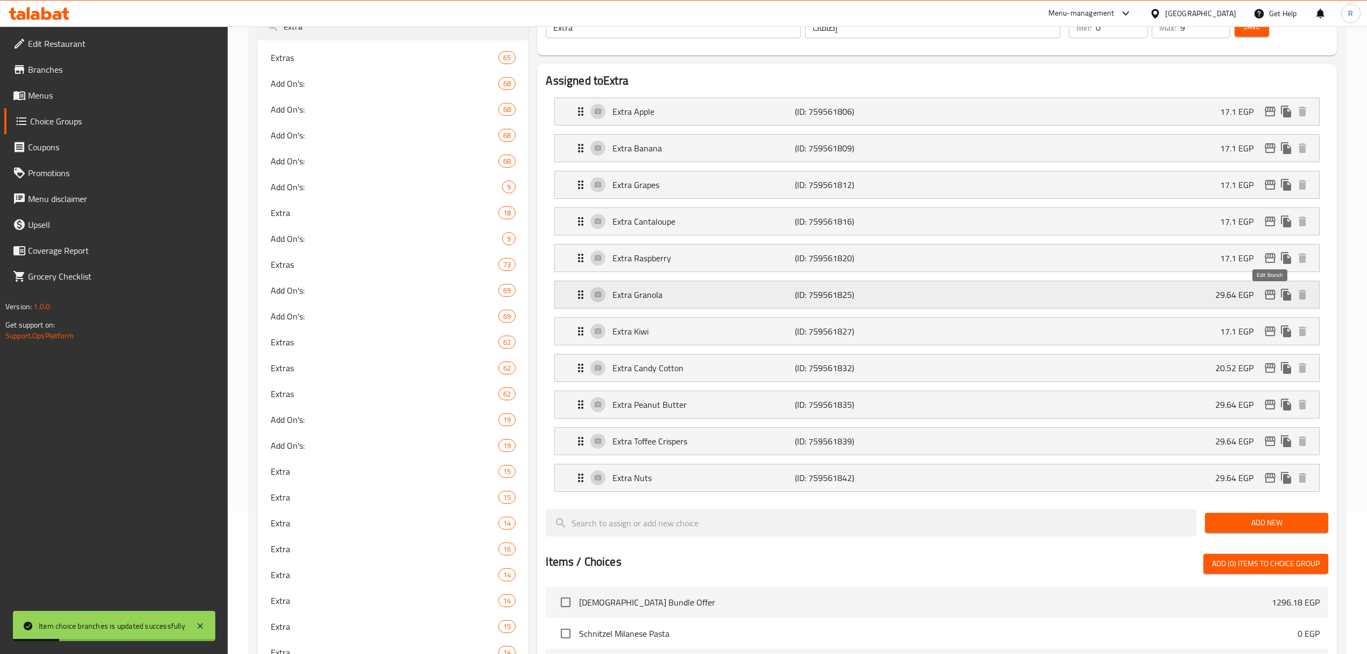
click at [1266, 296] on icon "edit" at bounding box center [1270, 295] width 11 height 10
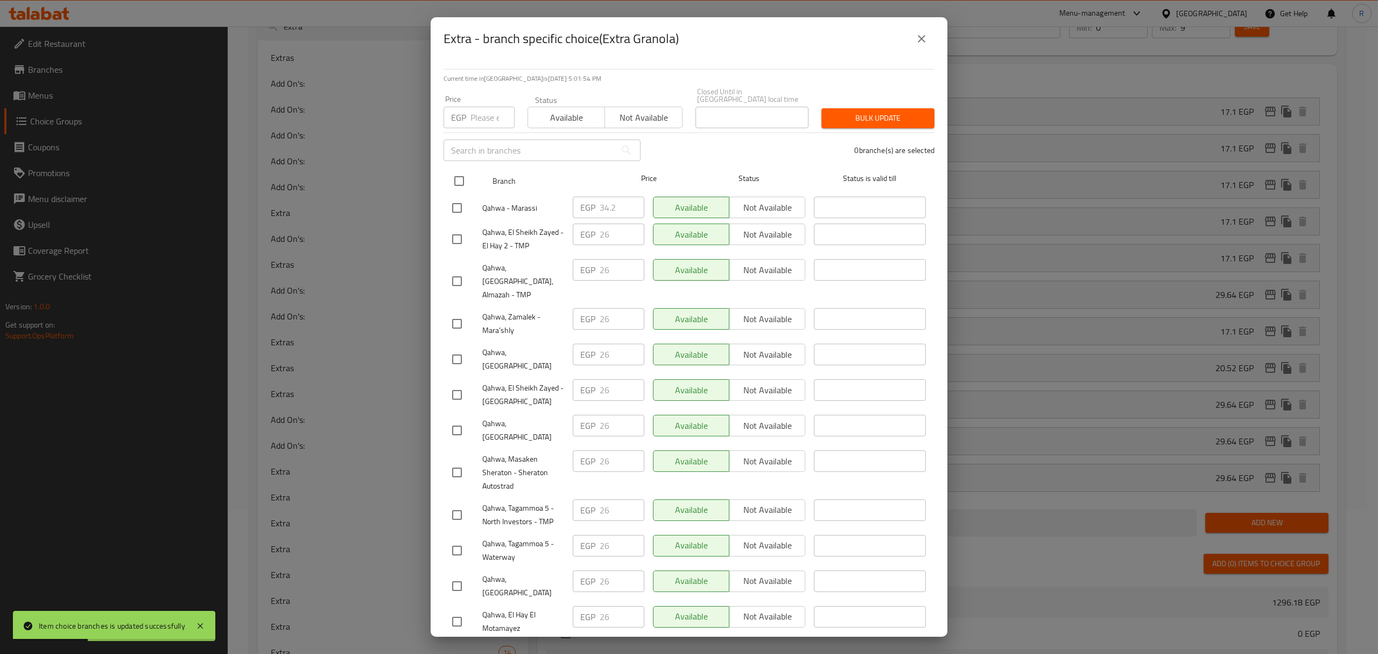
click at [459, 173] on input "checkbox" at bounding box center [459, 181] width 23 height 23
checkbox input "true"
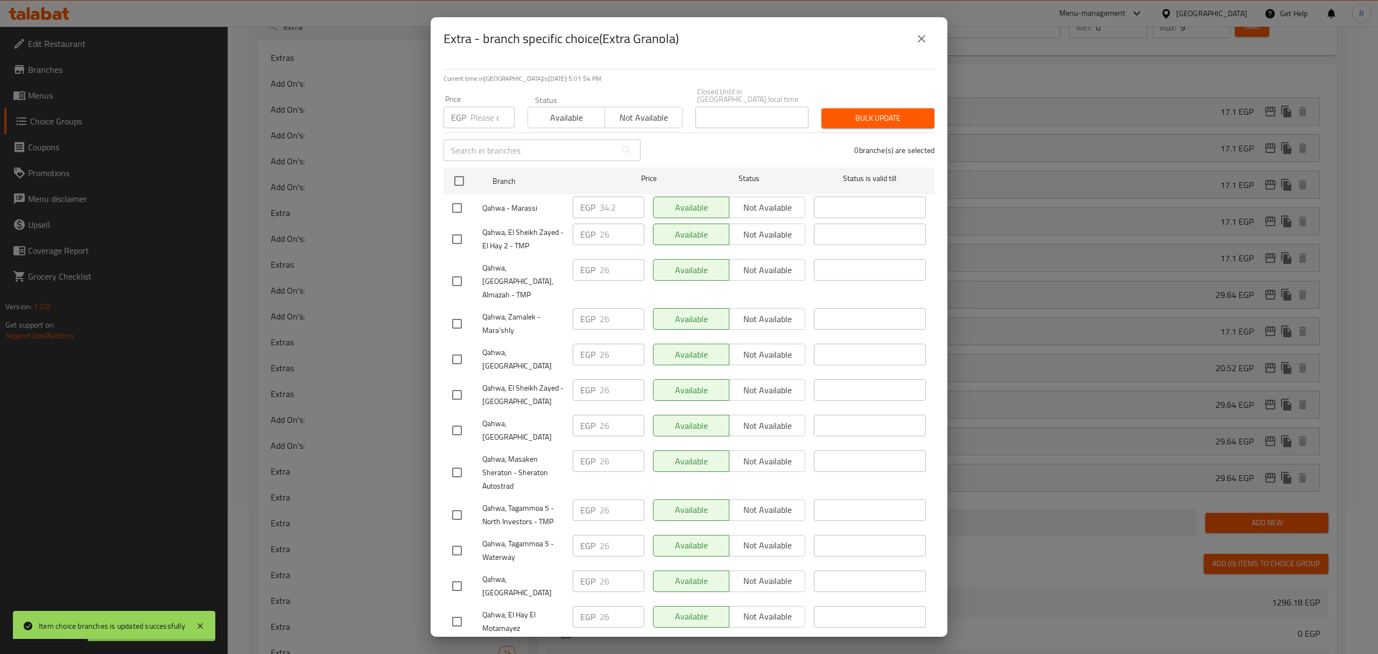
checkbox input "true"
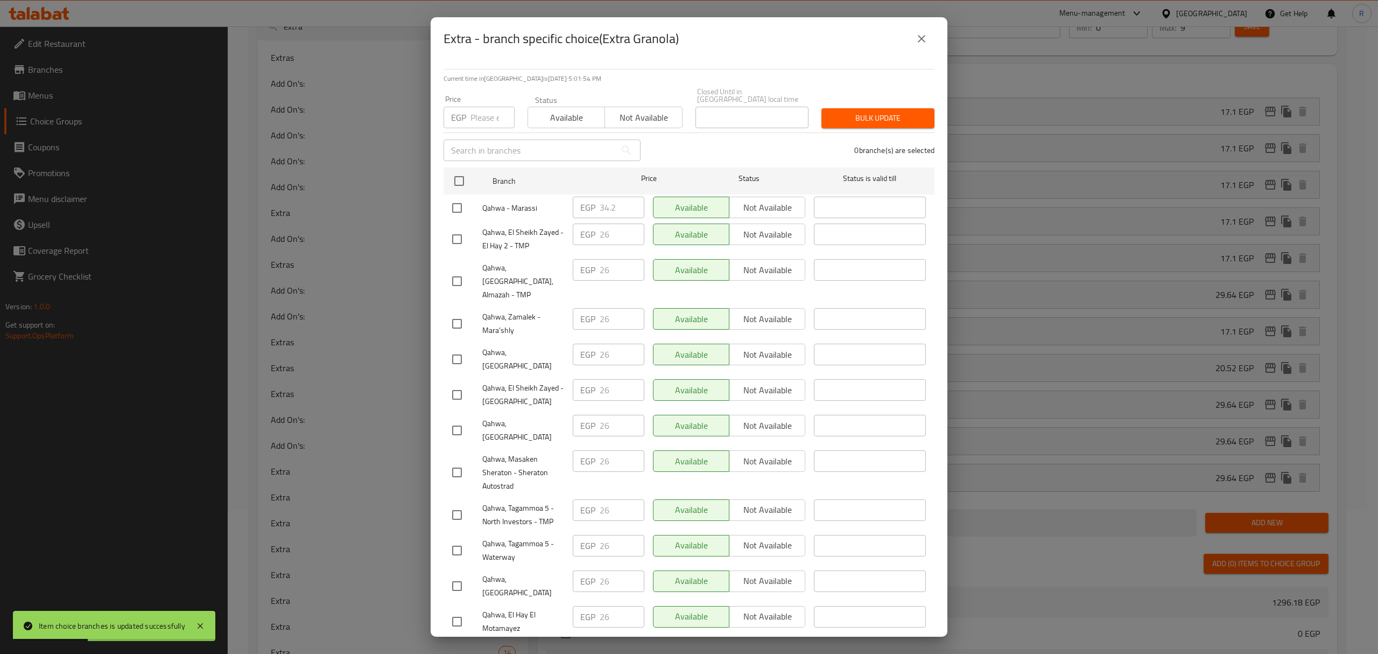
checkbox input "true"
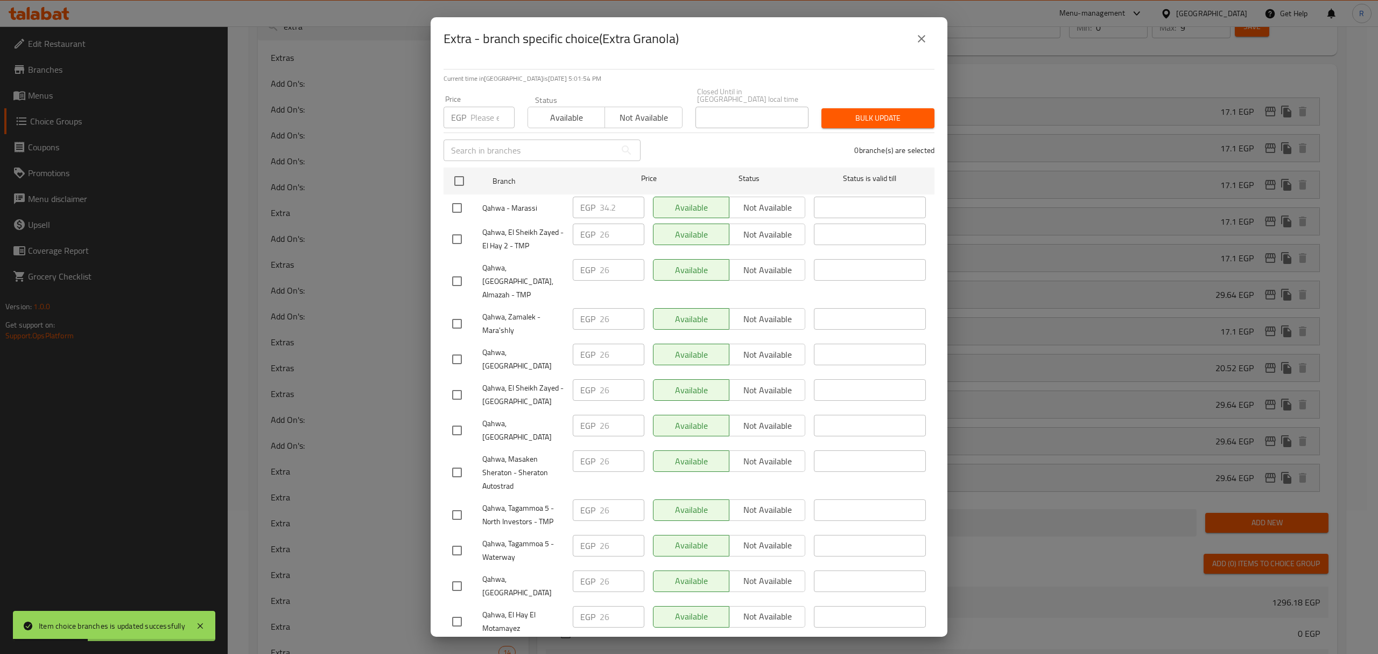
checkbox input "true"
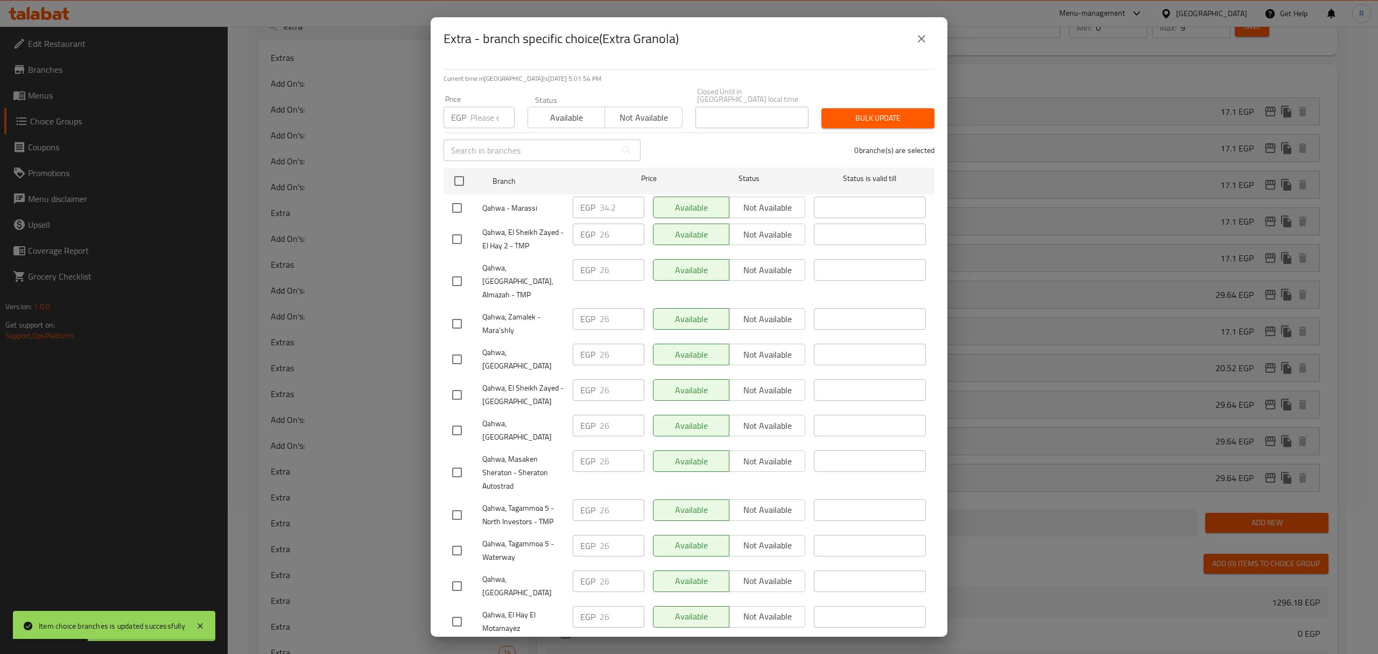
checkbox input "true"
click at [481, 113] on input "number" at bounding box center [493, 118] width 44 height 22
paste input "29.64"
type input "29.64"
click at [461, 204] on input "checkbox" at bounding box center [457, 208] width 23 height 23
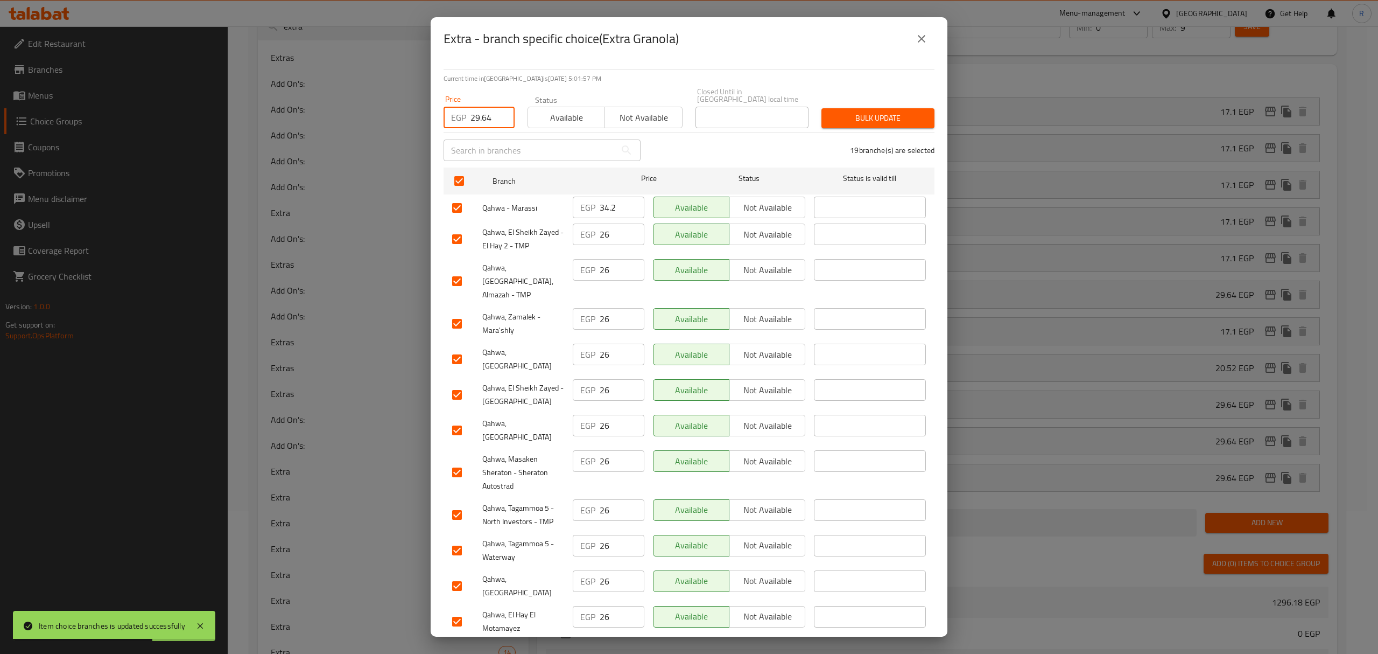
checkbox input "false"
click at [451, 348] on input "checkbox" at bounding box center [457, 359] width 23 height 23
checkbox input "false"
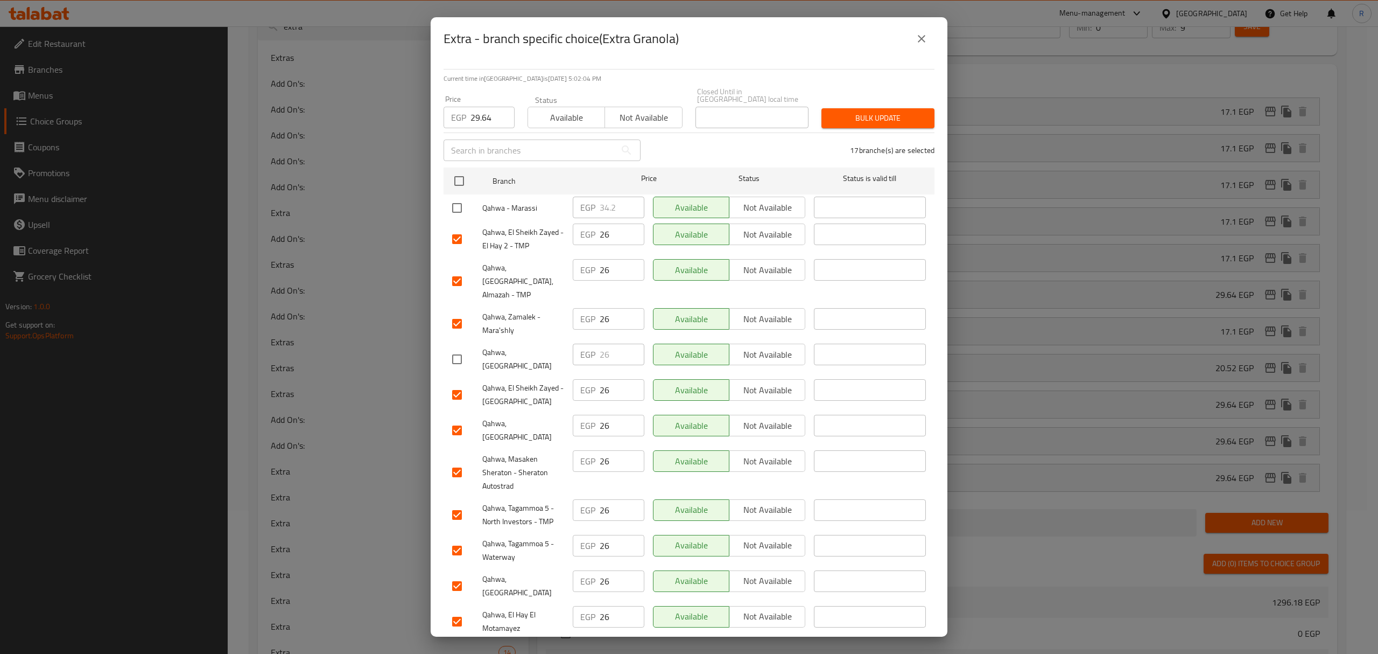
click at [457, 419] on input "checkbox" at bounding box center [457, 430] width 23 height 23
checkbox input "false"
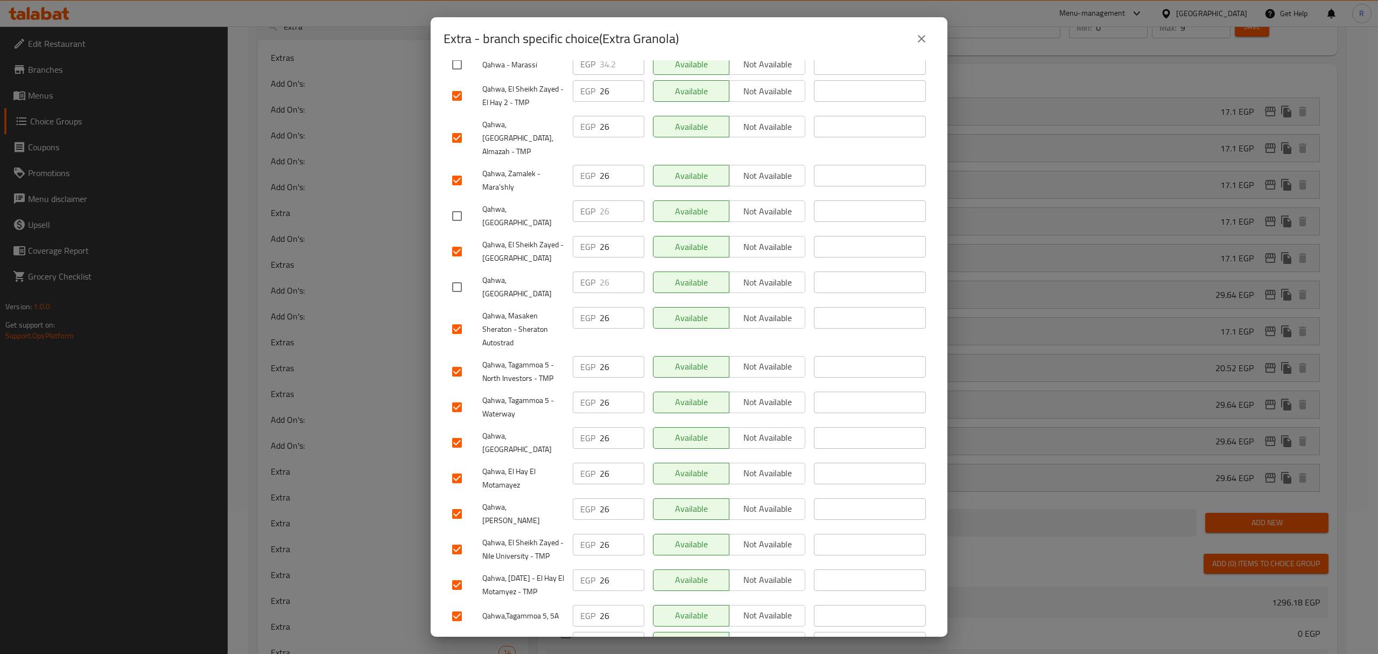
click at [451, 318] on input "checkbox" at bounding box center [457, 329] width 23 height 23
checkbox input "false"
click at [455, 396] on input "checkbox" at bounding box center [457, 407] width 23 height 23
checkbox input "false"
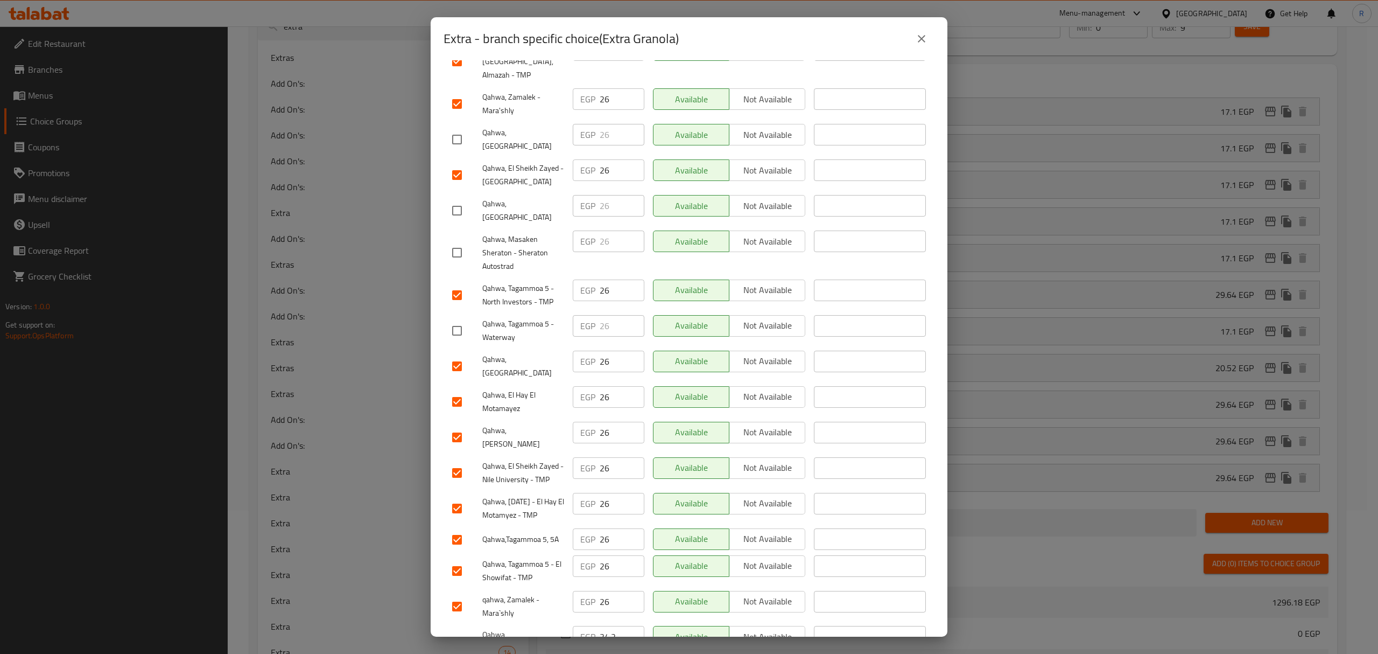
scroll to position [220, 0]
click at [461, 425] on input "checkbox" at bounding box center [457, 436] width 23 height 23
checkbox input "false"
click at [455, 629] on input "checkbox" at bounding box center [457, 640] width 23 height 23
checkbox input "false"
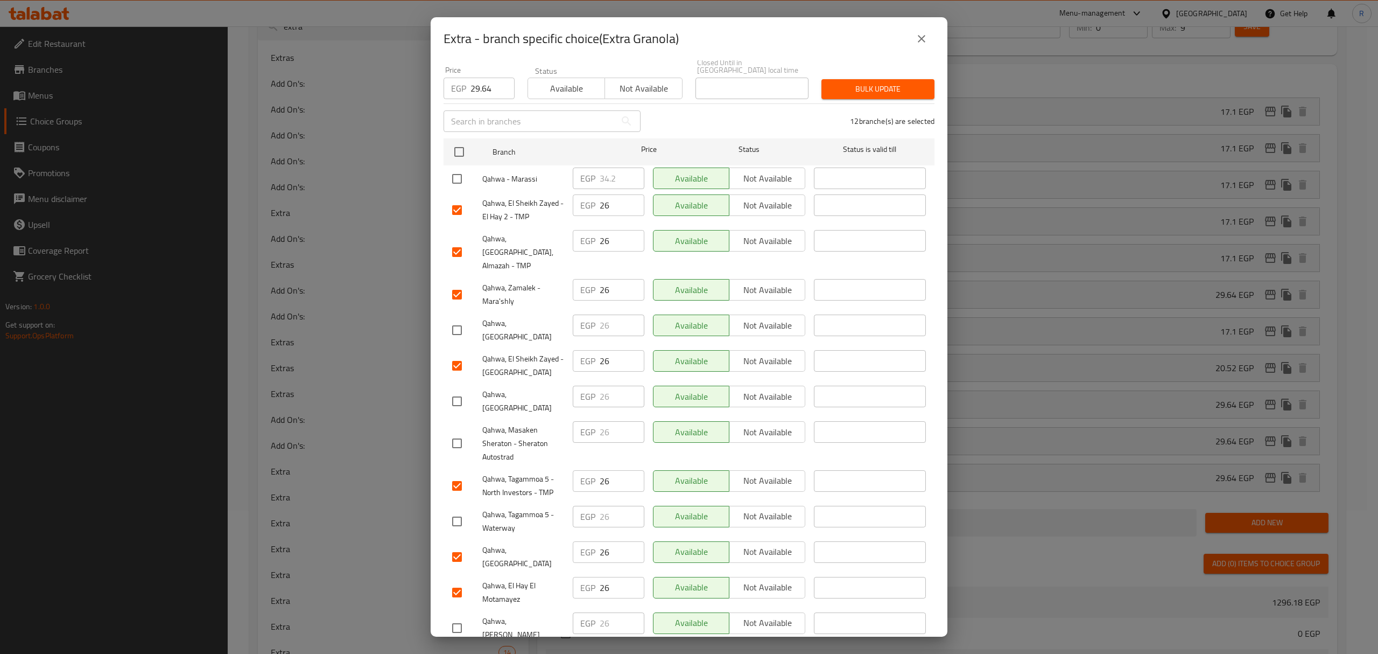
scroll to position [0, 0]
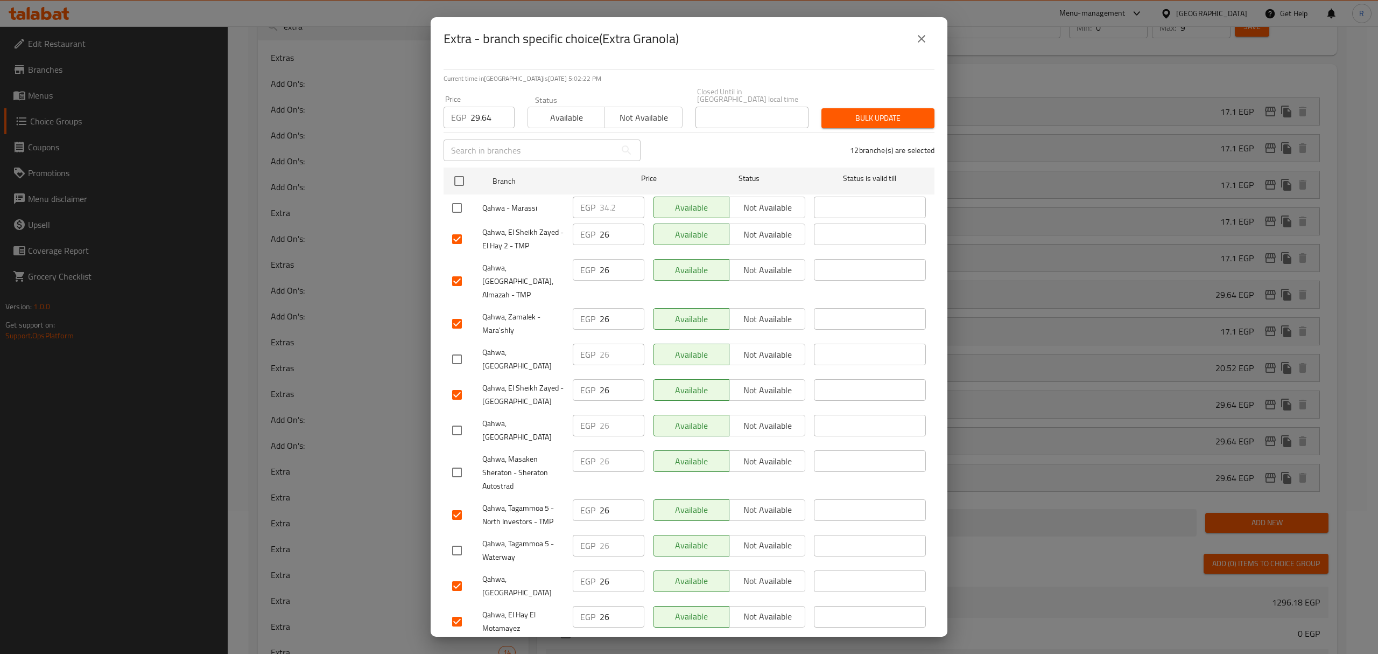
click at [844, 111] on span "Bulk update" at bounding box center [878, 117] width 96 height 13
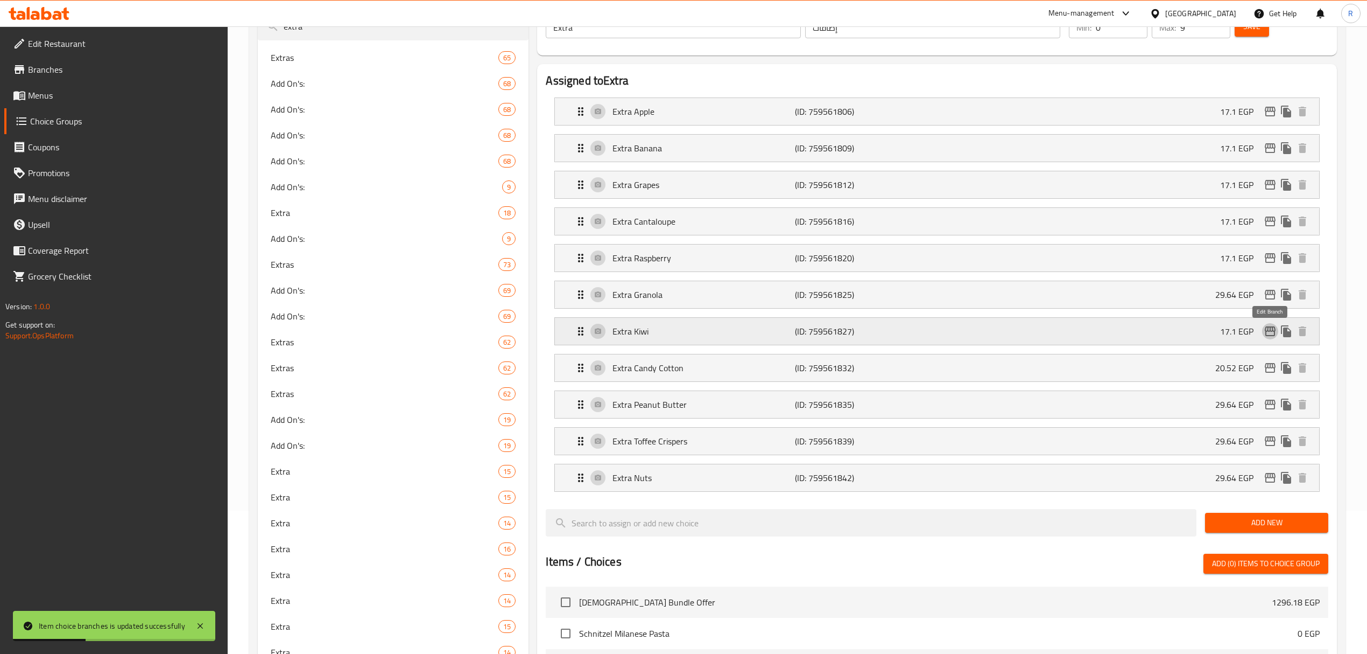
click at [1273, 334] on icon "edit" at bounding box center [1270, 331] width 13 height 13
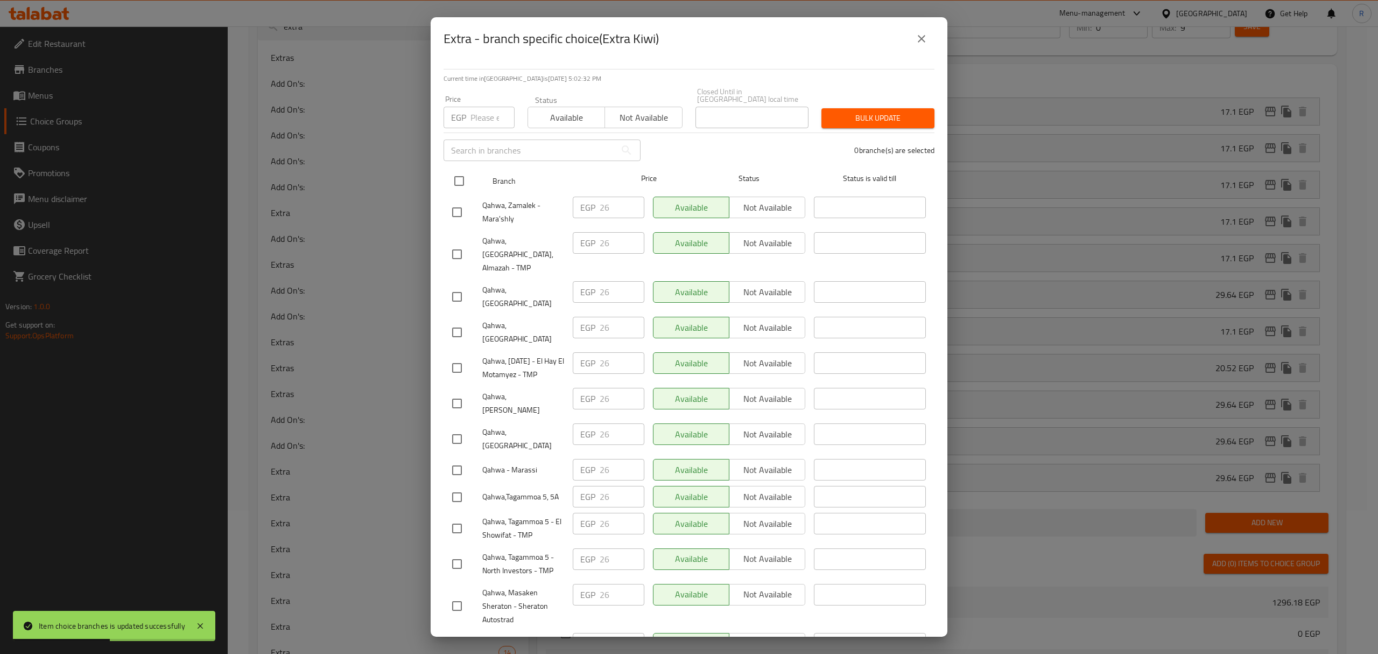
click at [454, 174] on input "checkbox" at bounding box center [459, 181] width 23 height 23
checkbox input "true"
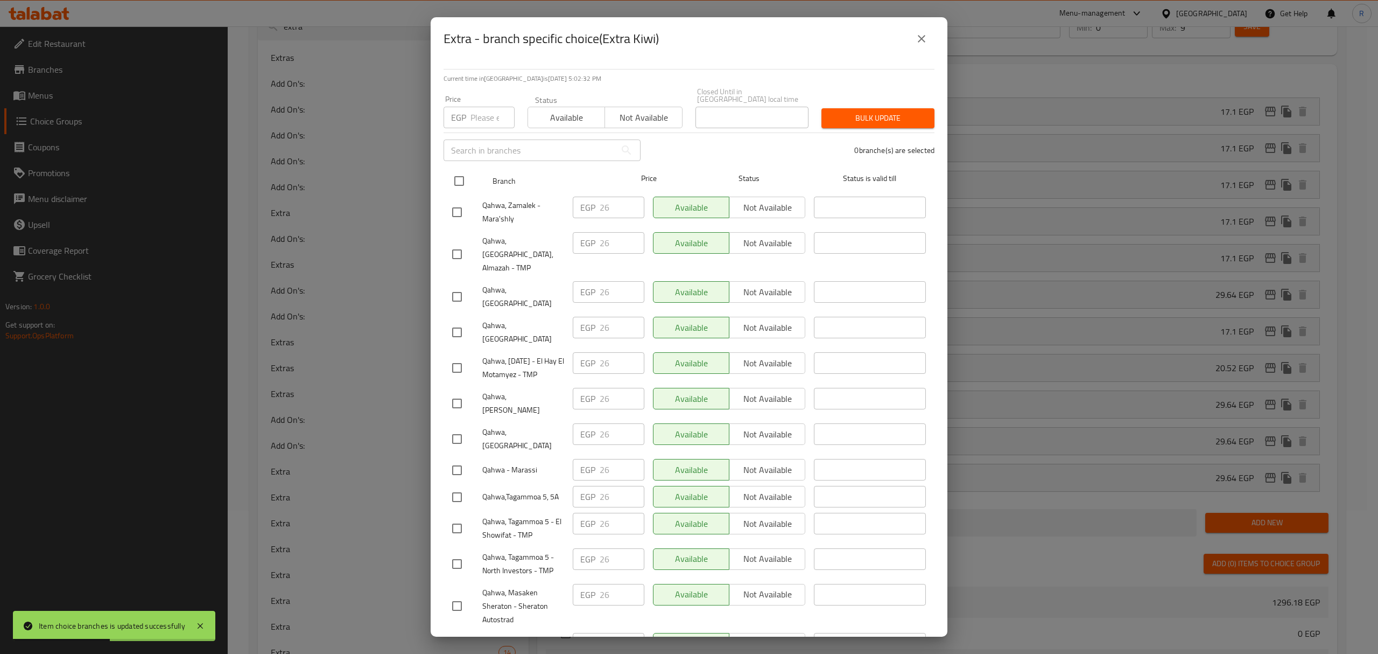
checkbox input "true"
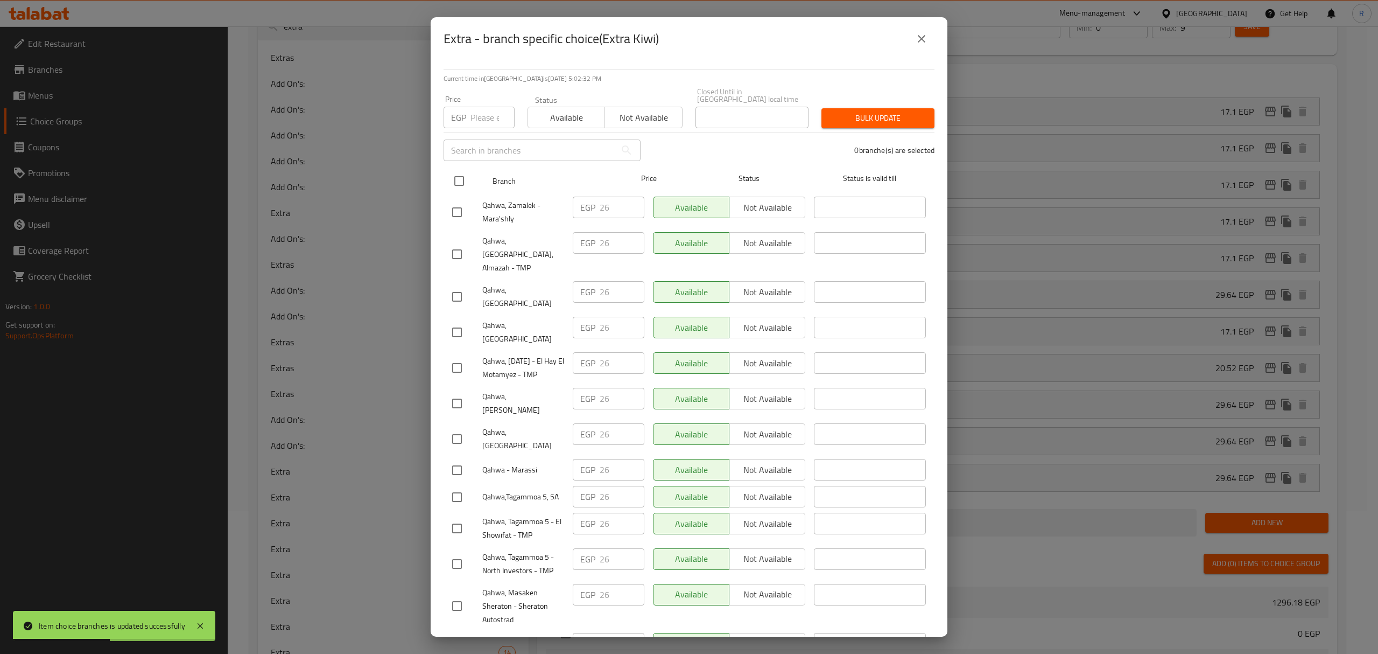
checkbox input "true"
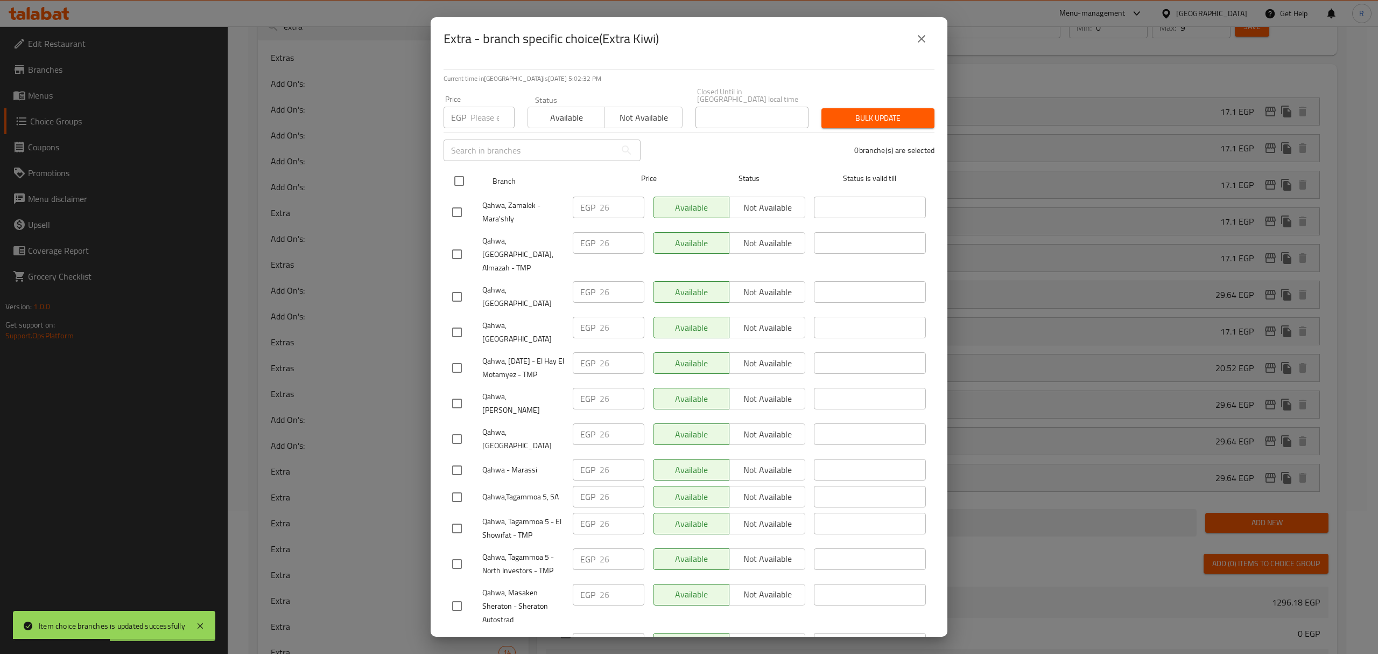
checkbox input "true"
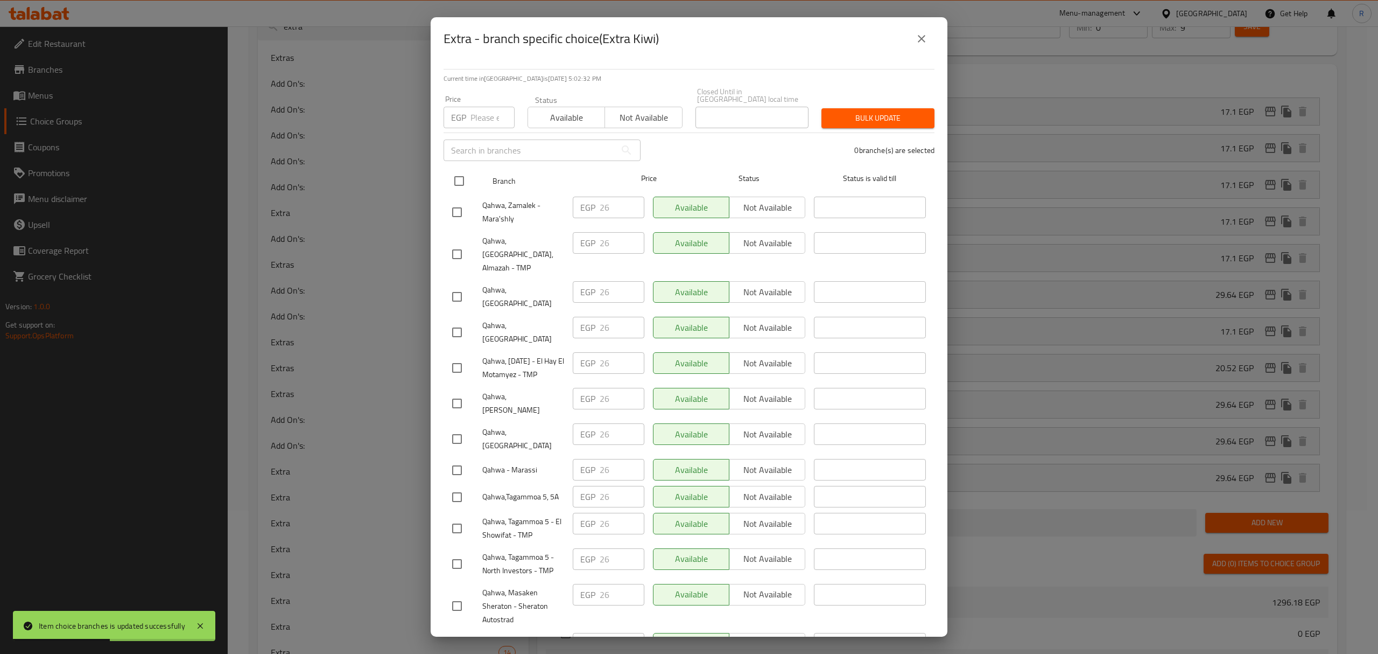
checkbox input "true"
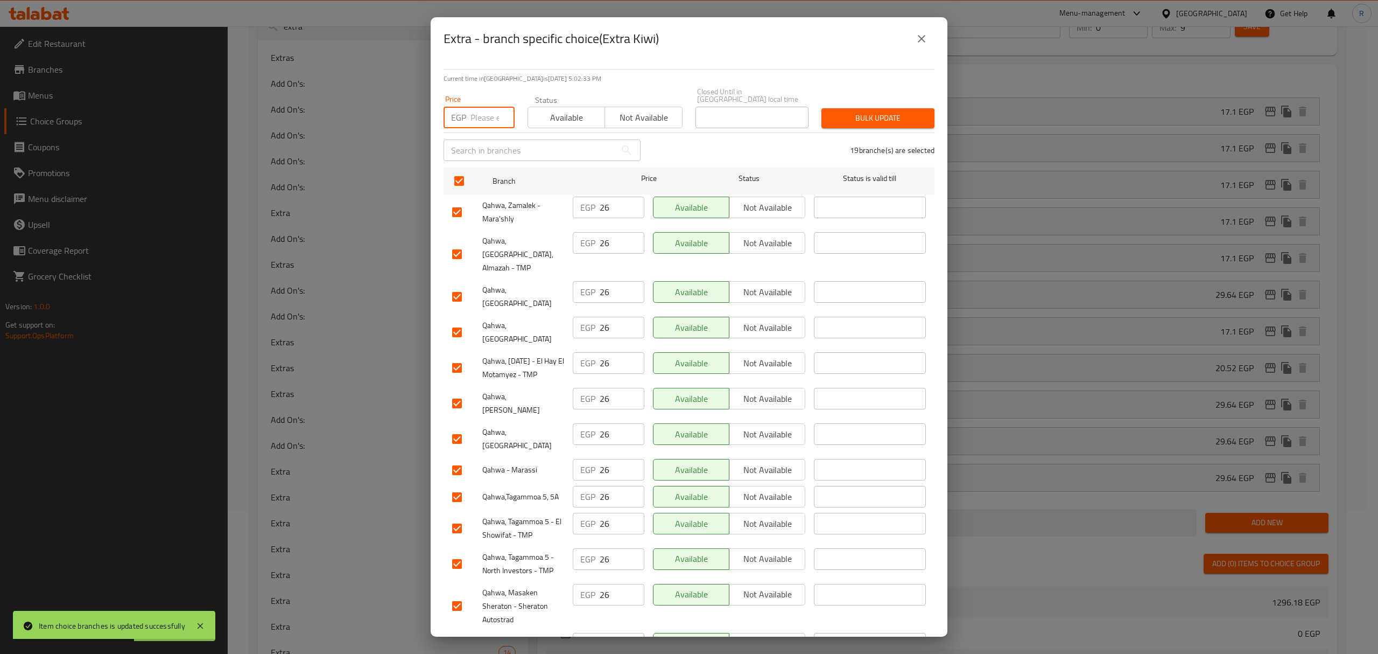
click at [482, 117] on input "number" at bounding box center [493, 118] width 44 height 22
paste input "29.64"
type input "29.64"
click at [455, 285] on input "checkbox" at bounding box center [457, 296] width 23 height 23
checkbox input "false"
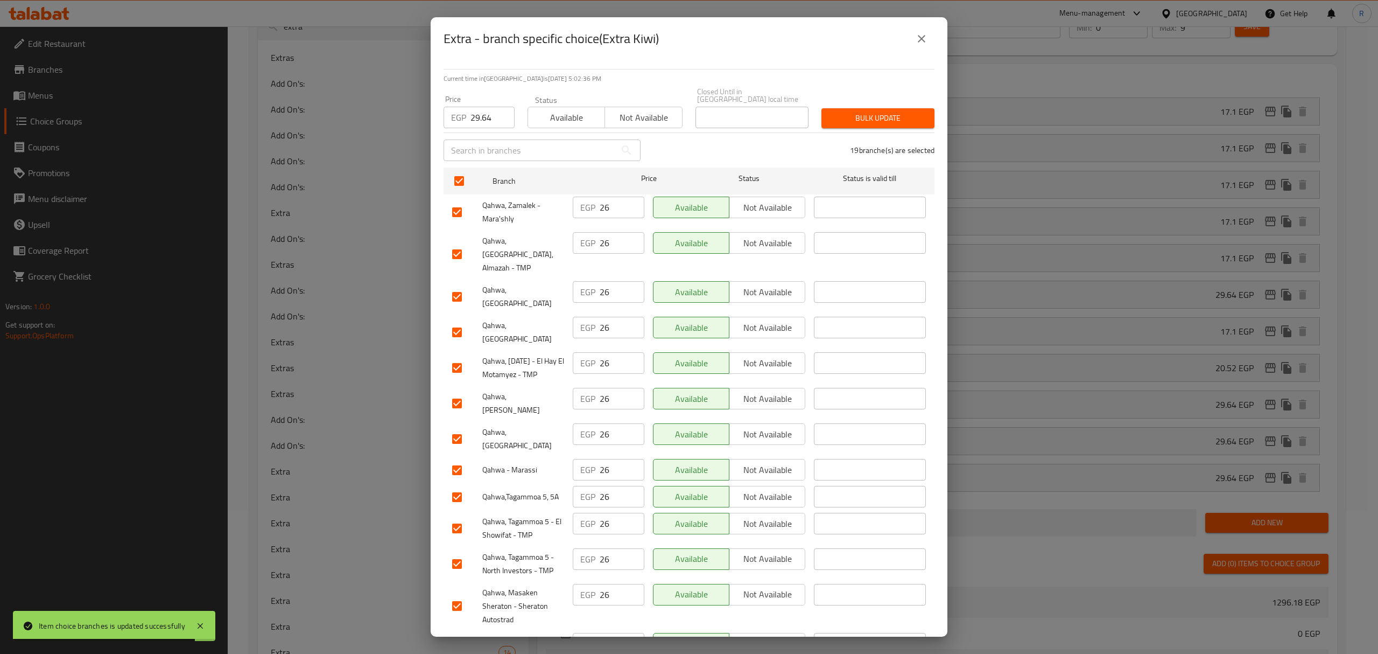
checkbox input "false"
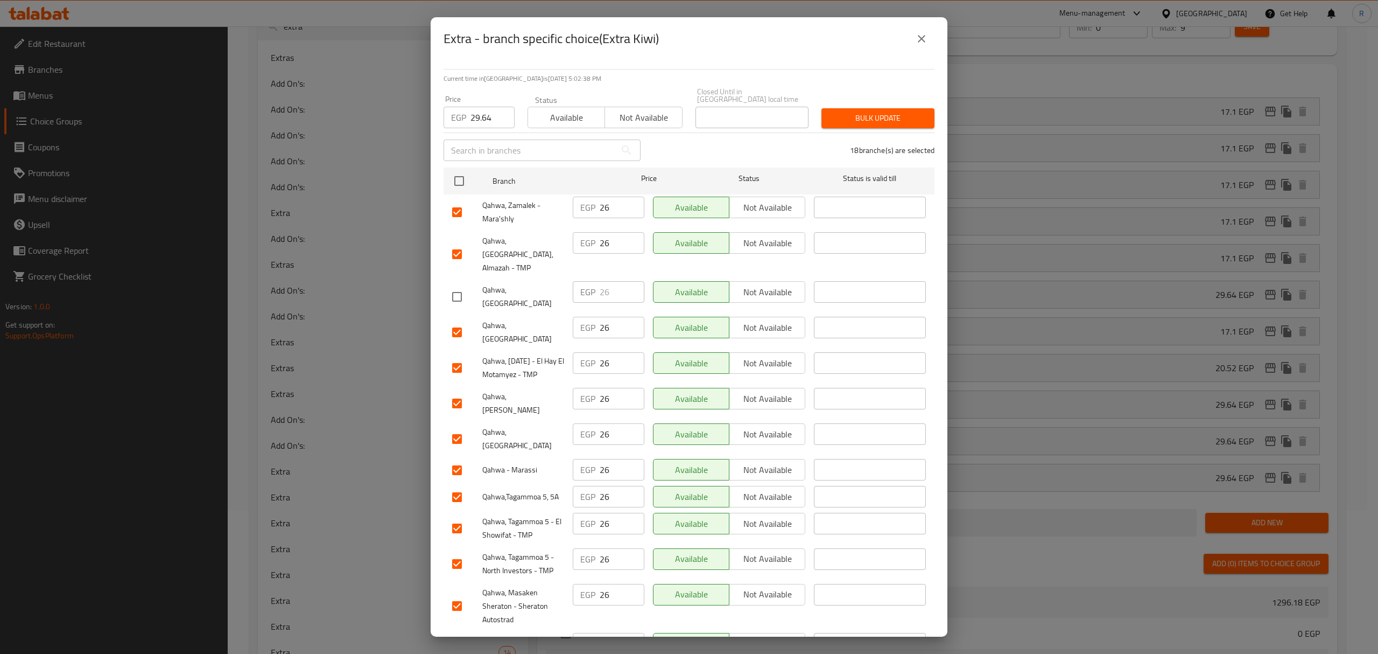
click at [453, 321] on input "checkbox" at bounding box center [457, 332] width 23 height 23
checkbox input "false"
click at [466, 392] on input "checkbox" at bounding box center [457, 403] width 23 height 23
checkbox input "false"
click at [459, 459] on input "checkbox" at bounding box center [457, 470] width 23 height 23
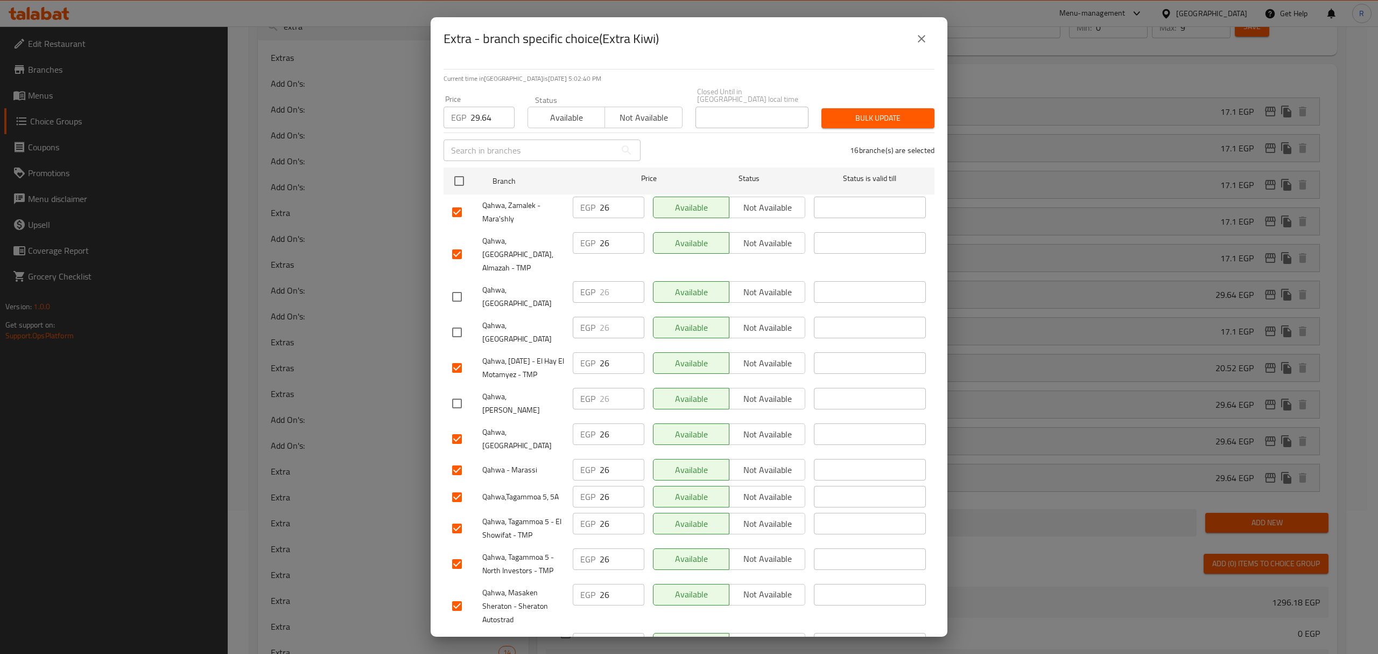
checkbox input "false"
click at [453, 594] on input "checkbox" at bounding box center [457, 605] width 23 height 23
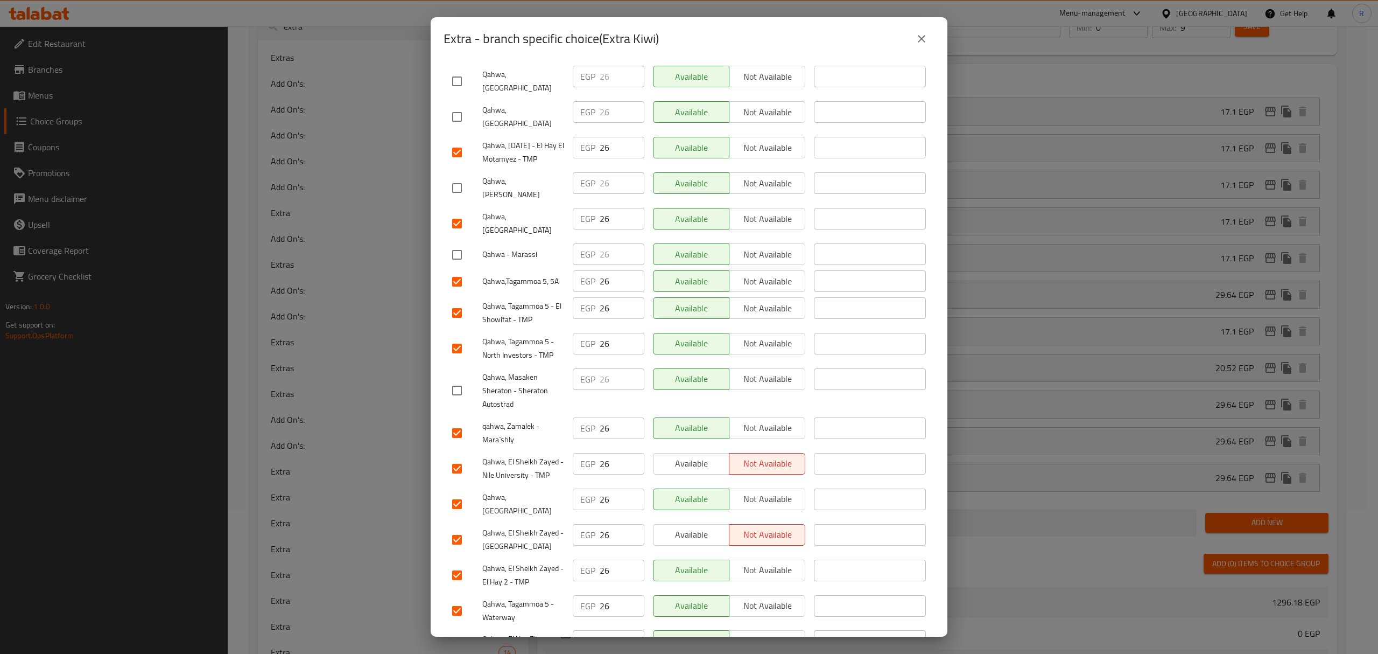
scroll to position [220, 0]
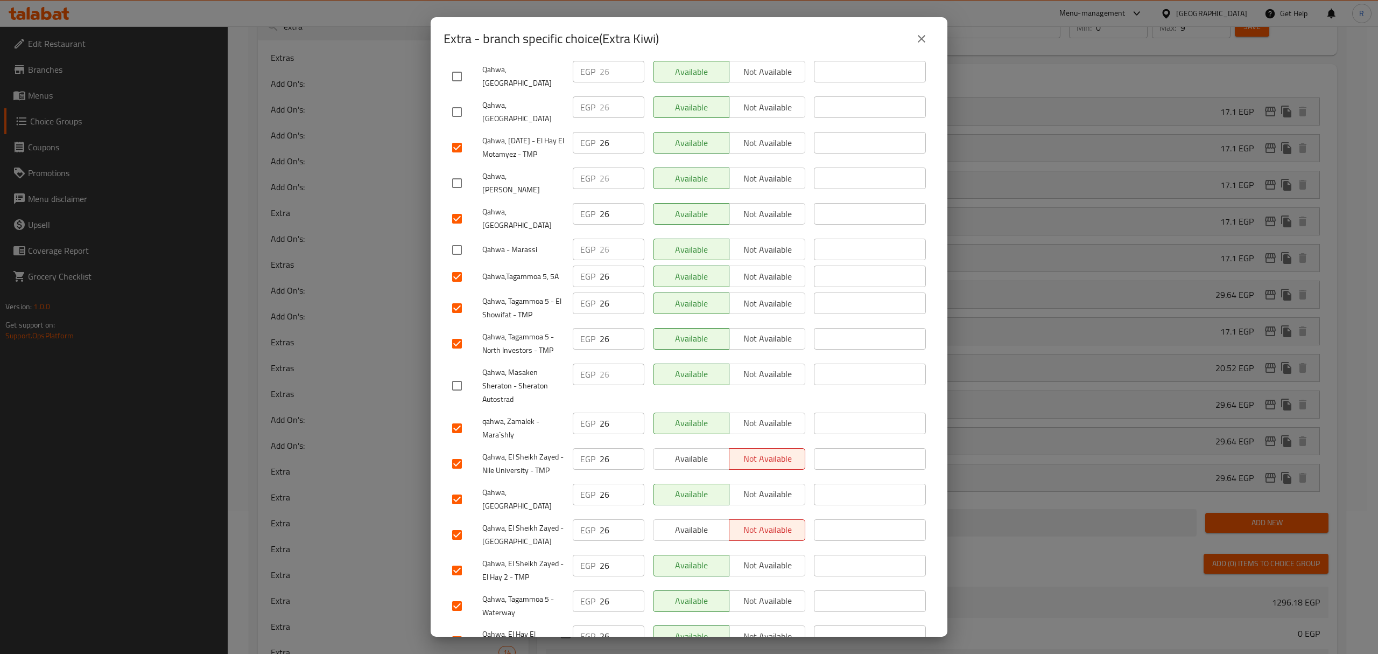
click at [461, 488] on input "checkbox" at bounding box center [457, 499] width 23 height 23
click at [451, 594] on input "checkbox" at bounding box center [457, 605] width 23 height 23
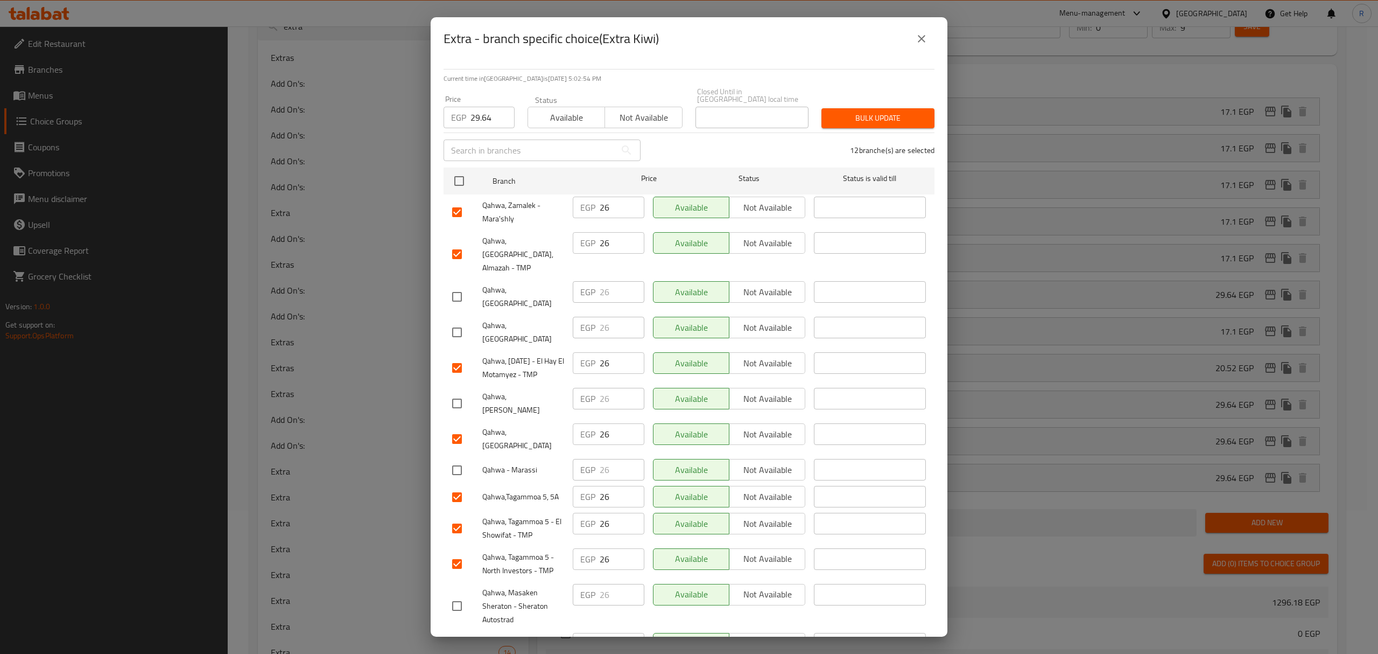
click at [868, 115] on span "Bulk update" at bounding box center [878, 117] width 96 height 13
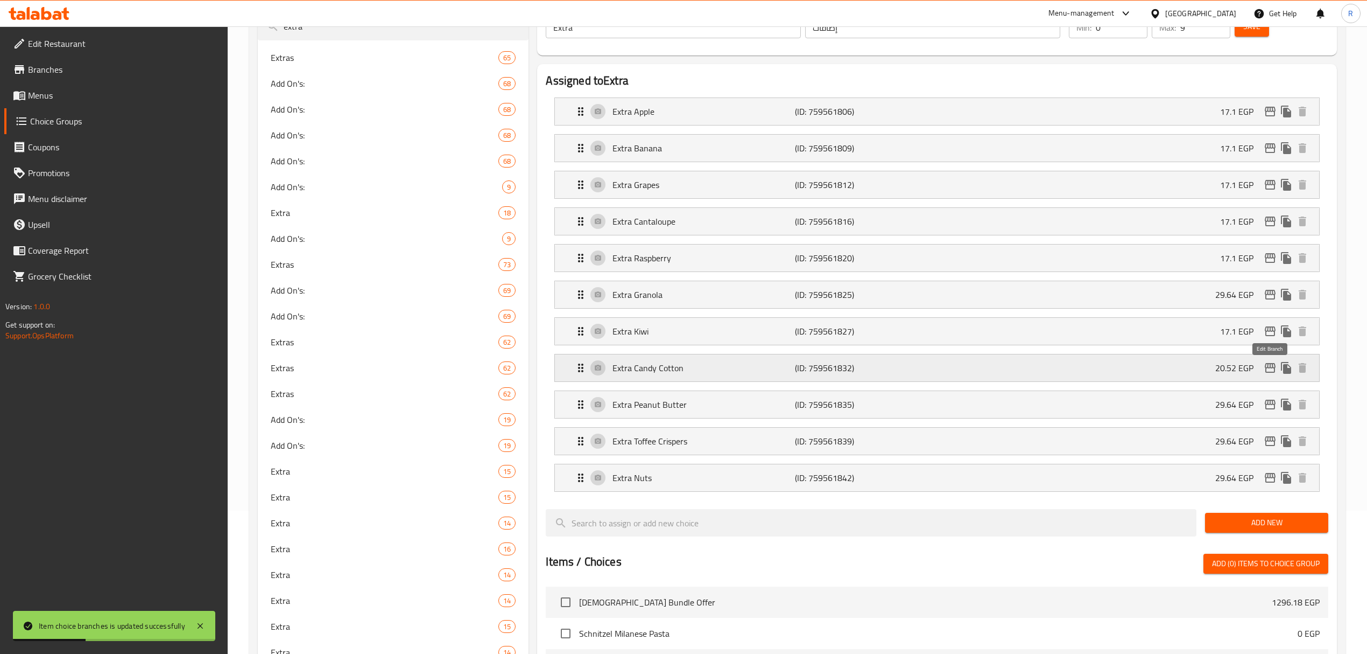
click at [1274, 373] on icon "edit" at bounding box center [1270, 367] width 13 height 13
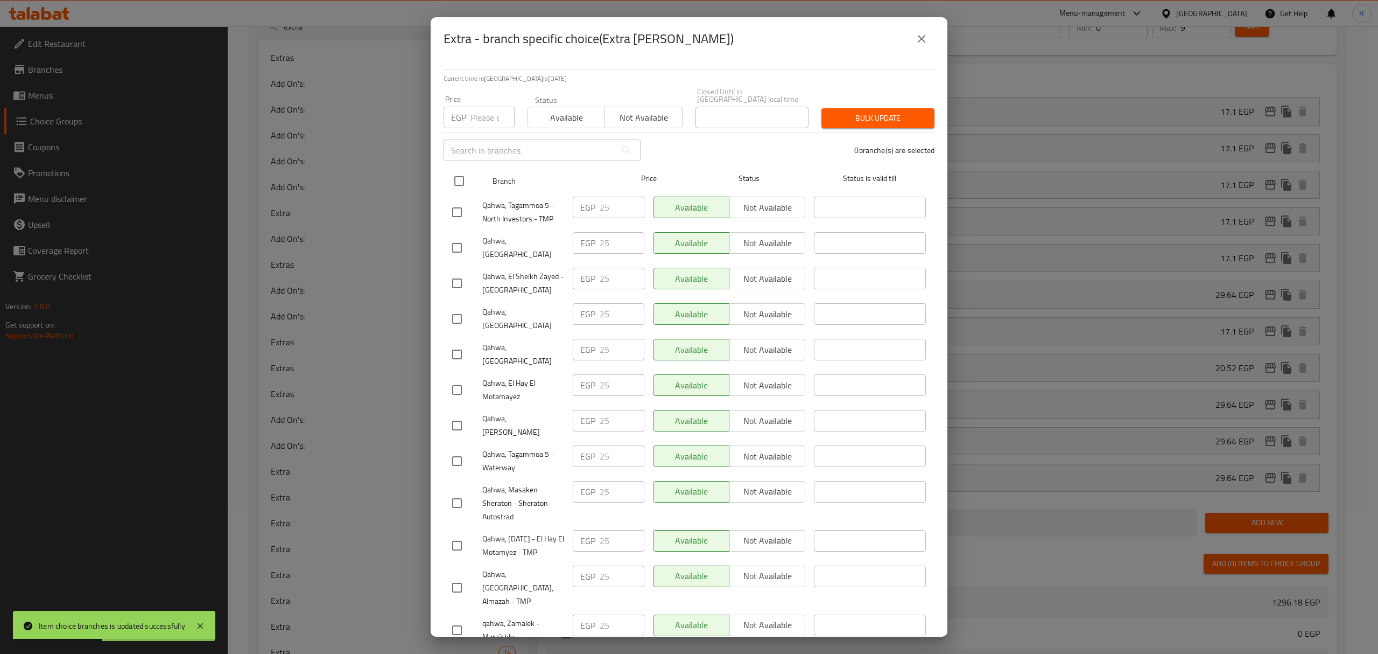
click at [460, 170] on input "checkbox" at bounding box center [459, 181] width 23 height 23
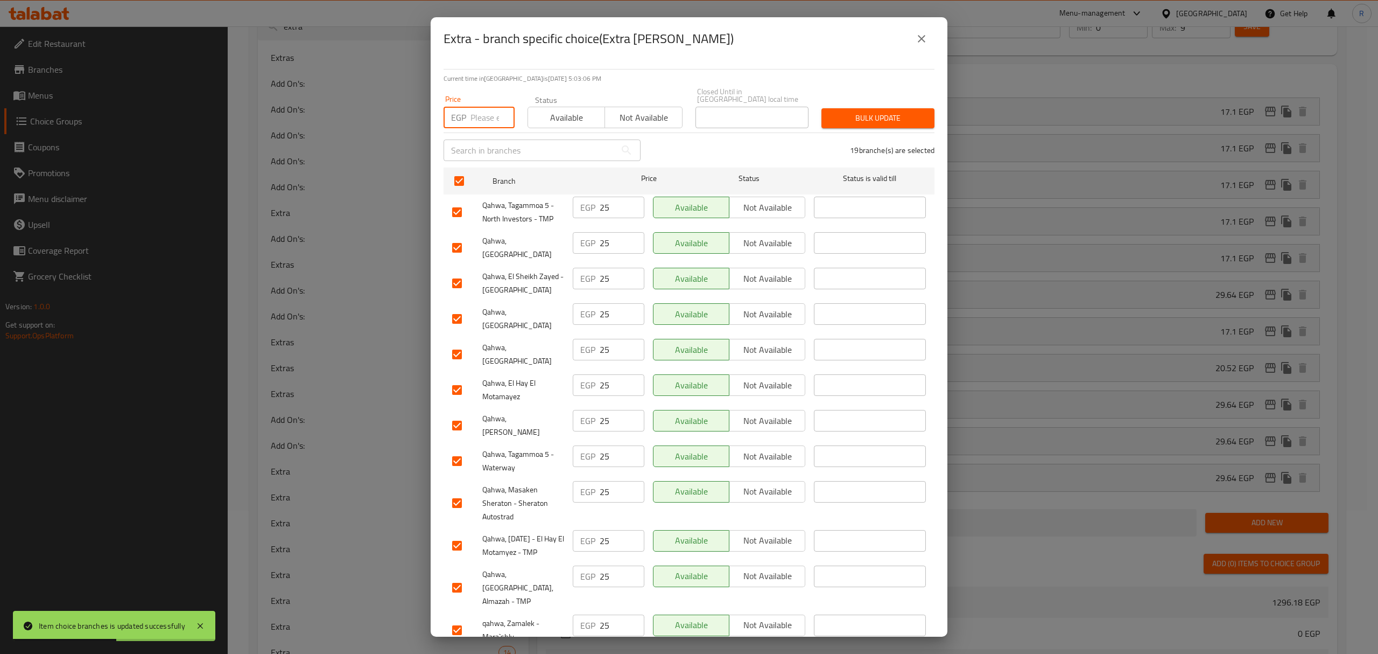
click at [477, 119] on input "number" at bounding box center [493, 118] width 44 height 22
paste input "28.5"
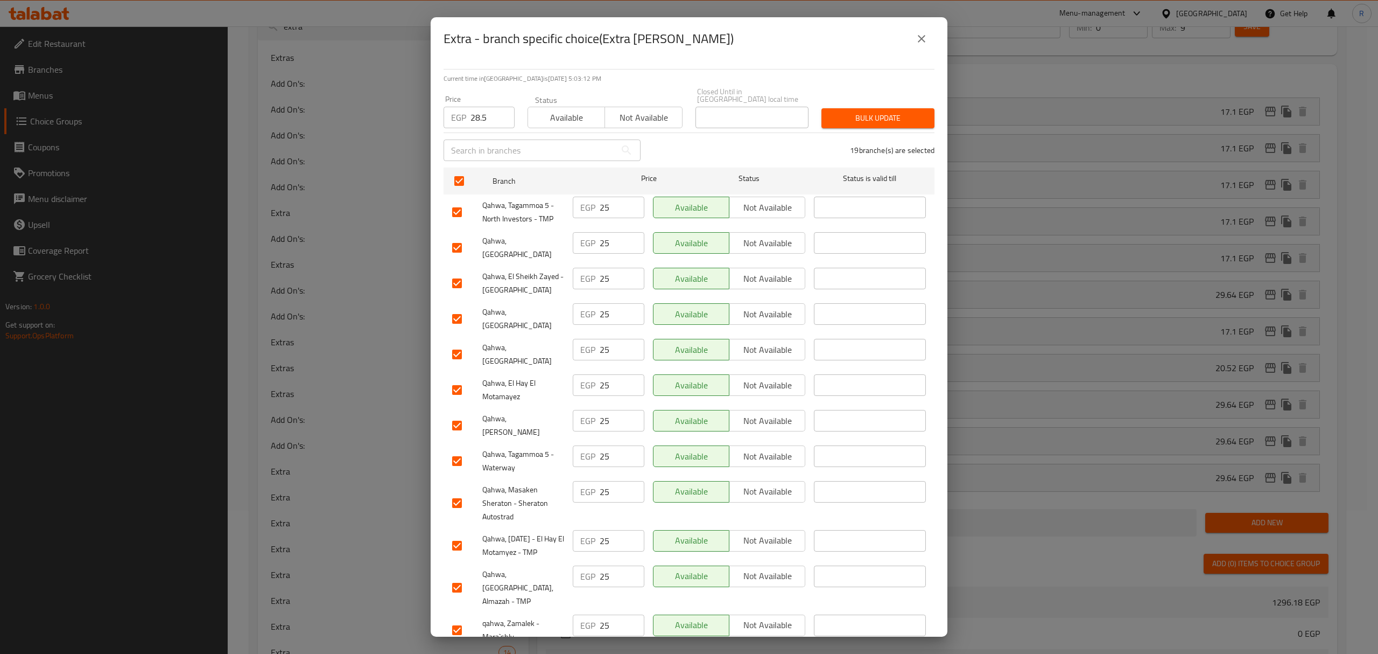
click at [459, 307] on input "checkbox" at bounding box center [457, 318] width 23 height 23
click at [462, 343] on input "checkbox" at bounding box center [457, 354] width 23 height 23
click at [451, 414] on input "checkbox" at bounding box center [457, 425] width 23 height 23
click at [457, 450] on input "checkbox" at bounding box center [457, 461] width 23 height 23
click at [454, 492] on input "checkbox" at bounding box center [457, 503] width 23 height 23
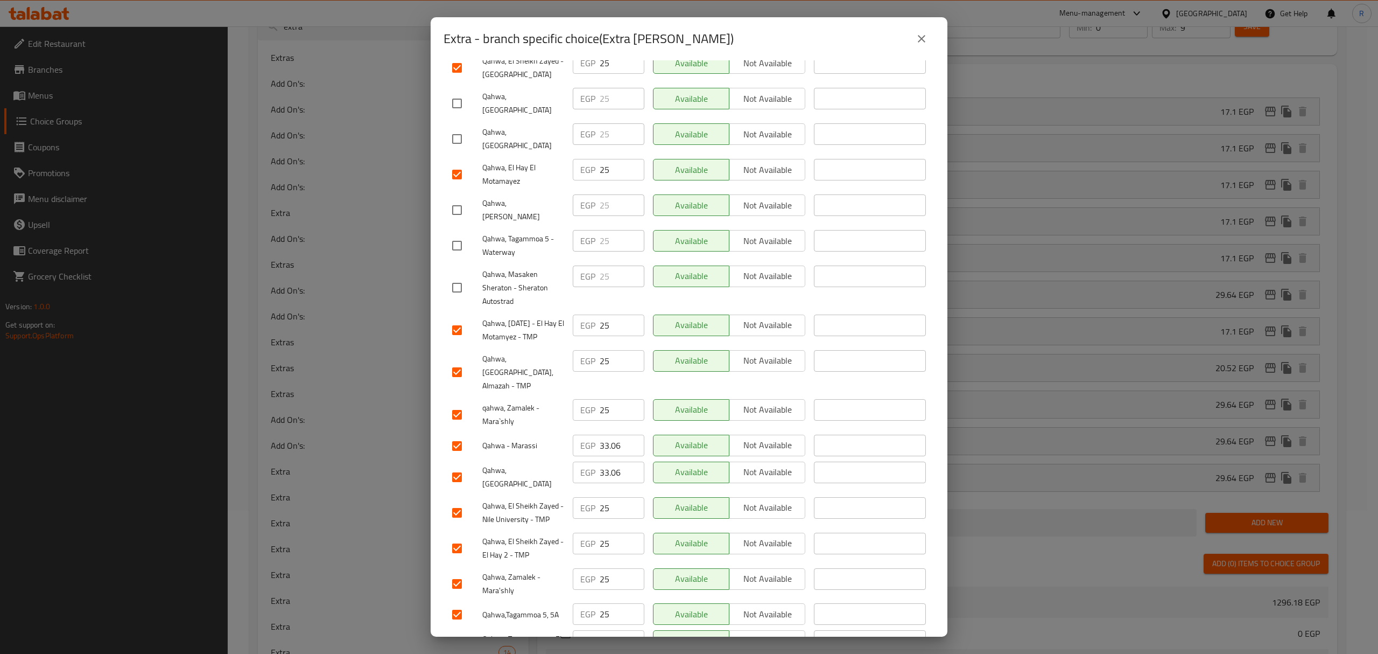
scroll to position [220, 0]
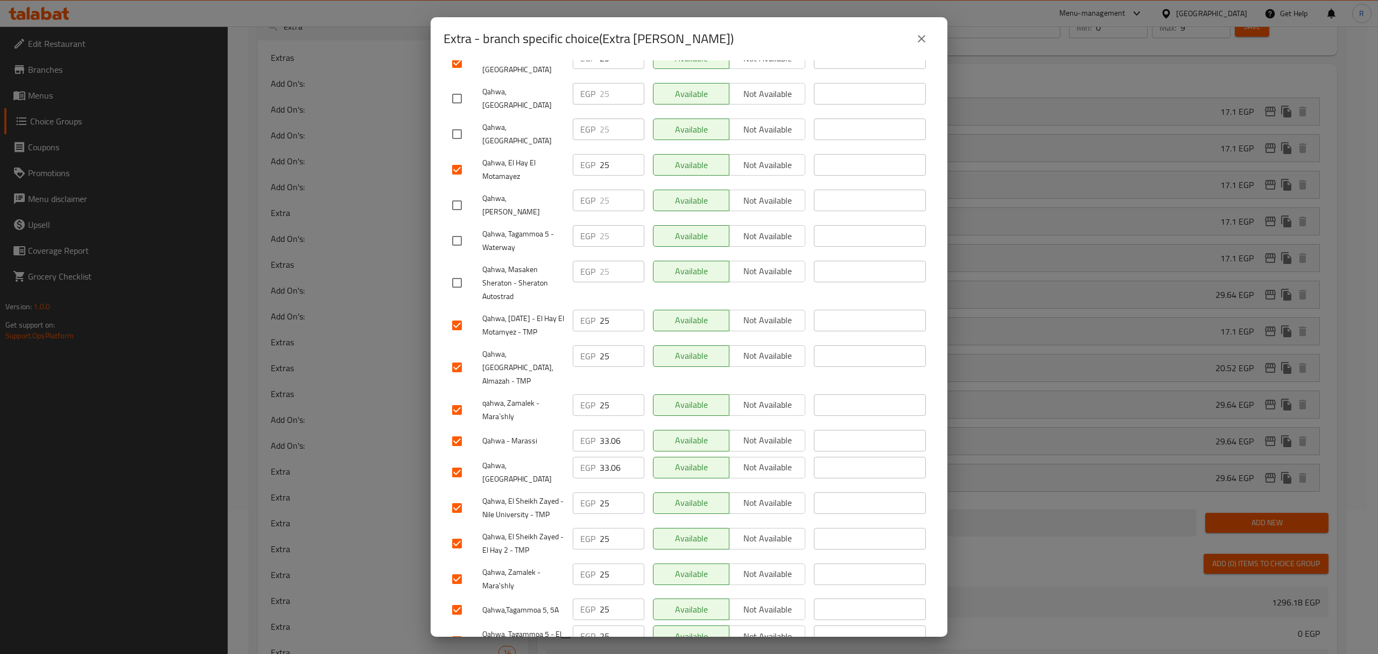
click at [464, 430] on input "checkbox" at bounding box center [457, 441] width 23 height 23
click at [461, 461] on input "checkbox" at bounding box center [457, 472] width 23 height 23
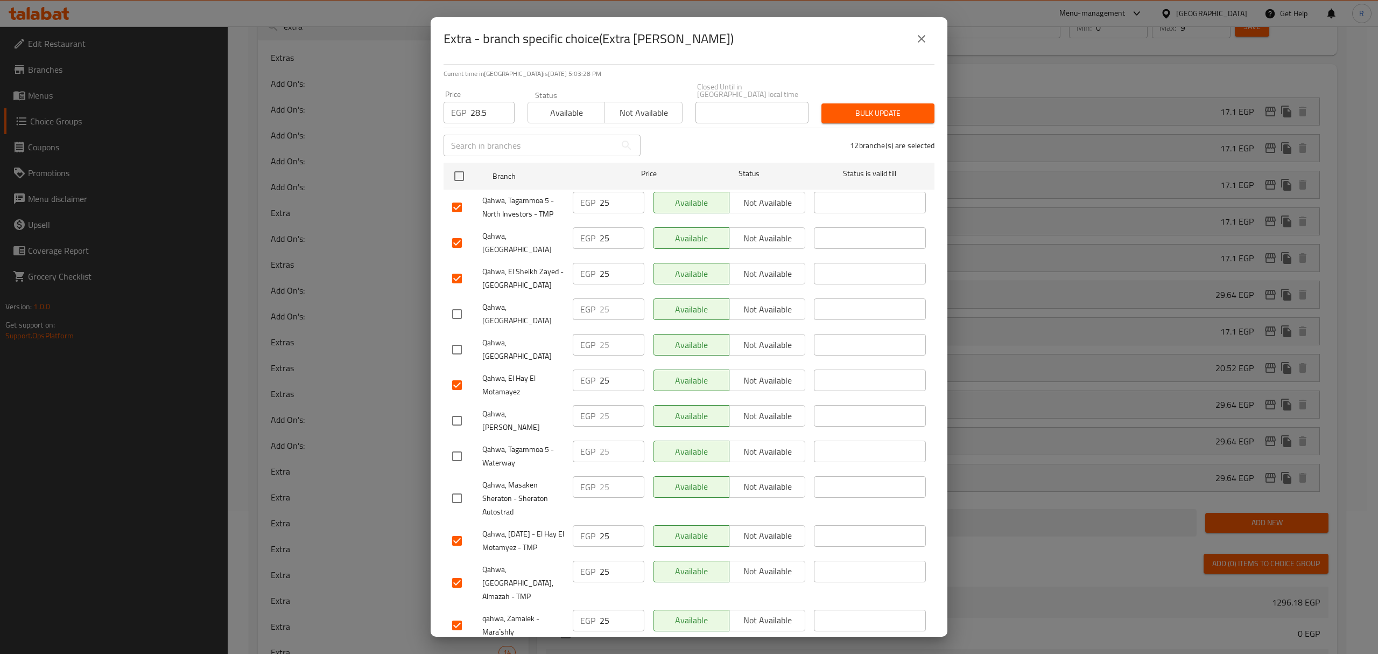
scroll to position [0, 0]
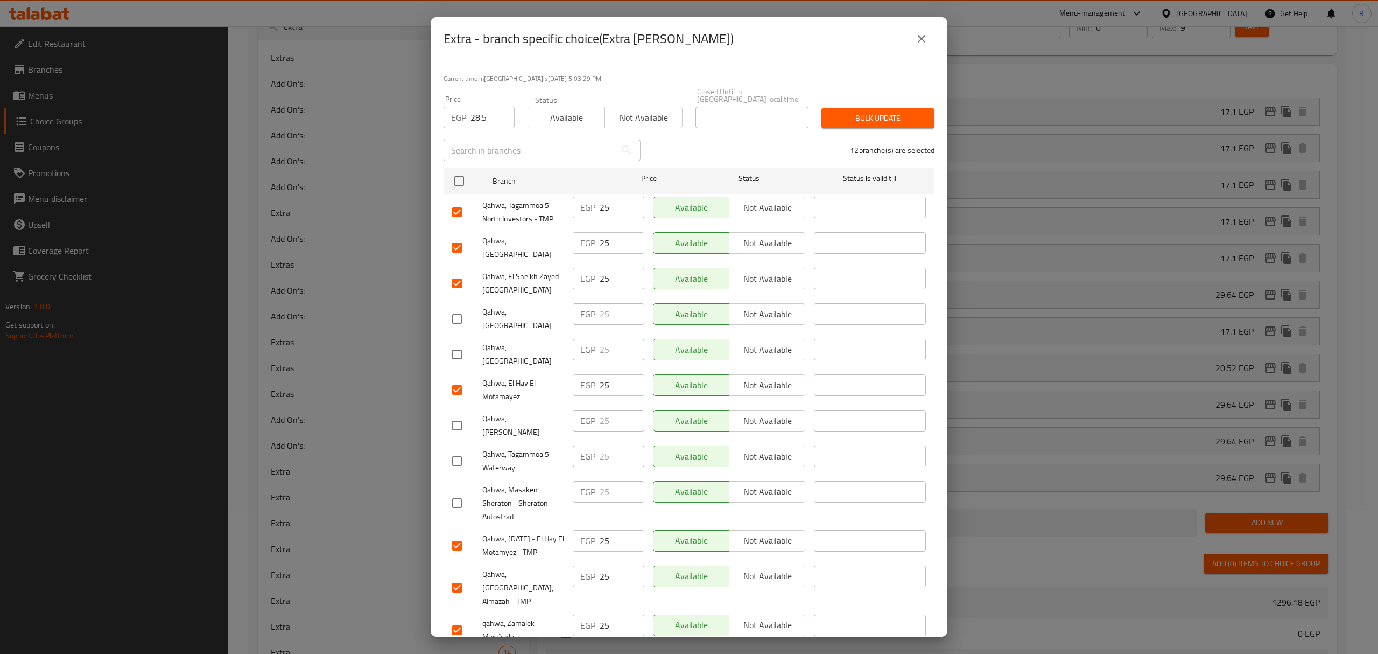
click at [875, 111] on span "Bulk update" at bounding box center [878, 117] width 96 height 13
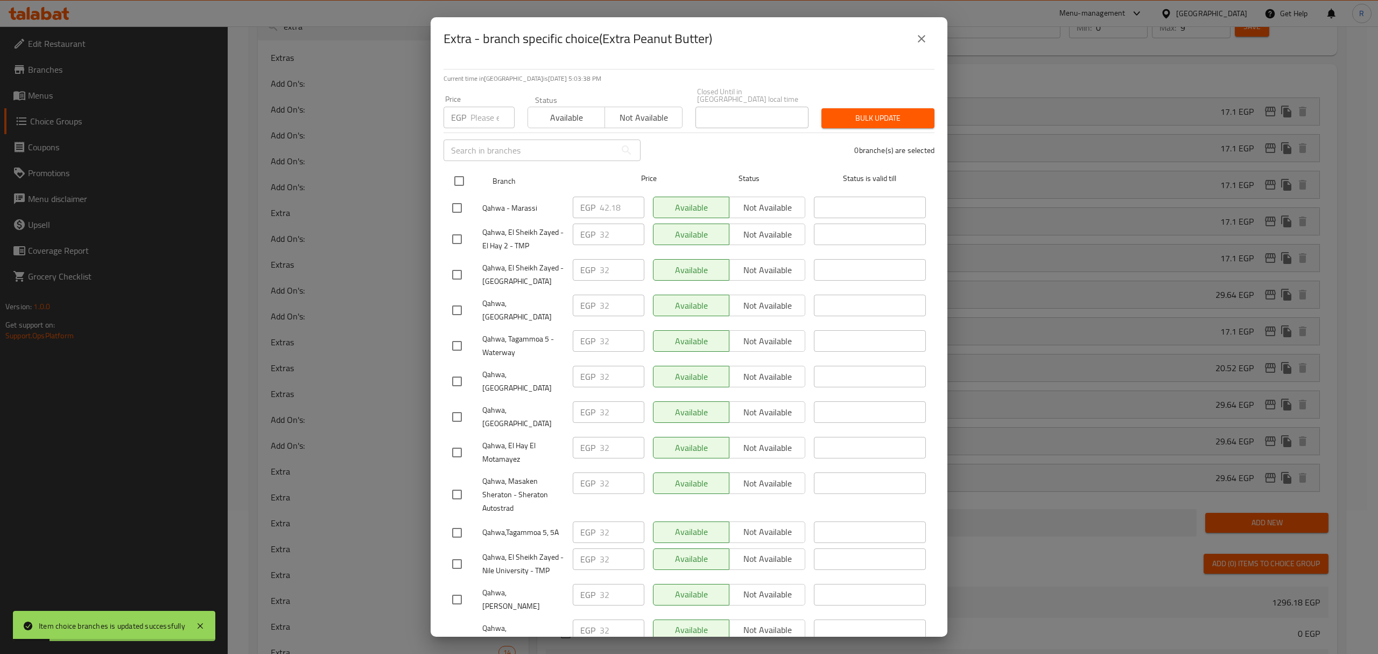
drag, startPoint x: 463, startPoint y: 176, endPoint x: 466, endPoint y: 166, distance: 9.7
click at [463, 174] on input "checkbox" at bounding box center [459, 181] width 23 height 23
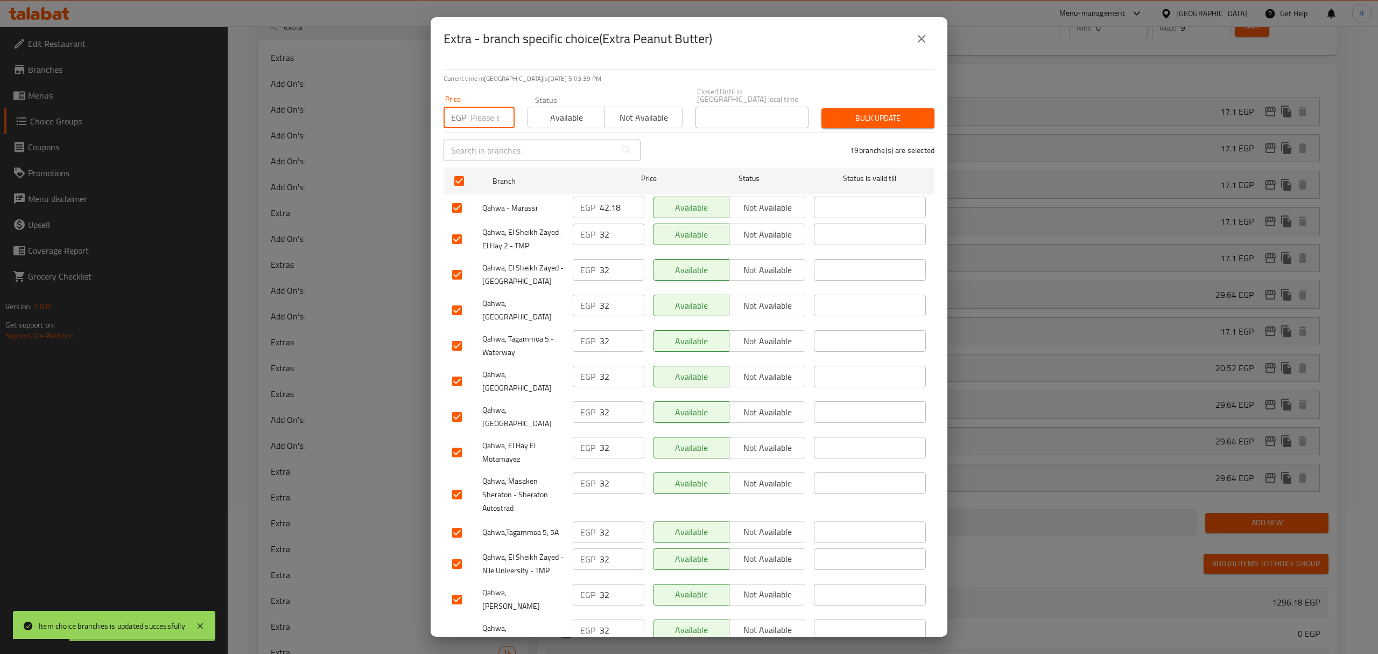
click at [486, 119] on input "number" at bounding box center [493, 118] width 44 height 22
paste input "36.48"
click at [461, 205] on input "checkbox" at bounding box center [457, 208] width 23 height 23
click at [455, 334] on input "checkbox" at bounding box center [457, 345] width 23 height 23
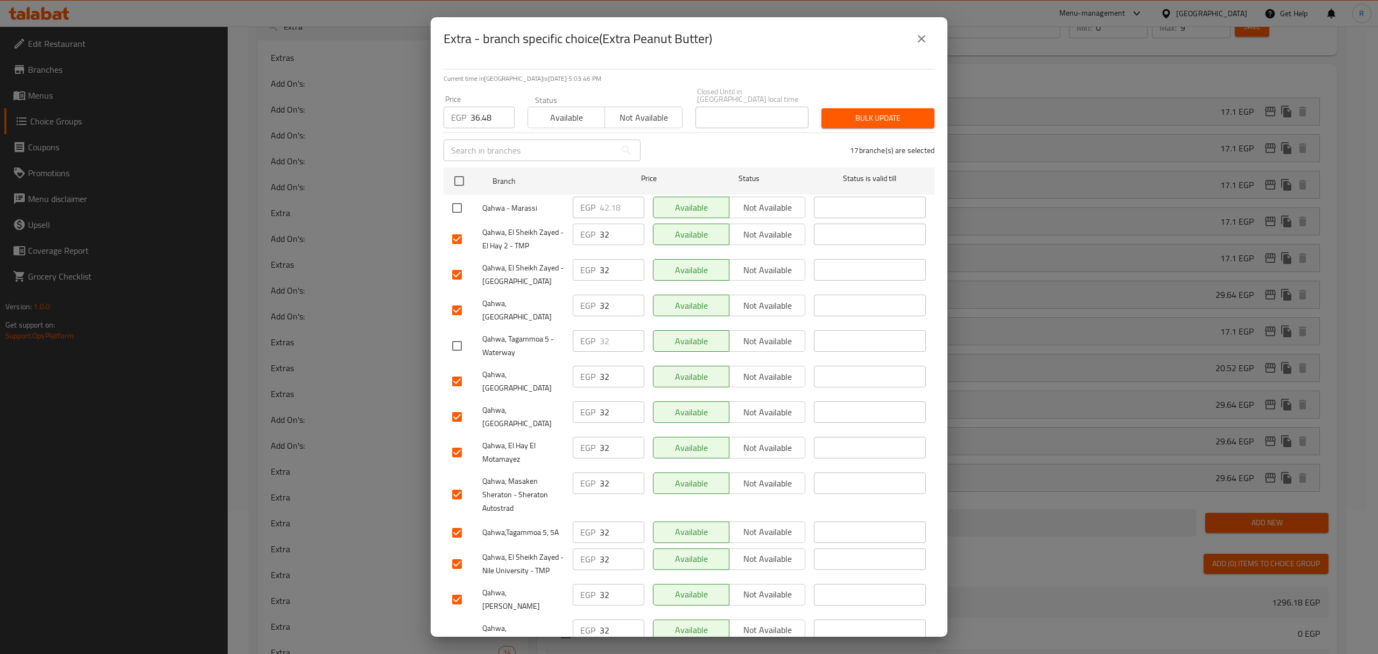
click at [455, 370] on input "checkbox" at bounding box center [457, 381] width 23 height 23
click at [455, 405] on input "checkbox" at bounding box center [457, 416] width 23 height 23
click at [457, 483] on input "checkbox" at bounding box center [457, 494] width 23 height 23
click at [458, 588] on input "checkbox" at bounding box center [457, 599] width 23 height 23
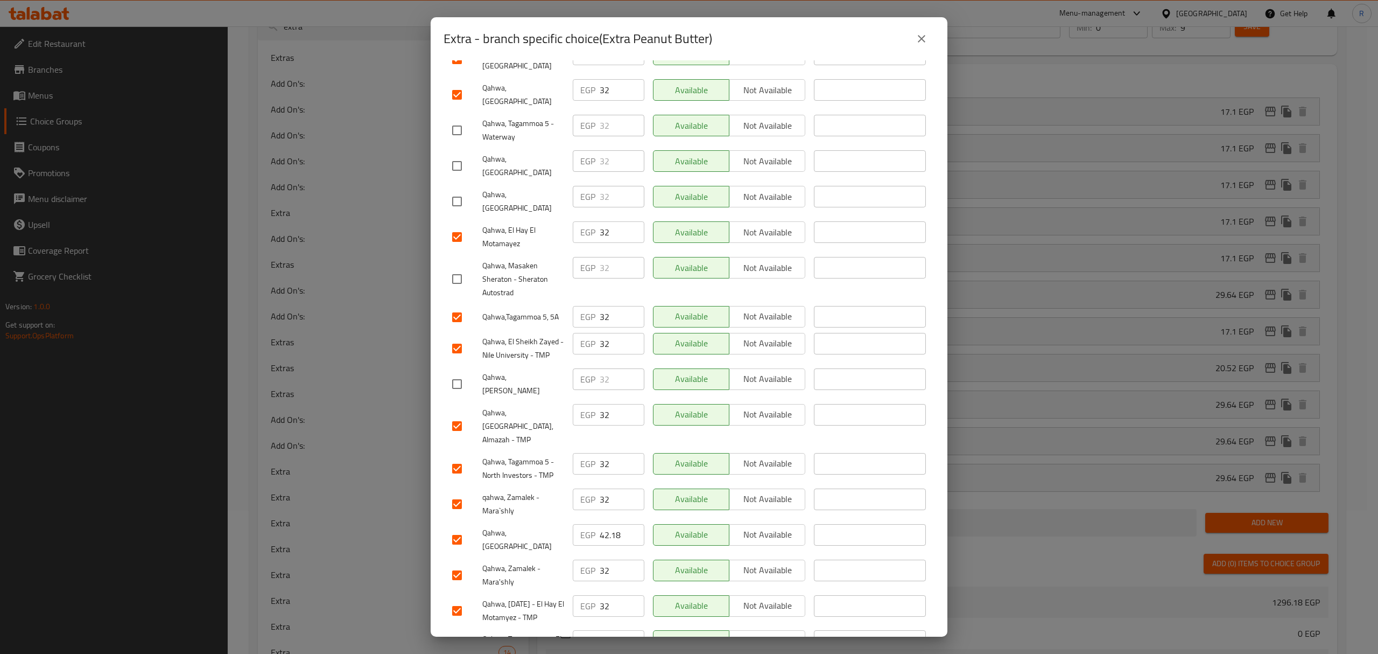
scroll to position [220, 0]
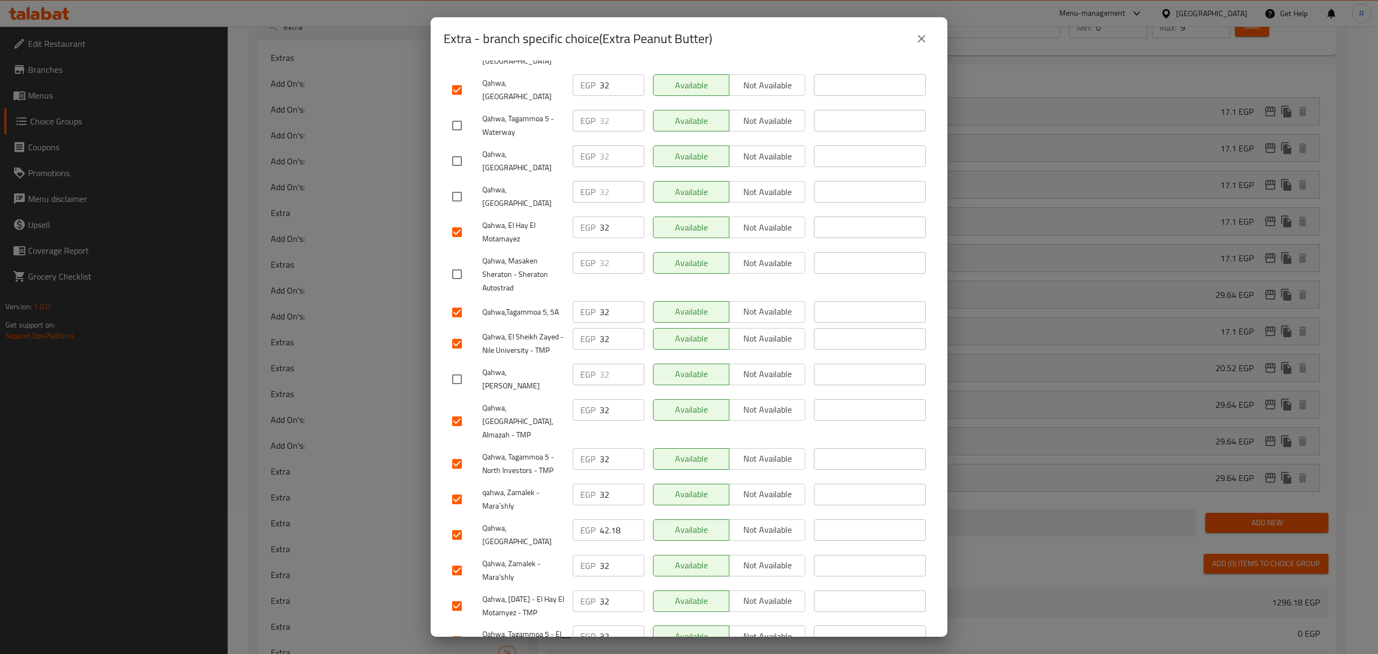
click at [459, 523] on input "checkbox" at bounding box center [457, 534] width 23 height 23
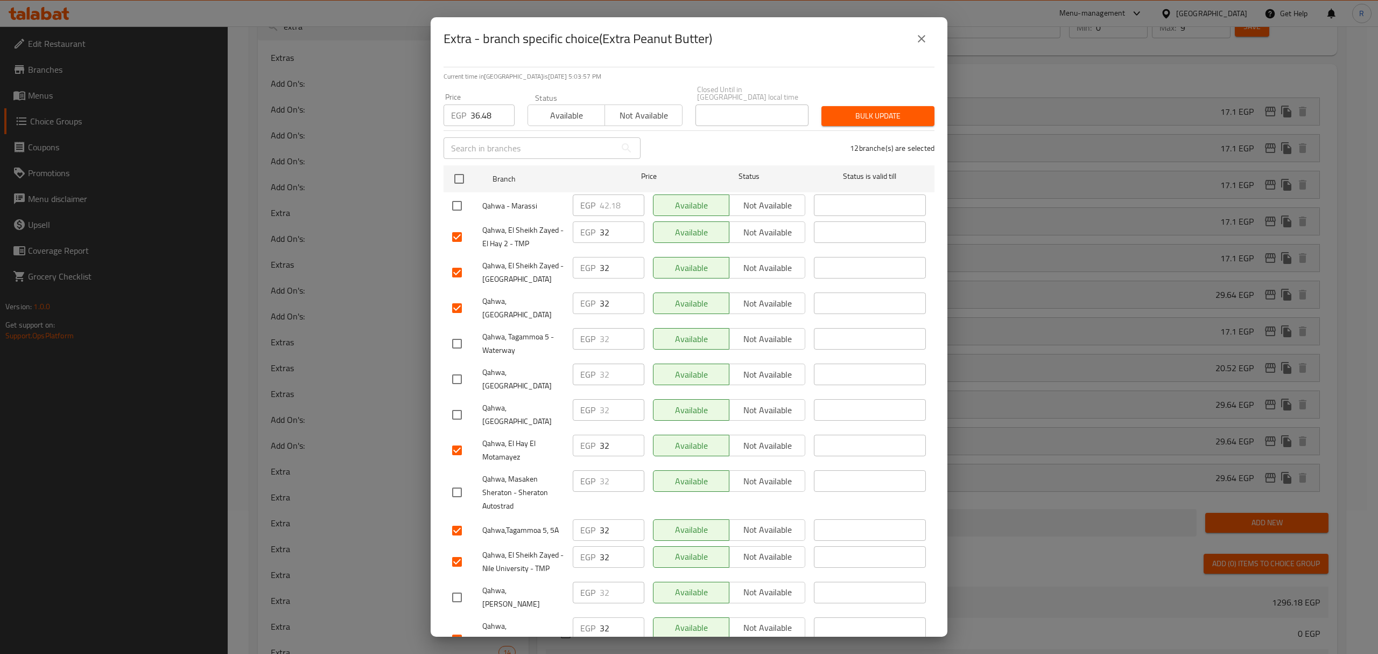
scroll to position [0, 0]
click at [864, 111] on span "Bulk update" at bounding box center [878, 117] width 96 height 13
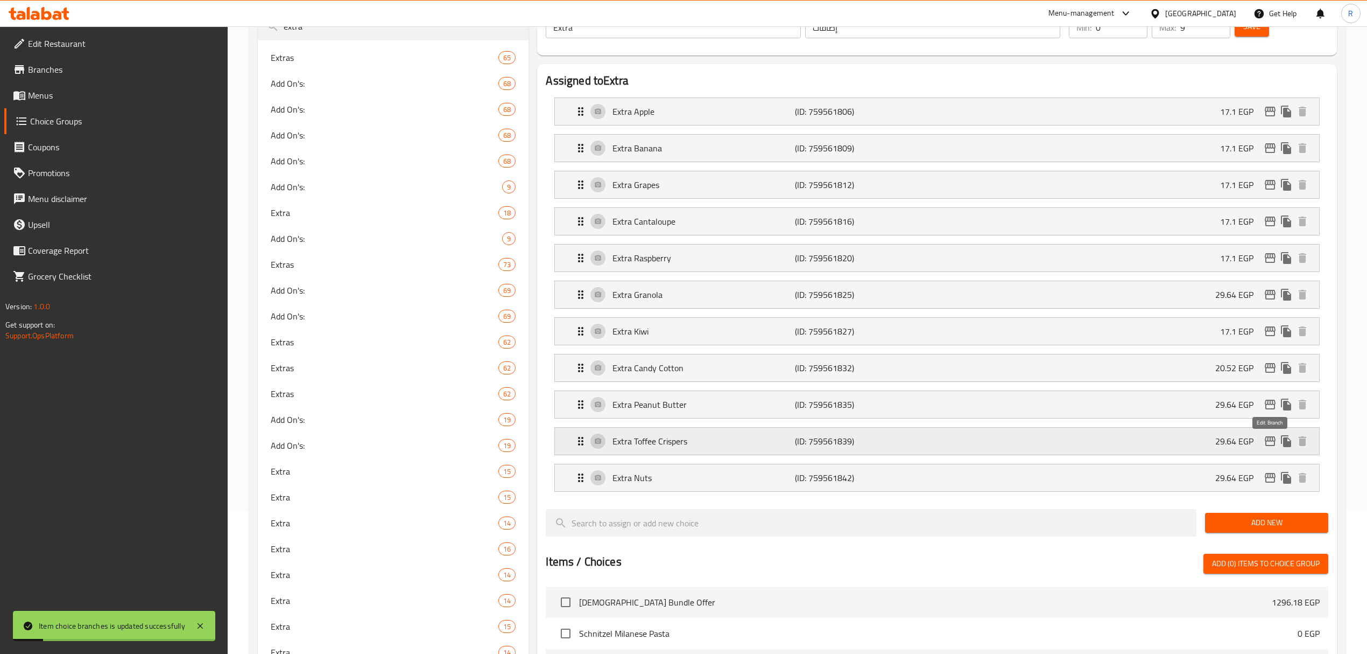
click at [1269, 446] on icon "edit" at bounding box center [1270, 440] width 13 height 13
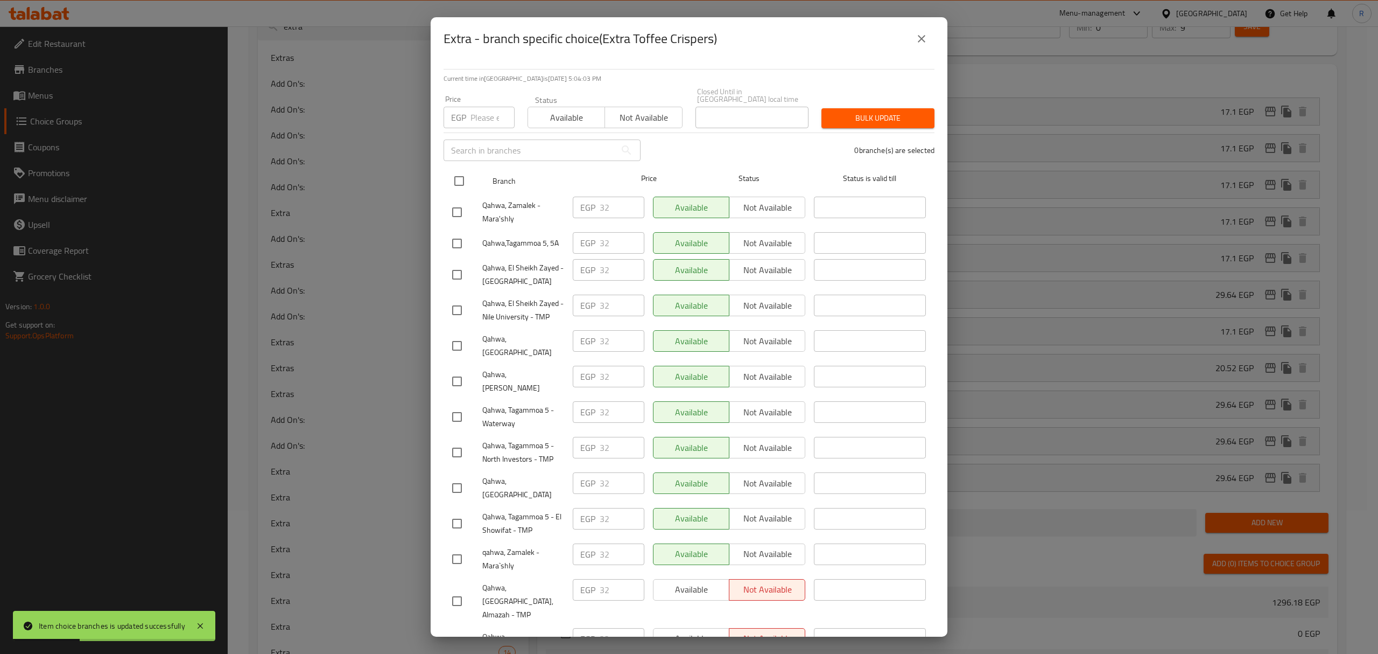
click at [461, 179] on input "checkbox" at bounding box center [459, 181] width 23 height 23
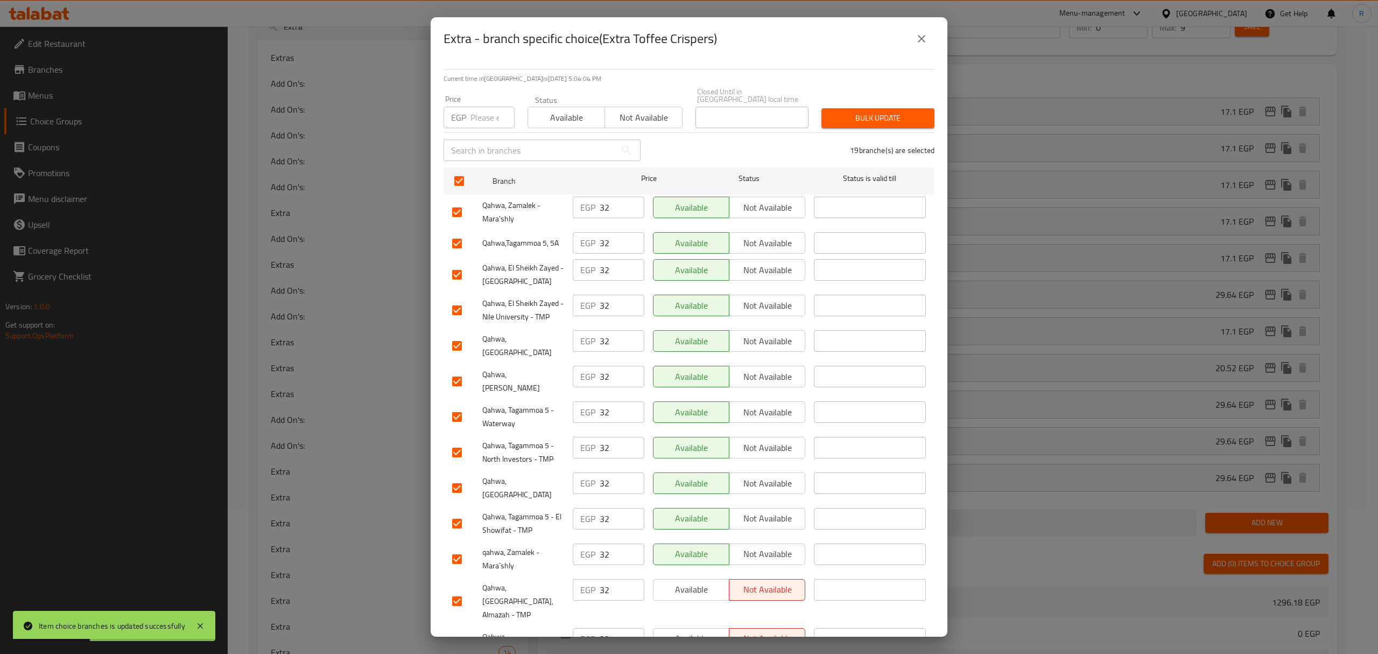
click at [468, 116] on div "EGP Price" at bounding box center [479, 118] width 71 height 22
paste input "36.48"
click at [466, 337] on input "checkbox" at bounding box center [457, 345] width 23 height 23
drag, startPoint x: 459, startPoint y: 360, endPoint x: 481, endPoint y: 369, distance: 23.4
click at [459, 370] on input "checkbox" at bounding box center [457, 381] width 23 height 23
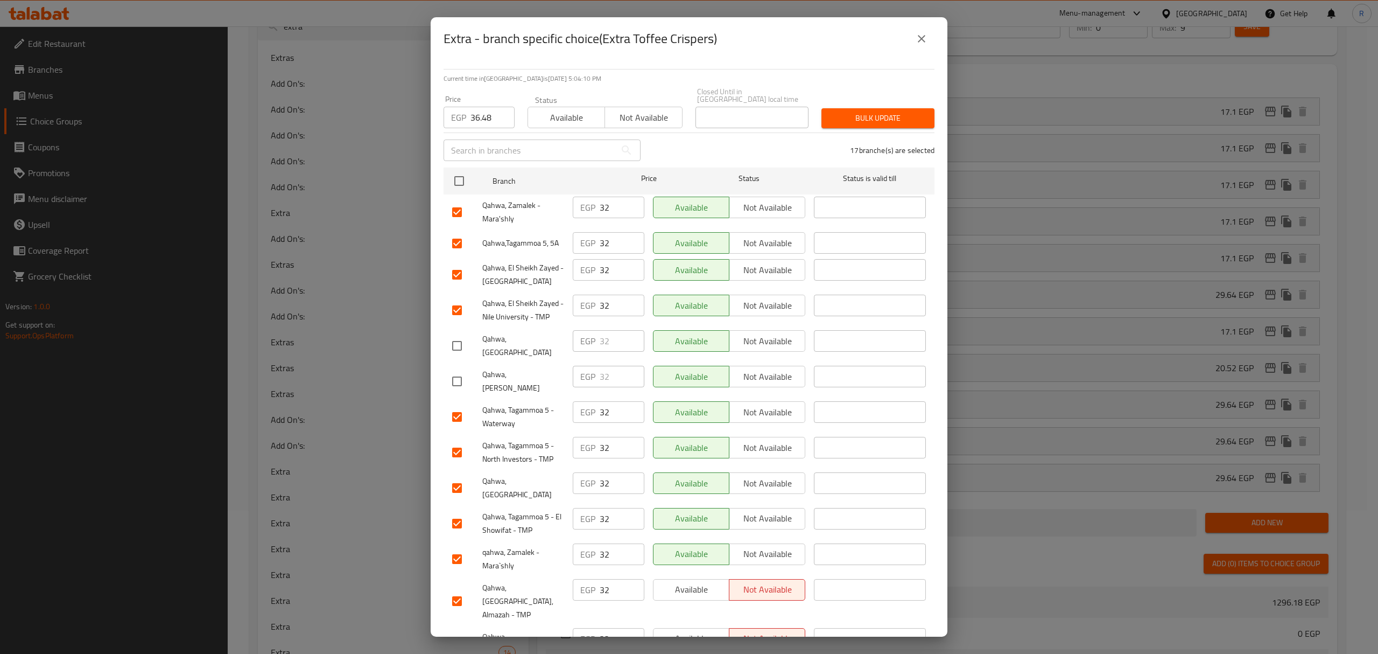
click at [467, 405] on input "checkbox" at bounding box center [457, 416] width 23 height 23
click at [457, 476] on input "checkbox" at bounding box center [457, 487] width 23 height 23
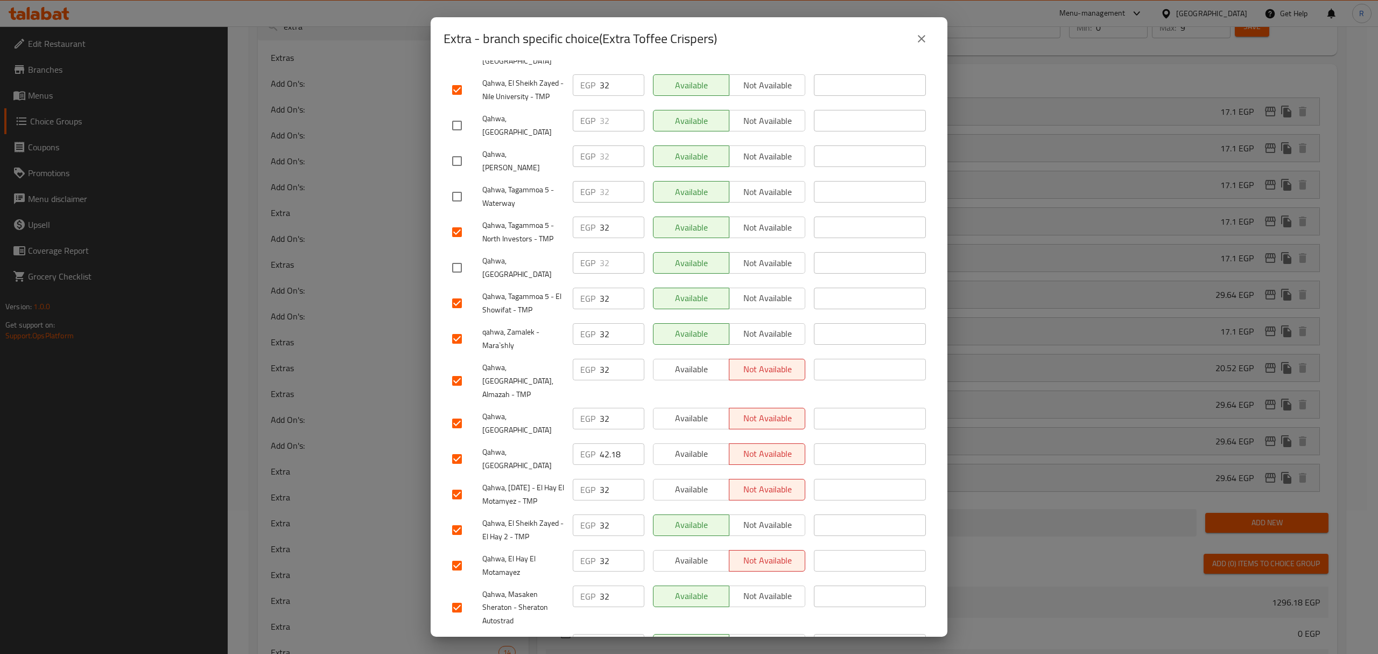
click at [457, 447] on input "checkbox" at bounding box center [457, 458] width 23 height 23
click at [451, 596] on input "checkbox" at bounding box center [457, 607] width 23 height 23
click at [454, 634] on input "checkbox" at bounding box center [457, 645] width 23 height 23
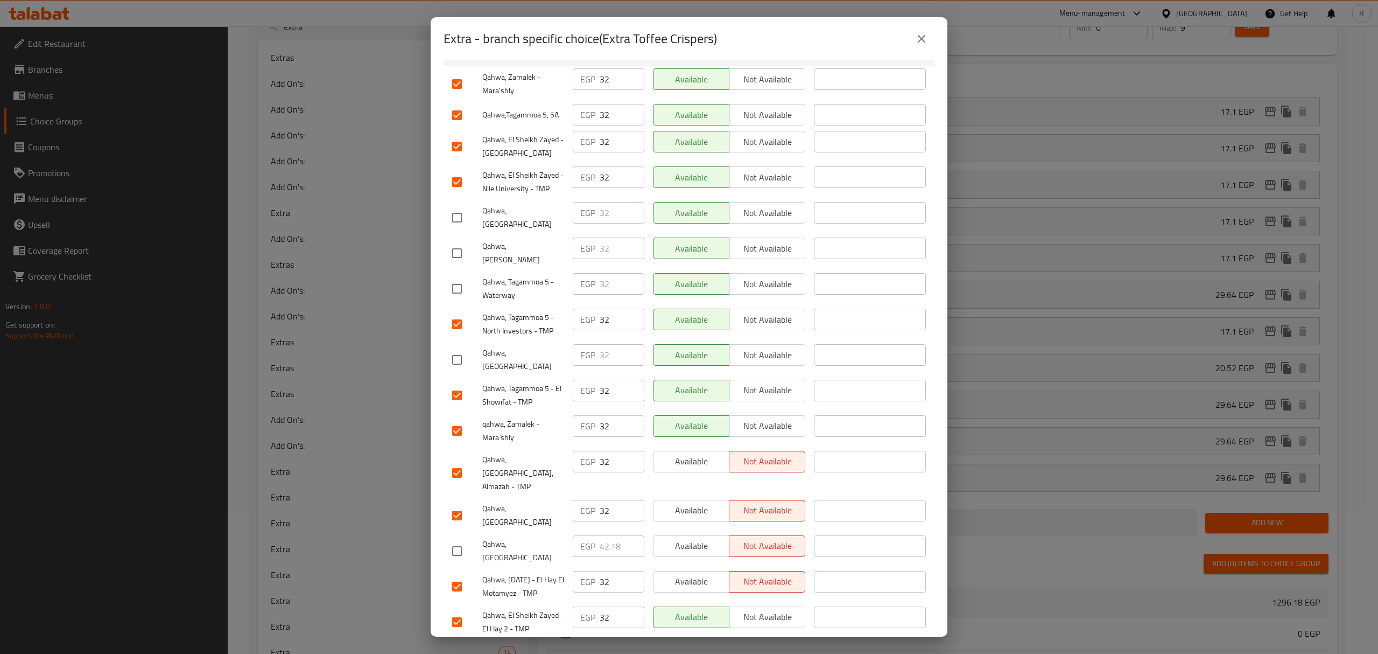
scroll to position [0, 0]
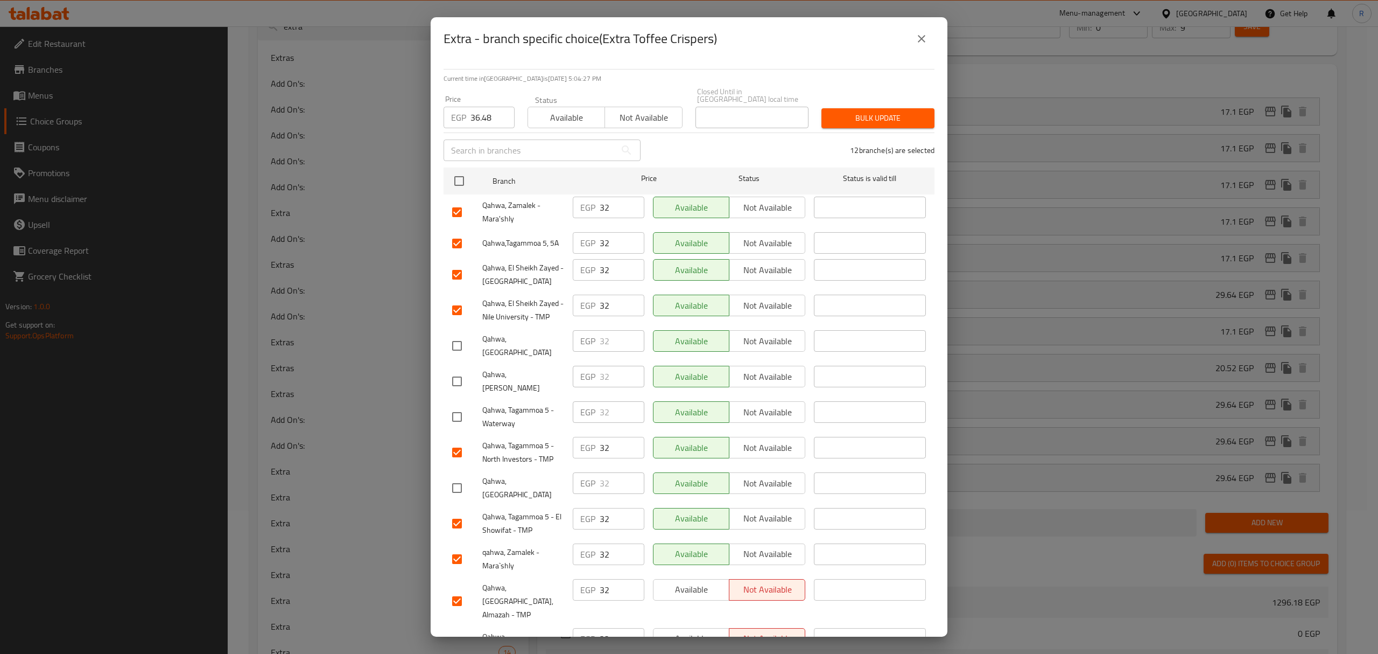
click at [866, 114] on span "Bulk update" at bounding box center [878, 117] width 96 height 13
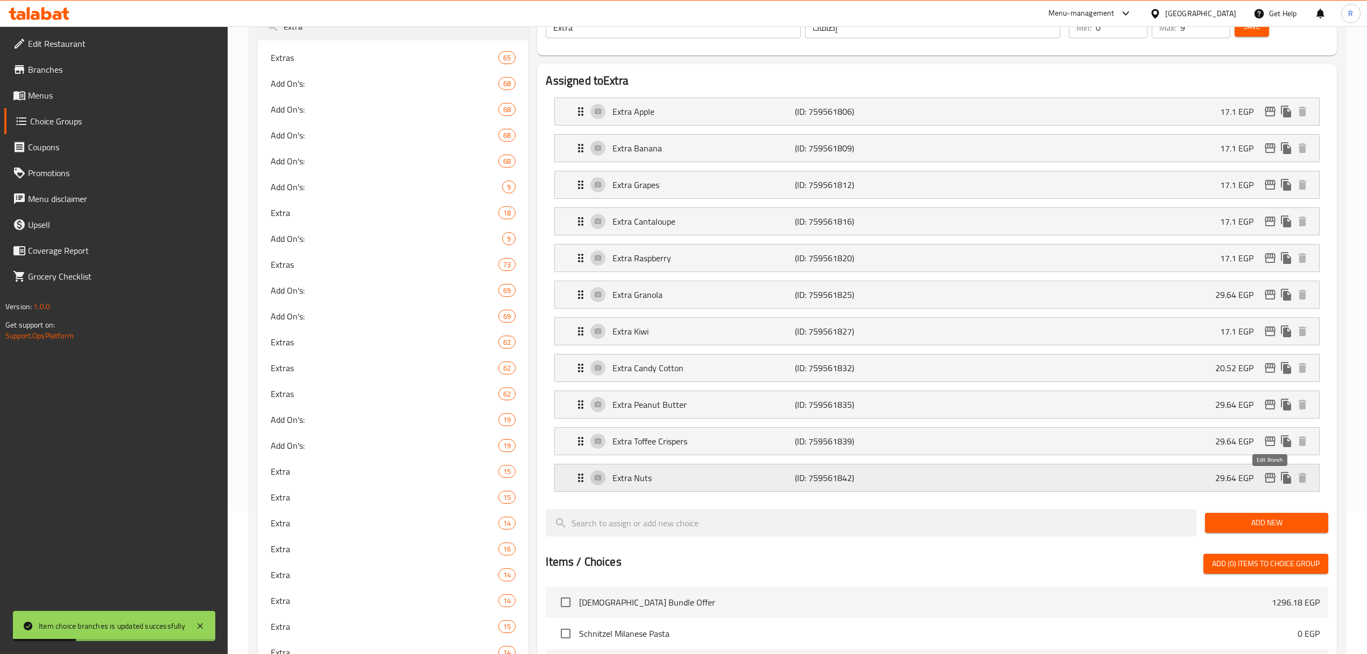
click at [1267, 480] on icon "edit" at bounding box center [1270, 478] width 11 height 10
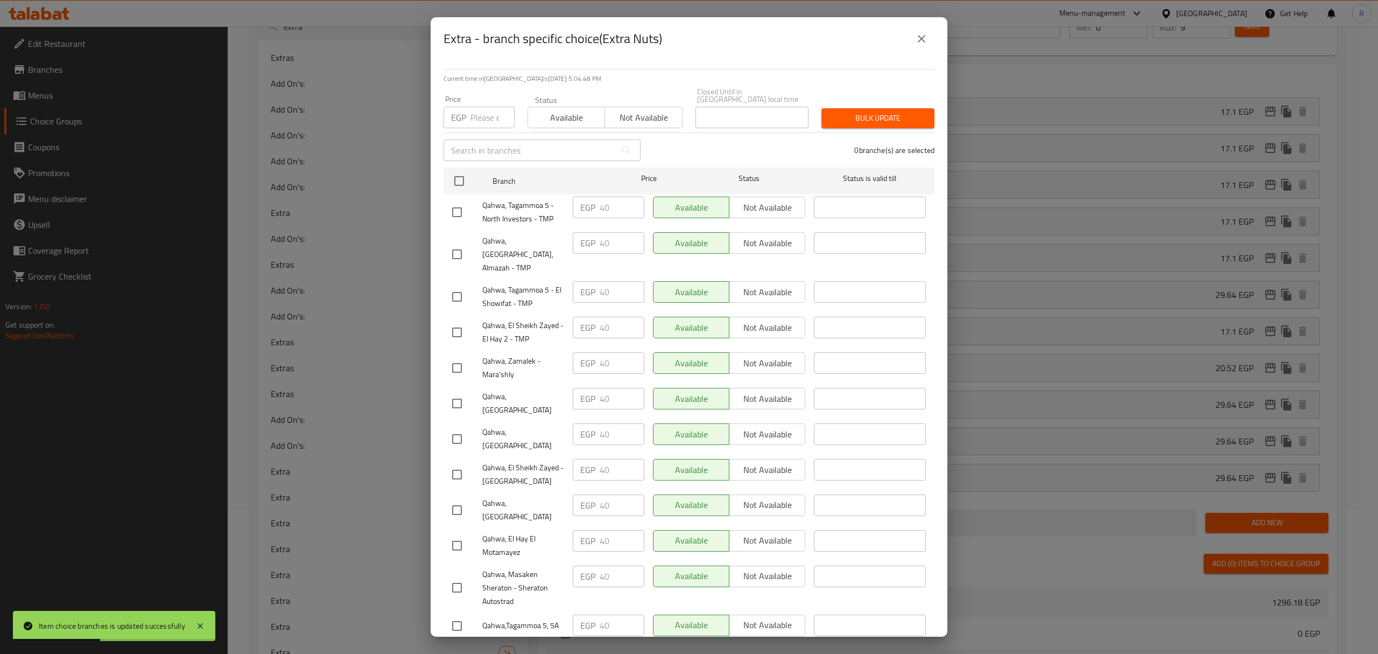
click at [461, 173] on input "checkbox" at bounding box center [459, 181] width 23 height 23
click at [477, 112] on input "number" at bounding box center [493, 118] width 44 height 22
paste input "45.6"
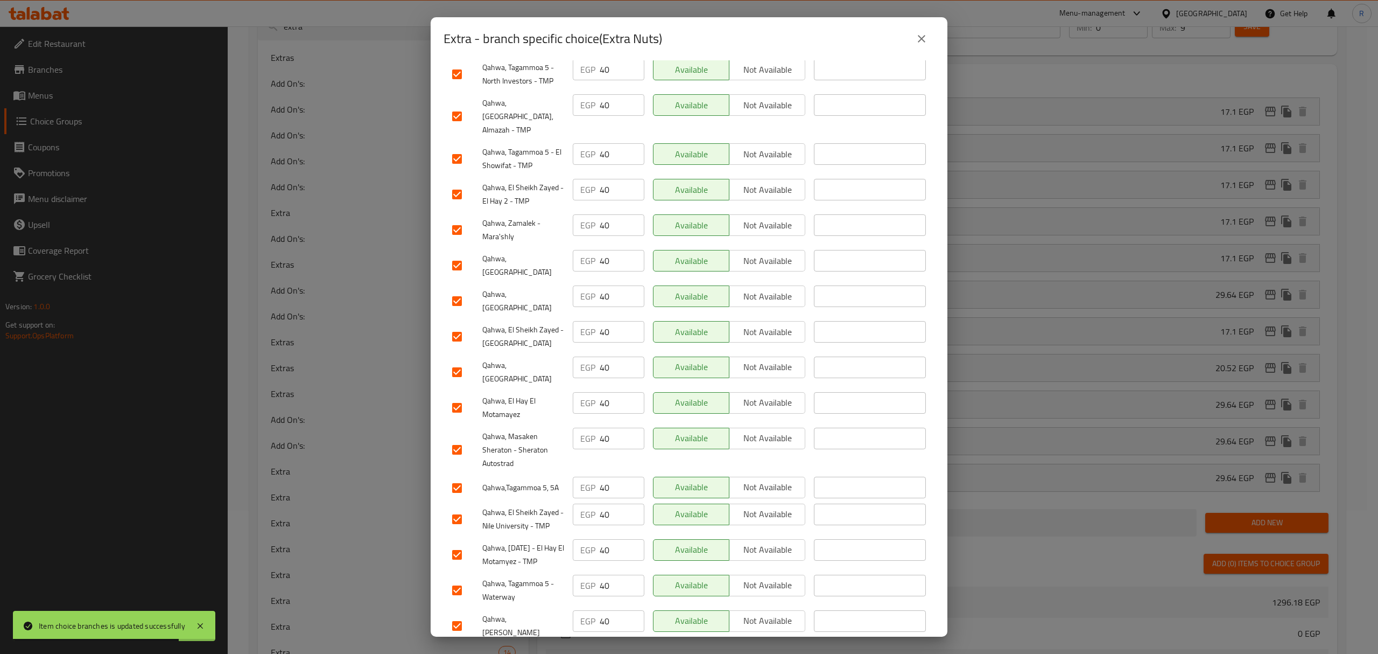
scroll to position [143, 0]
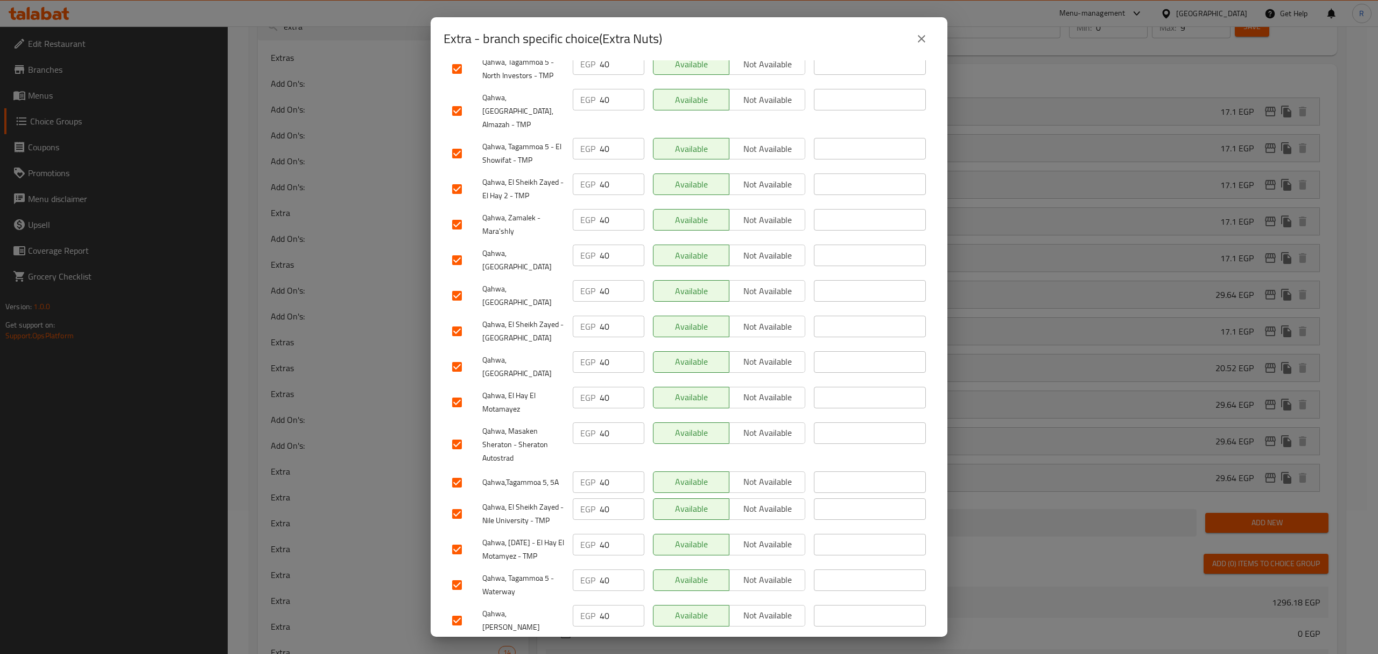
click at [455, 249] on input "checkbox" at bounding box center [457, 260] width 23 height 23
click at [457, 284] on input "checkbox" at bounding box center [457, 295] width 23 height 23
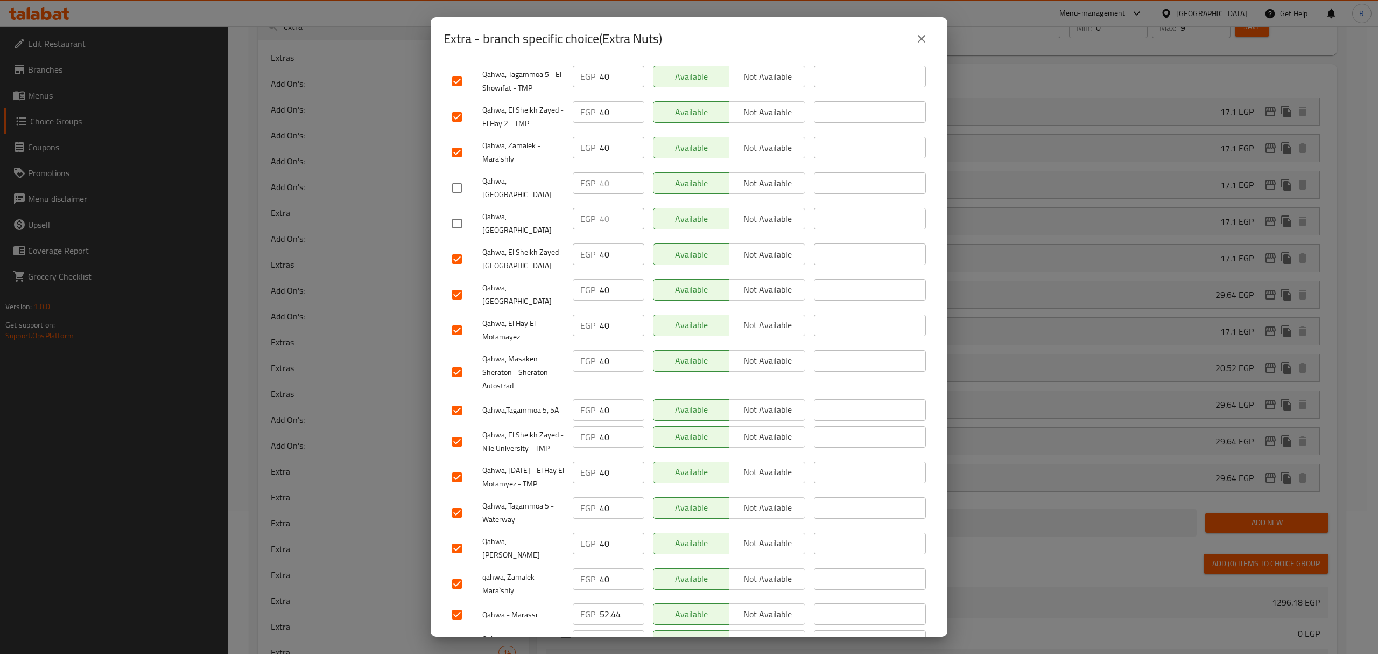
click at [459, 361] on input "checkbox" at bounding box center [457, 372] width 23 height 23
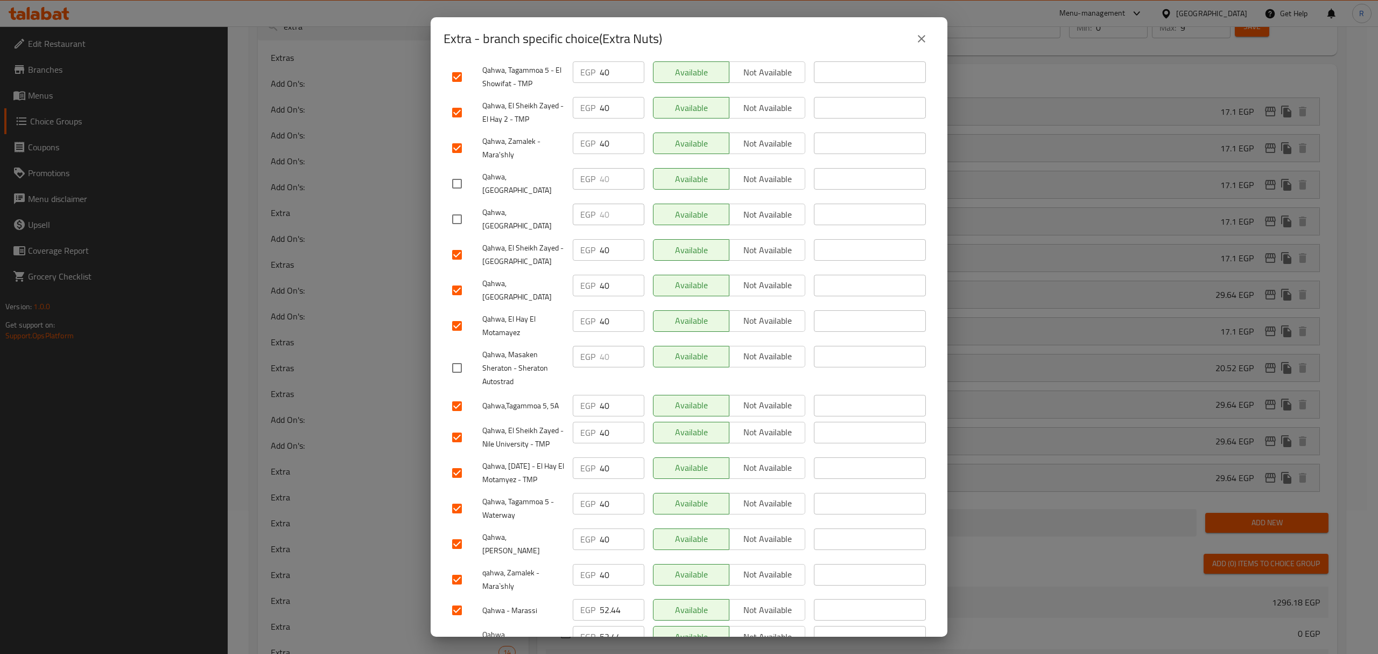
scroll to position [220, 0]
click at [463, 496] on input "checkbox" at bounding box center [457, 507] width 23 height 23
click at [457, 532] on input "checkbox" at bounding box center [457, 543] width 23 height 23
click at [453, 598] on input "checkbox" at bounding box center [457, 609] width 23 height 23
click at [457, 629] on input "checkbox" at bounding box center [457, 640] width 23 height 23
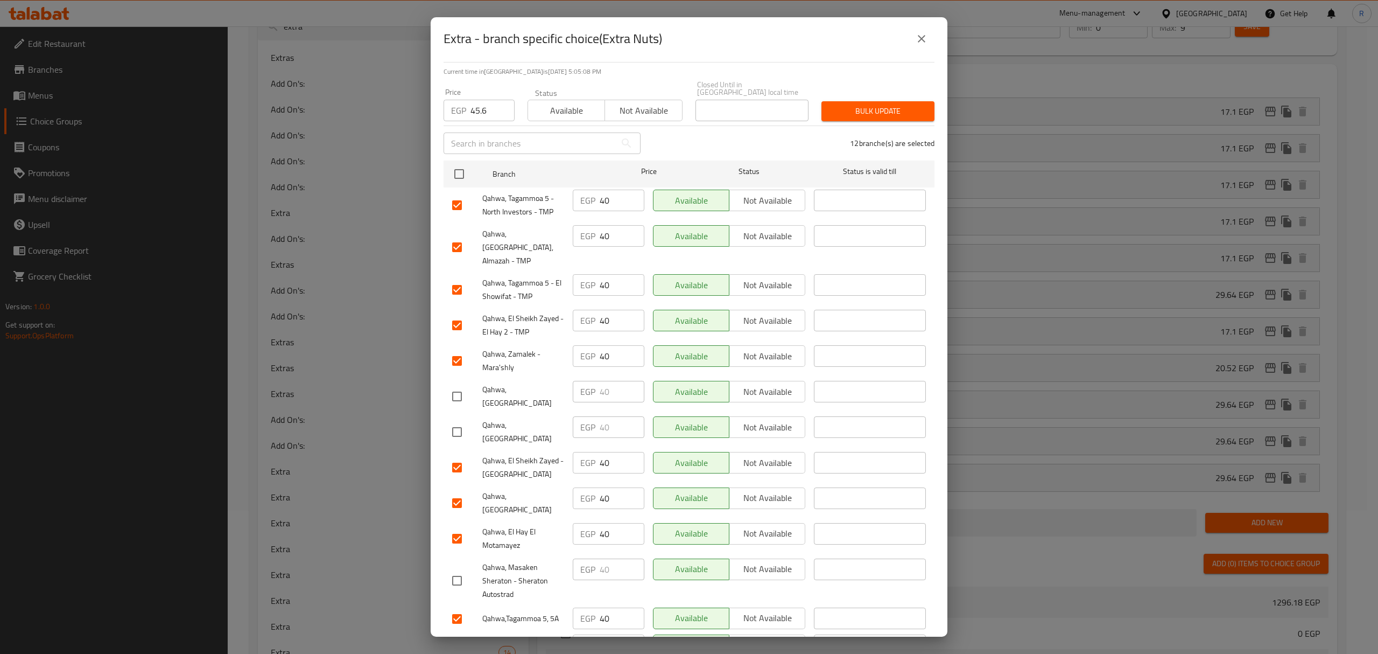
scroll to position [0, 0]
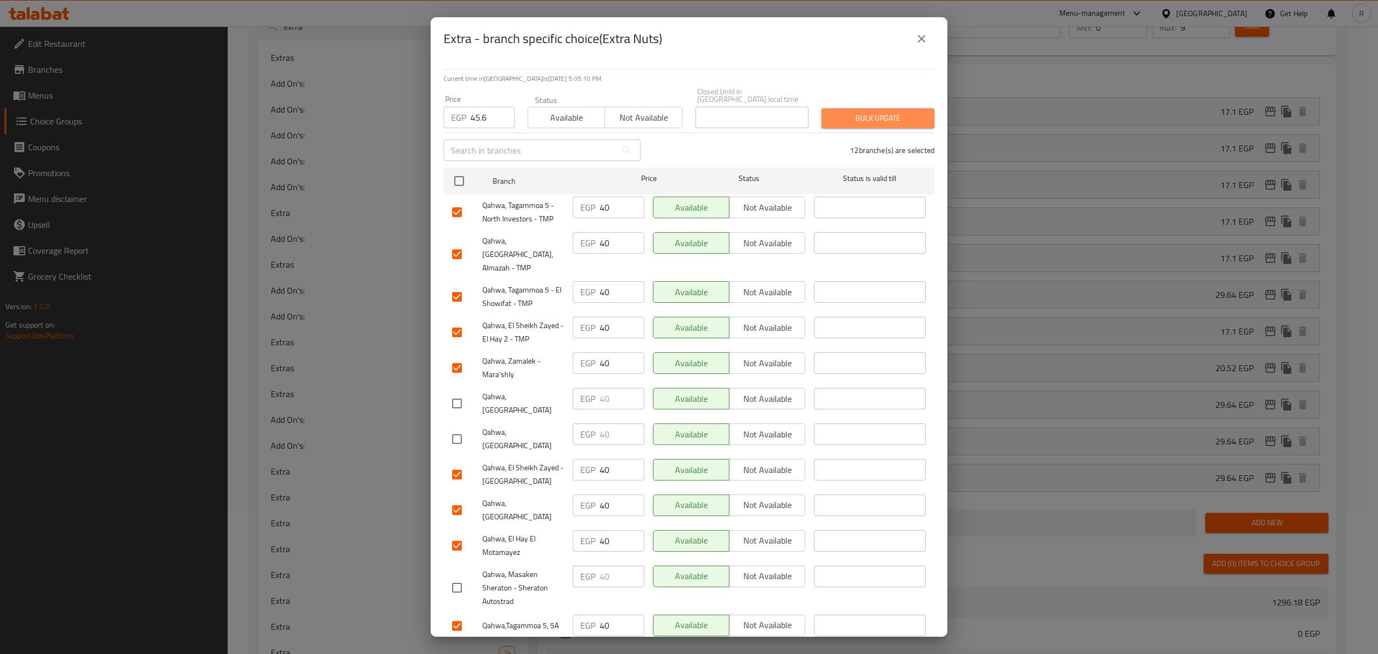
click at [881, 113] on span "Bulk update" at bounding box center [878, 117] width 96 height 13
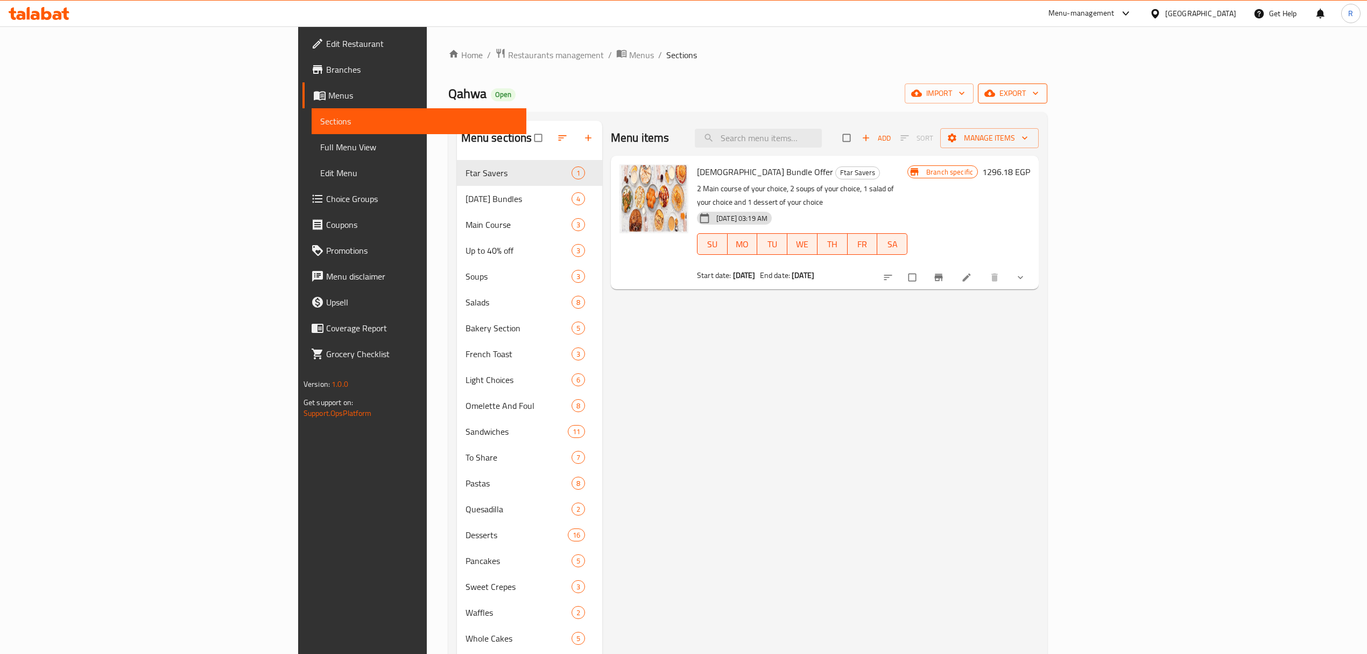
click at [1039, 91] on span "export" at bounding box center [1013, 93] width 52 height 13
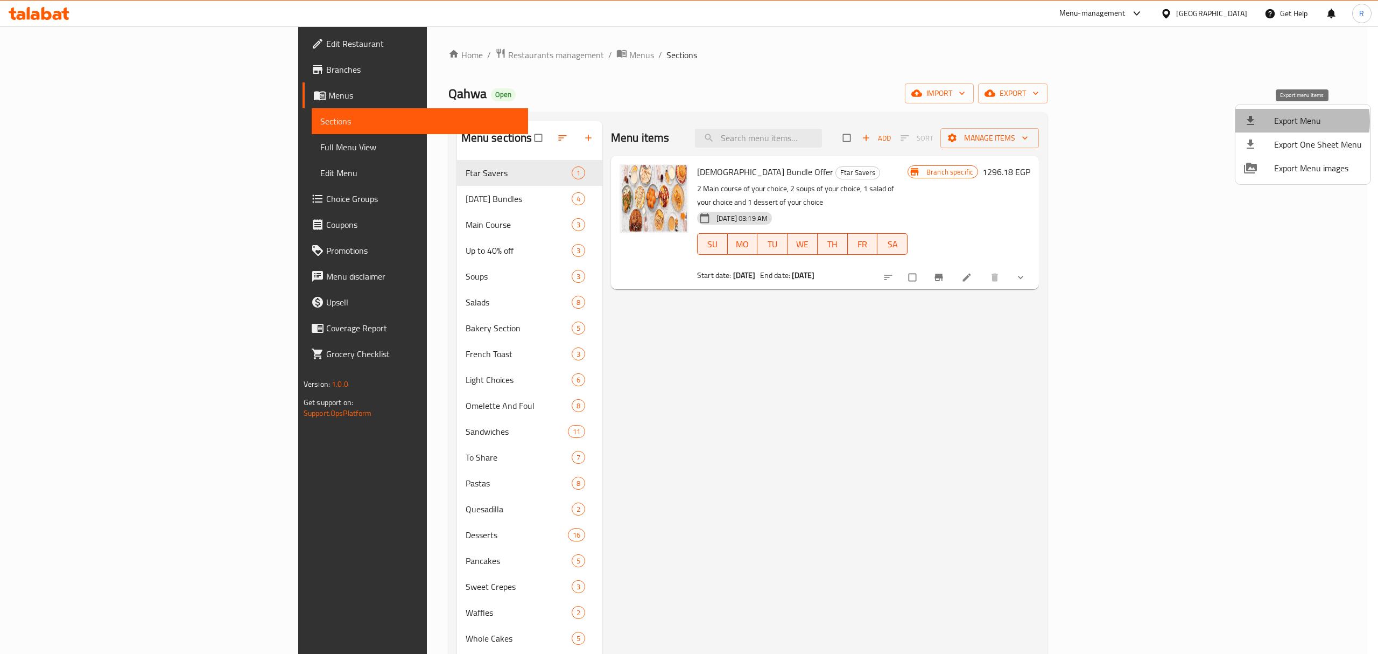
click at [1282, 121] on span "Export Menu" at bounding box center [1318, 120] width 88 height 13
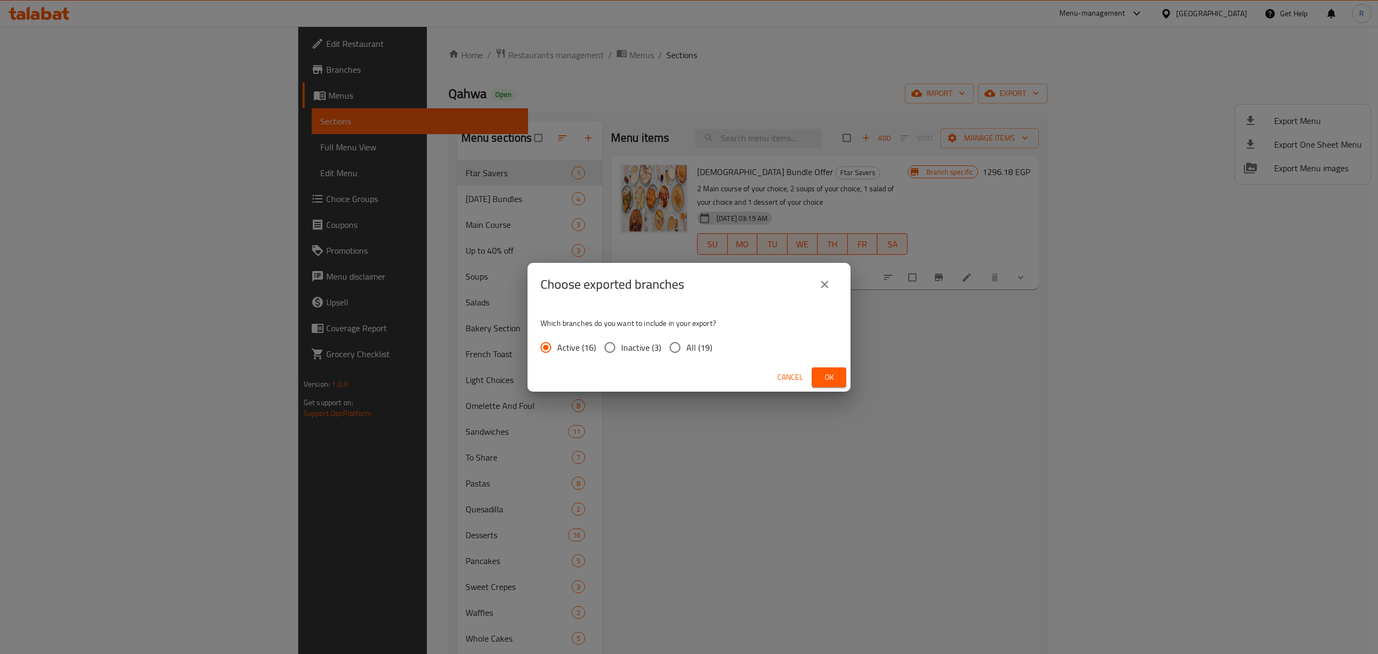
click at [689, 347] on span "All (19)" at bounding box center [699, 347] width 26 height 13
click at [686, 347] on input "All (19)" at bounding box center [675, 347] width 23 height 23
radio input "true"
click at [832, 381] on span "Ok" at bounding box center [828, 376] width 17 height 13
